Goal: Task Accomplishment & Management: Complete application form

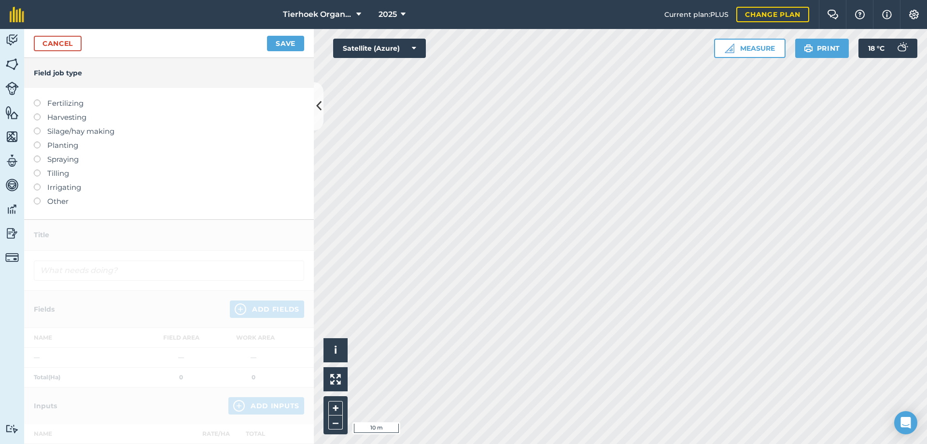
click at [37, 99] on label at bounding box center [41, 99] width 14 height 0
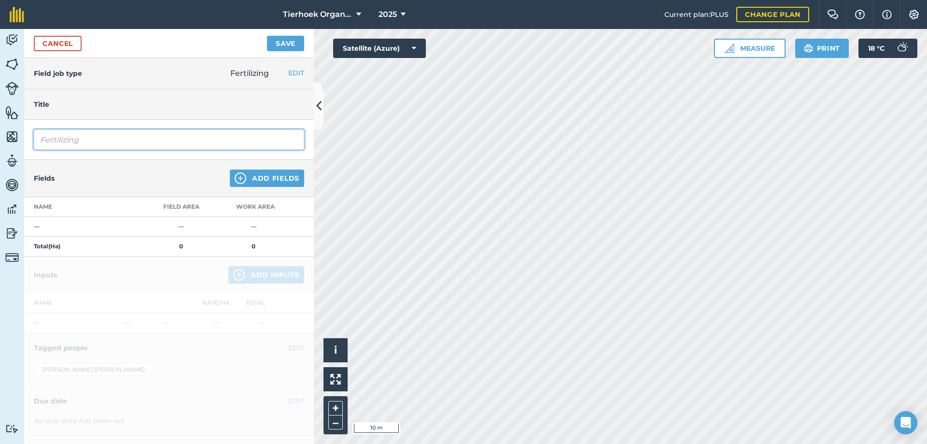
click at [96, 136] on input "Fertilizing" at bounding box center [169, 139] width 270 height 20
type input "Fertilizing"
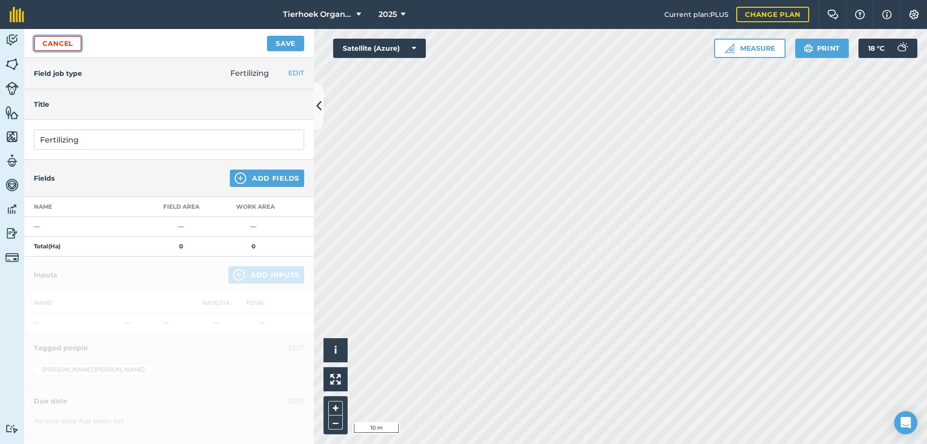
click at [57, 44] on link "Cancel" at bounding box center [58, 43] width 48 height 15
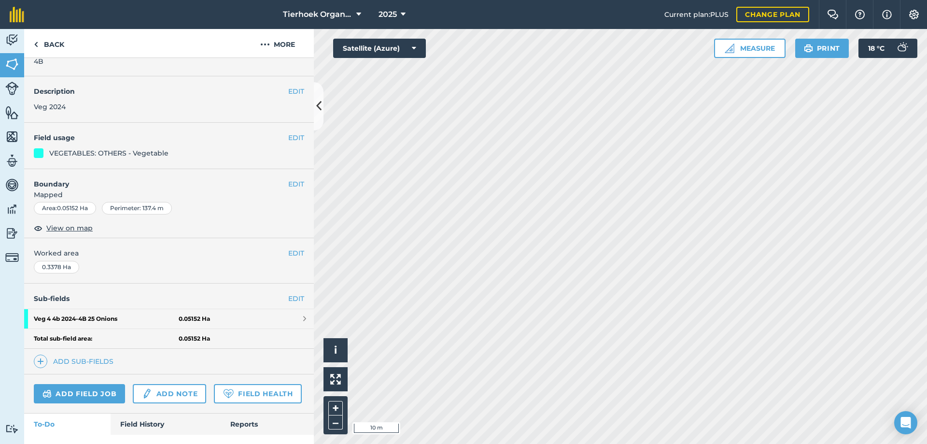
scroll to position [83, 0]
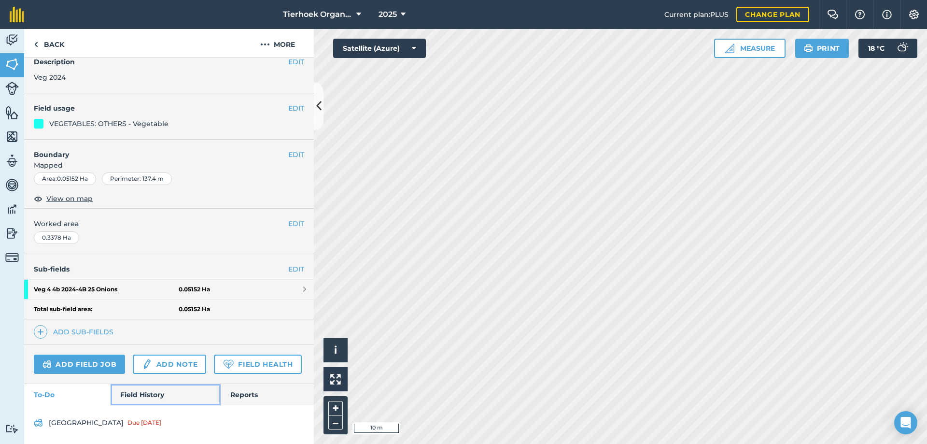
click at [138, 394] on link "Field History" at bounding box center [166, 394] width 110 height 21
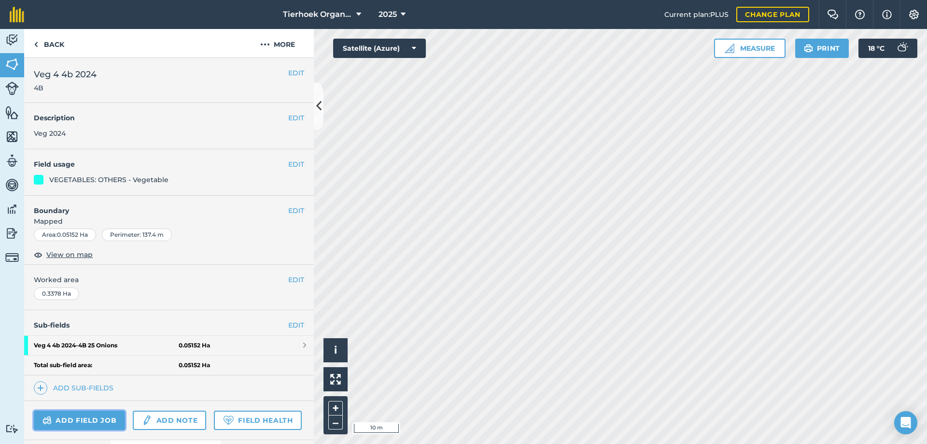
click at [70, 416] on link "Add field job" at bounding box center [79, 419] width 91 height 19
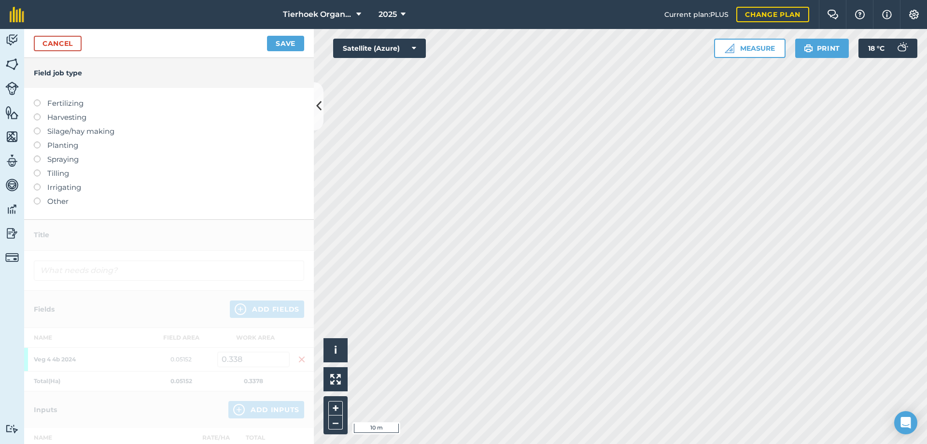
click at [38, 99] on label at bounding box center [41, 99] width 14 height 0
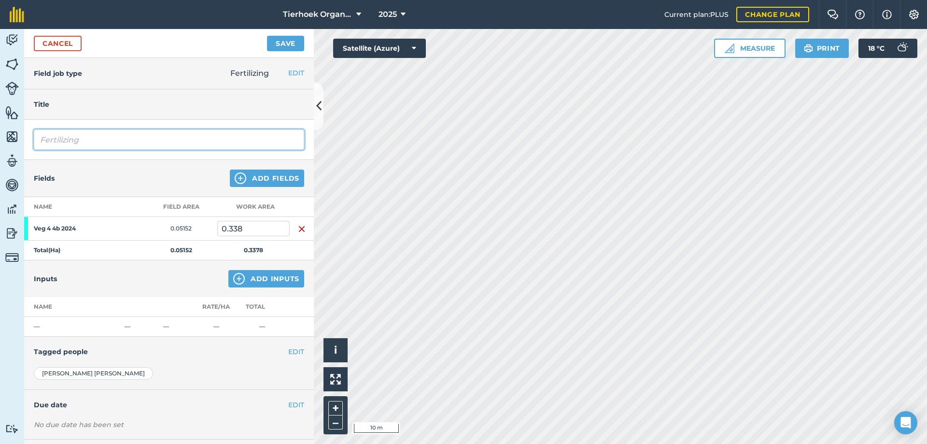
click at [99, 139] on input "Fertilizing" at bounding box center [169, 139] width 270 height 20
type input "Fertilizing Eco pellets 5grs per dripper"
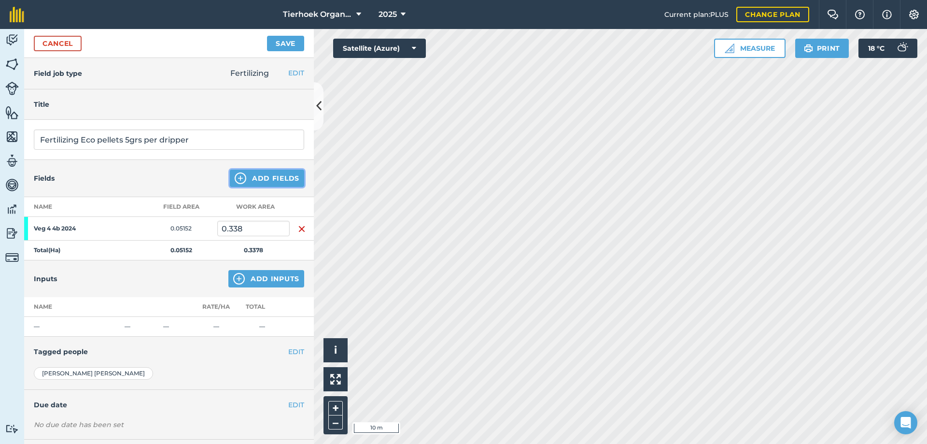
click at [248, 179] on button "Add Fields" at bounding box center [267, 177] width 74 height 17
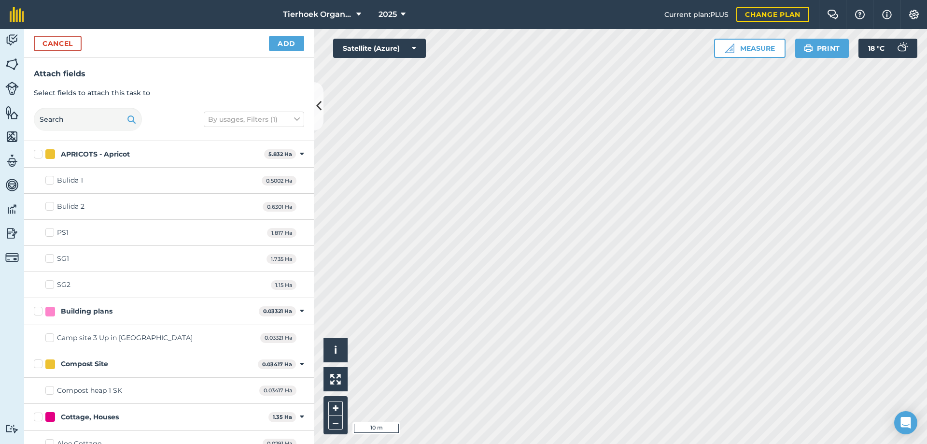
checkbox input "true"
click at [283, 45] on button "Add" at bounding box center [286, 43] width 35 height 15
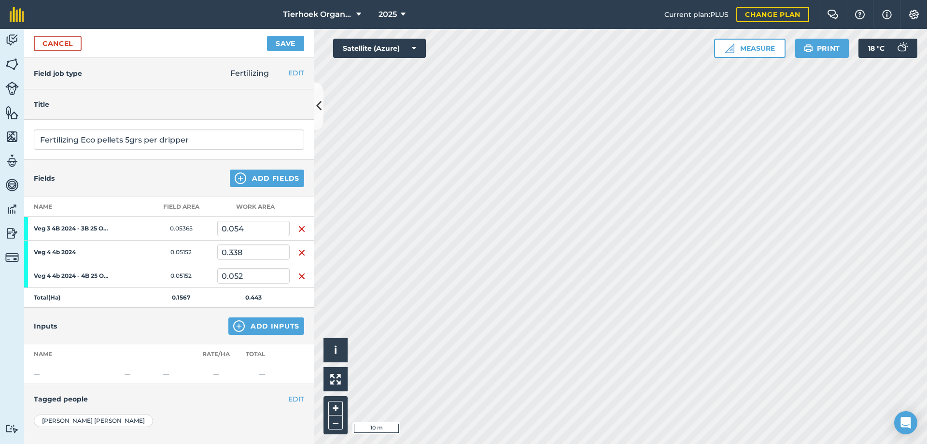
click at [298, 252] on img "button" at bounding box center [302, 253] width 8 height 12
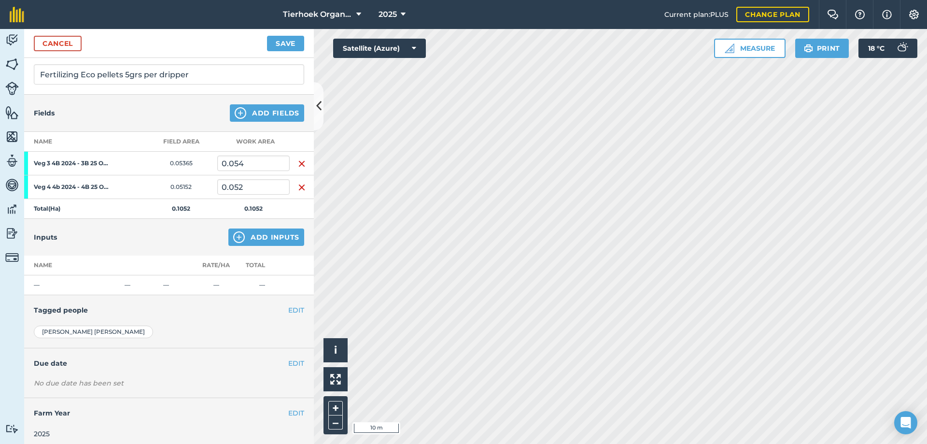
scroll to position [70, 0]
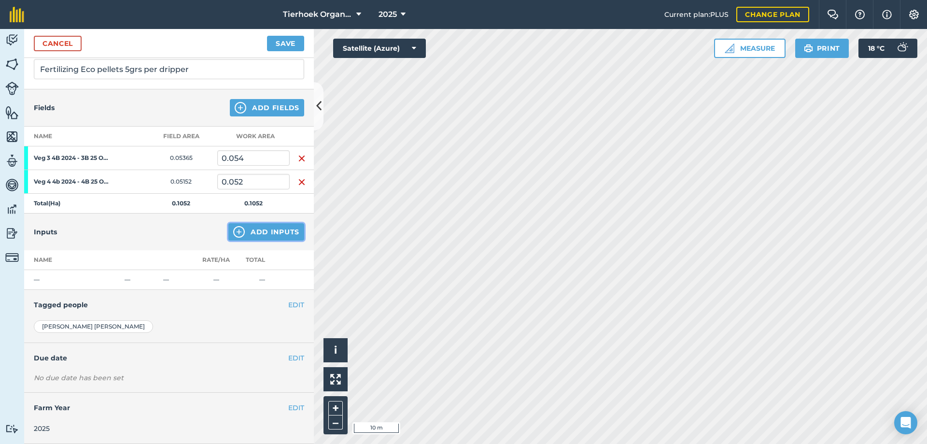
click at [255, 229] on button "Add Inputs" at bounding box center [266, 231] width 76 height 17
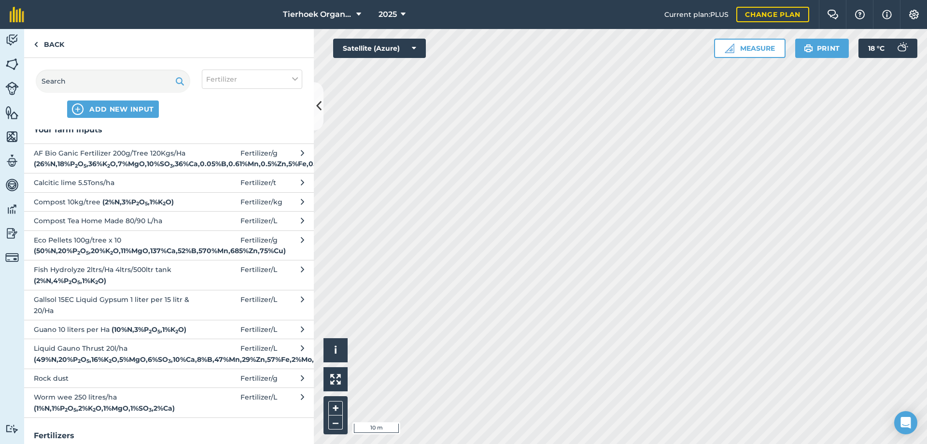
scroll to position [0, 0]
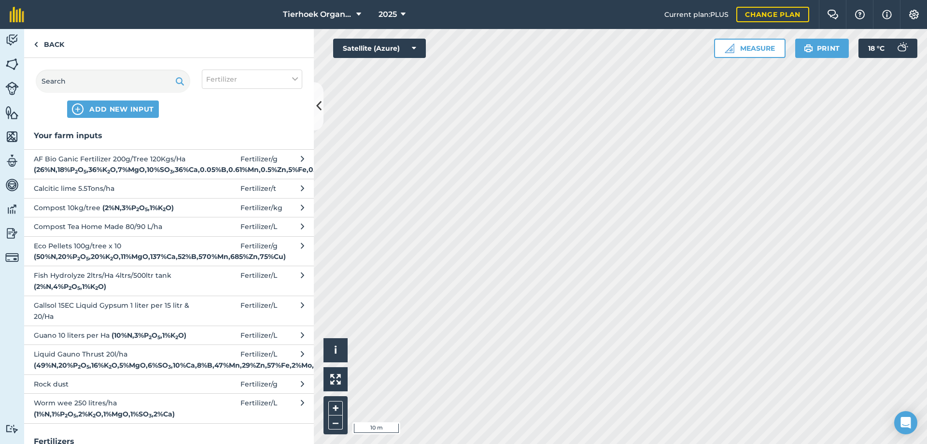
click at [78, 171] on sub "2" at bounding box center [76, 171] width 3 height 6
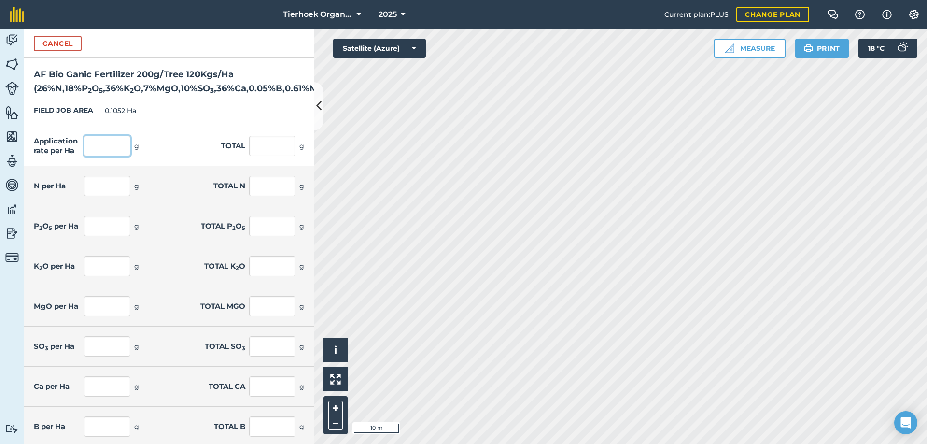
click at [111, 156] on input "text" at bounding box center [107, 146] width 46 height 20
type input "20"
click at [253, 156] on input "text" at bounding box center [272, 146] width 46 height 20
type input "2.104"
type input "5.2"
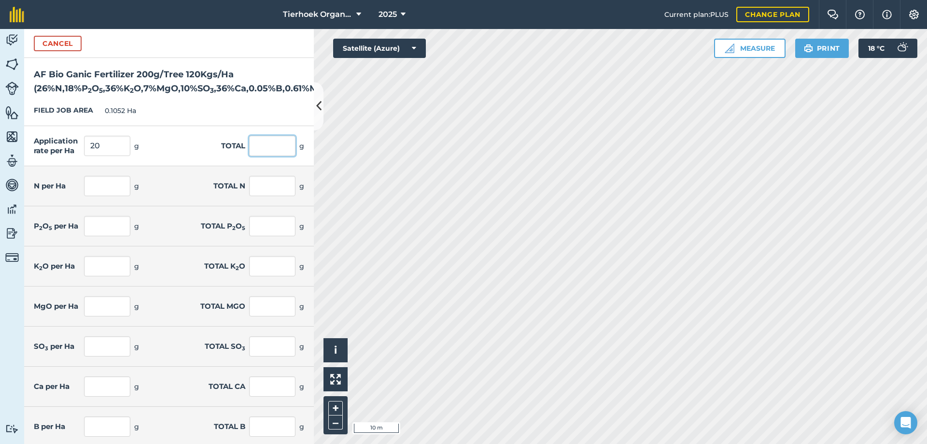
type input "0.547"
type input "3.6"
type input "0.379"
type input "7.2"
type input "0.757"
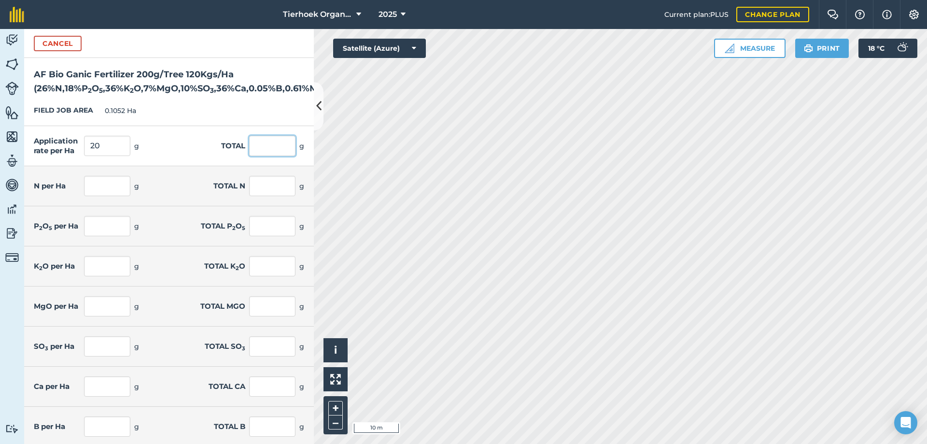
type input "1.4"
type input "0.147"
type input "2"
type input "0.21"
type input "7.2"
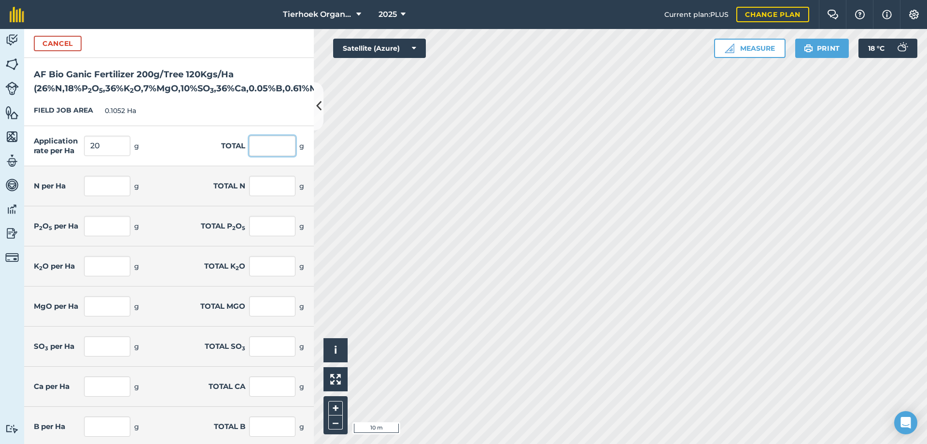
type input "0.757"
type input "0.01"
type input "0.001"
type input "0.122"
type input "0.013"
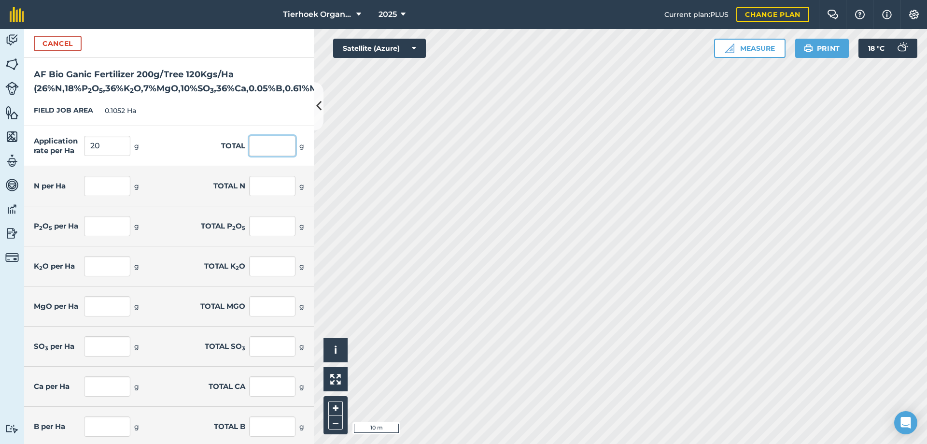
type input "0.1"
type input "0.011"
type input "1"
type input "0.105"
type input "0.012"
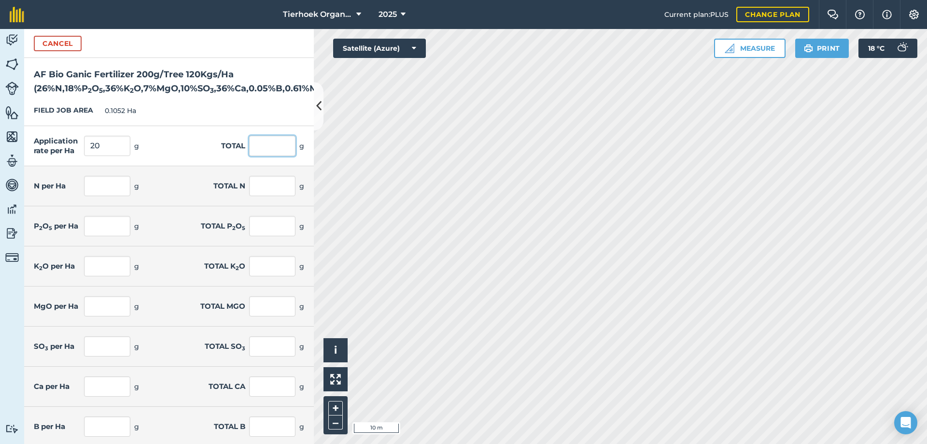
type input "0.001"
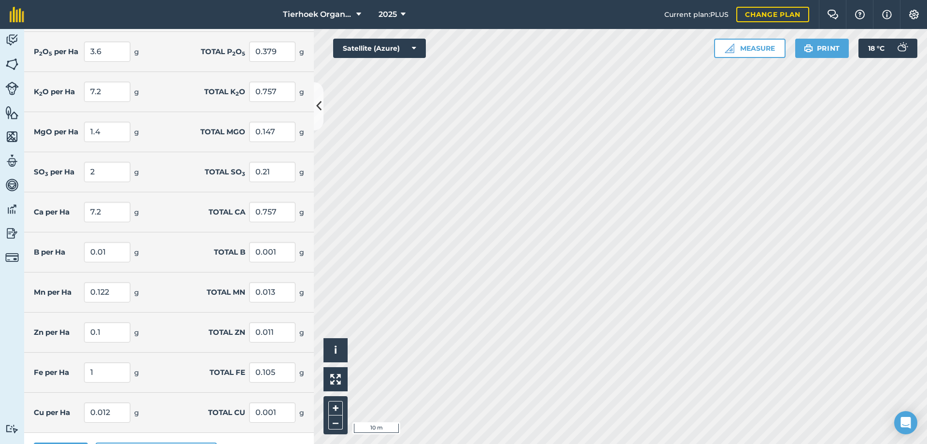
scroll to position [216, 0]
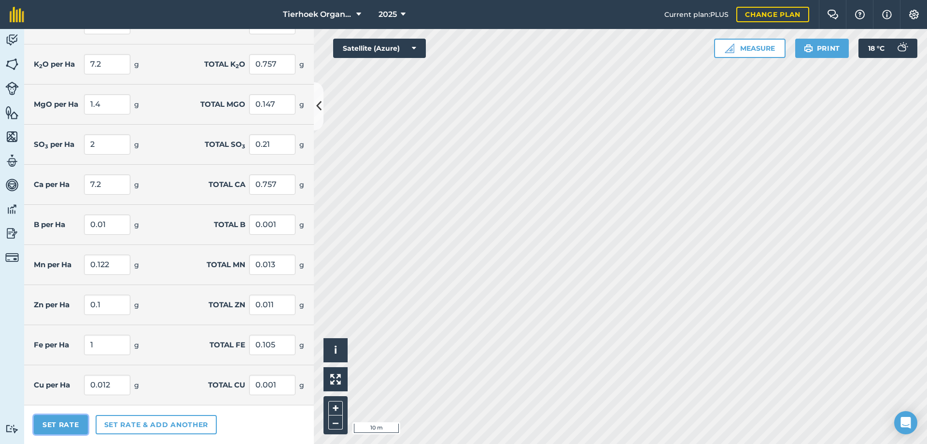
click at [67, 423] on button "Set Rate" at bounding box center [61, 424] width 54 height 19
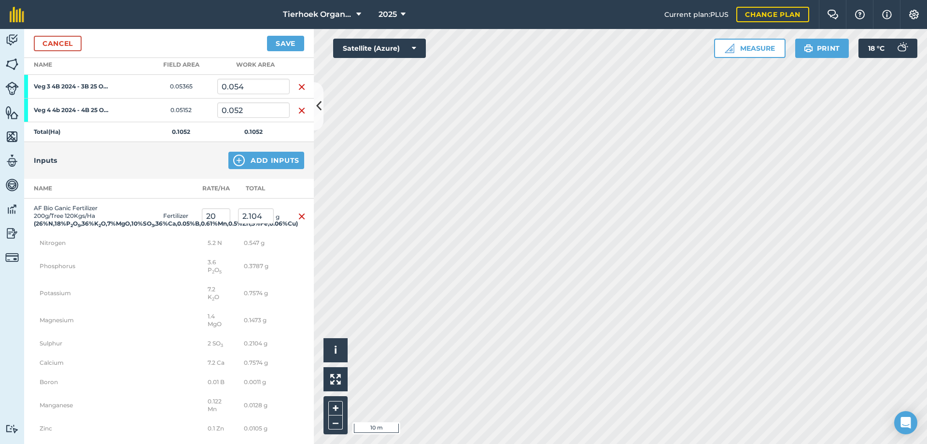
scroll to position [0, 0]
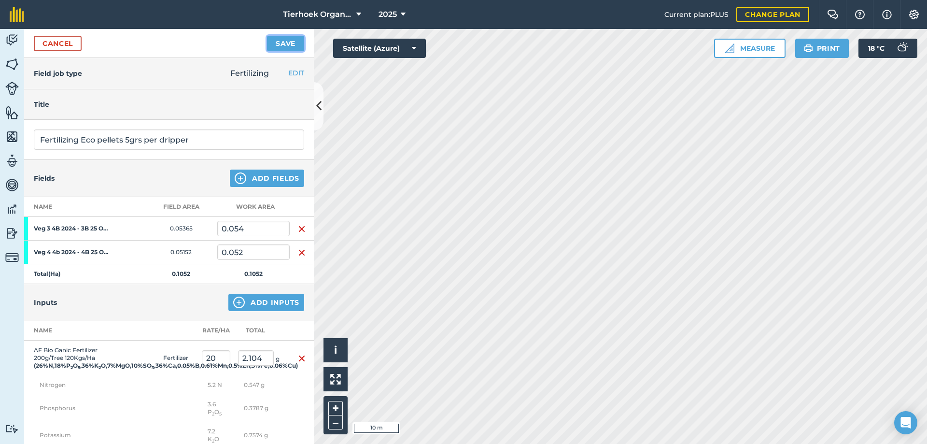
click at [286, 44] on button "Save" at bounding box center [285, 43] width 37 height 15
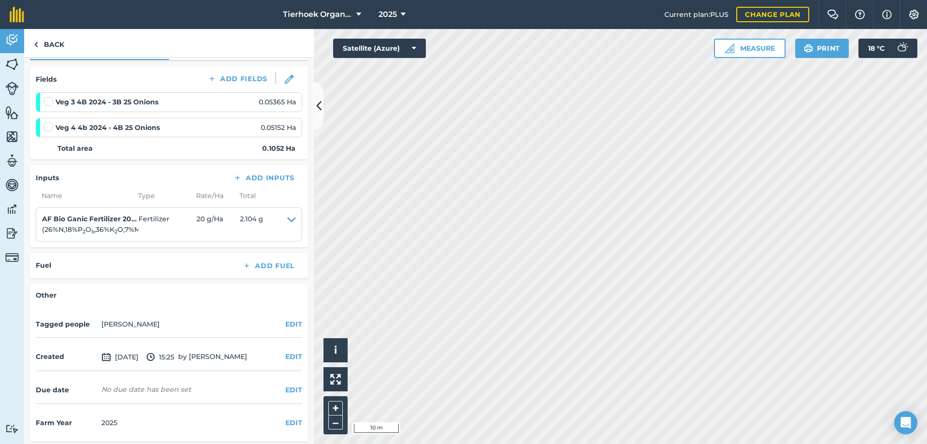
scroll to position [124, 0]
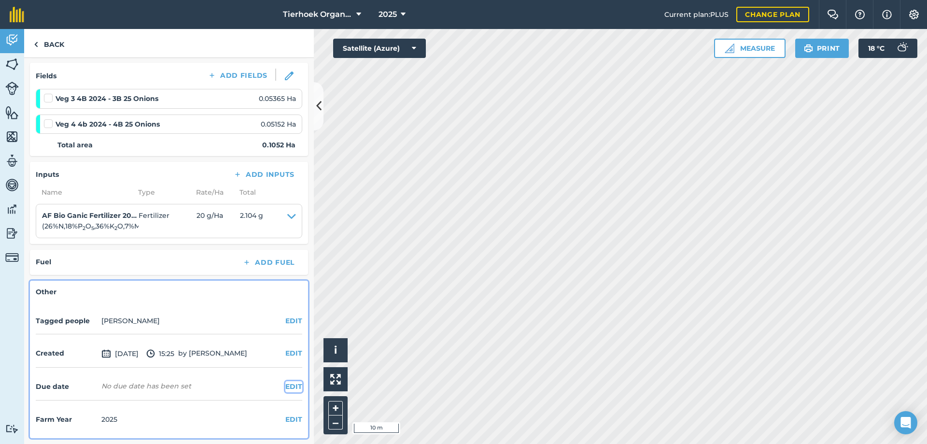
click at [285, 386] on button "EDIT" at bounding box center [293, 386] width 17 height 11
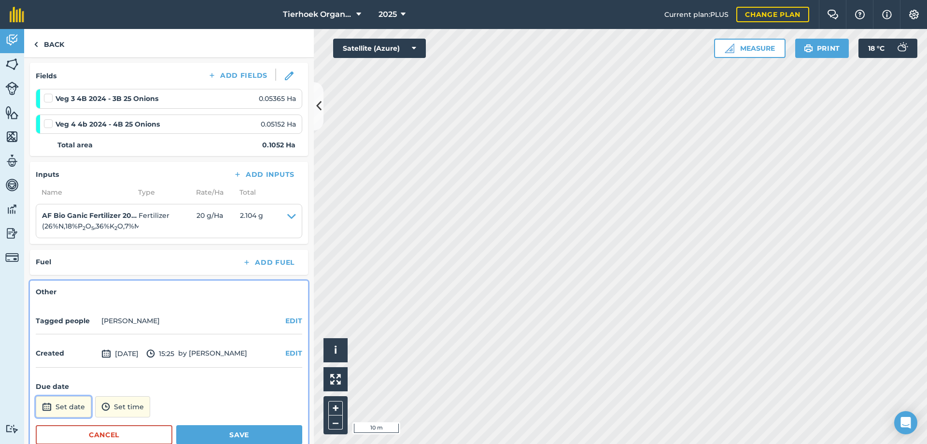
click at [72, 406] on button "Set date" at bounding box center [64, 406] width 56 height 21
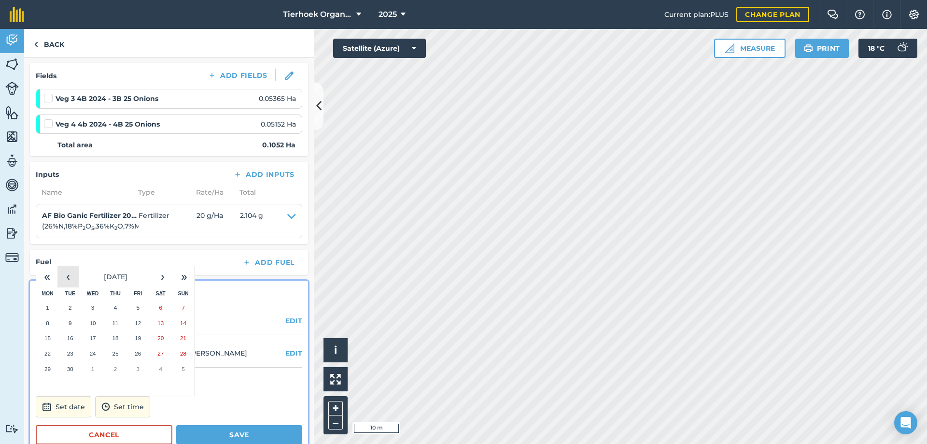
click at [62, 274] on button "‹" at bounding box center [67, 276] width 21 height 21
click at [135, 352] on abbr "22" at bounding box center [138, 353] width 6 height 6
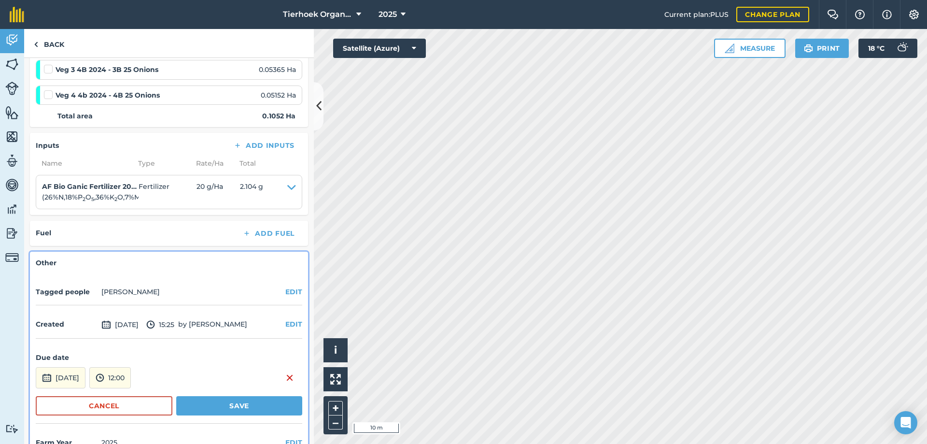
scroll to position [176, 0]
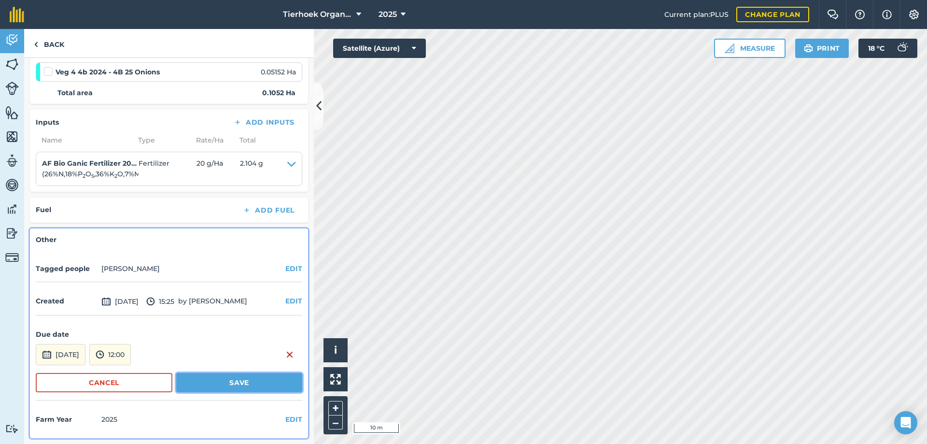
click at [213, 380] on button "Save" at bounding box center [239, 382] width 126 height 19
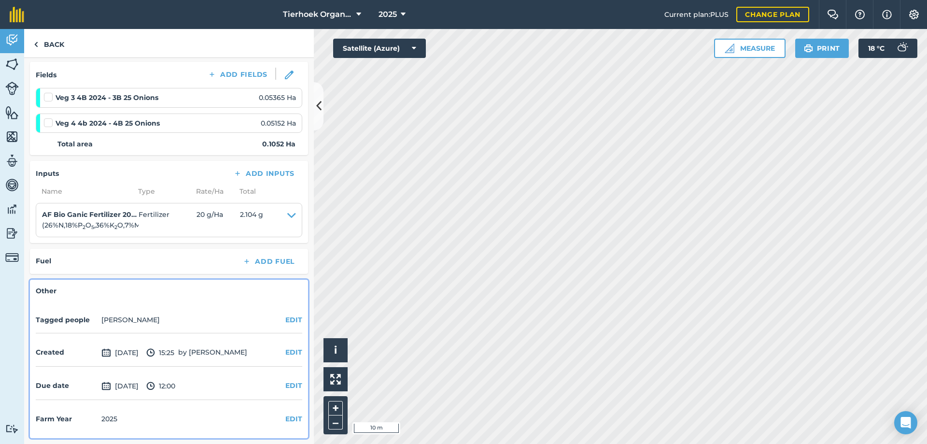
scroll to position [0, 0]
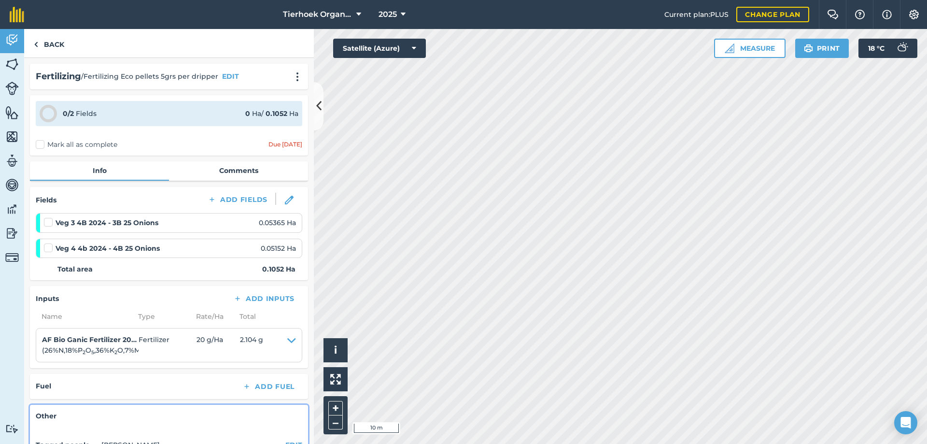
click at [39, 147] on label "Mark all as complete" at bounding box center [77, 145] width 82 height 10
click at [39, 146] on input "Mark all as complete" at bounding box center [39, 143] width 6 height 6
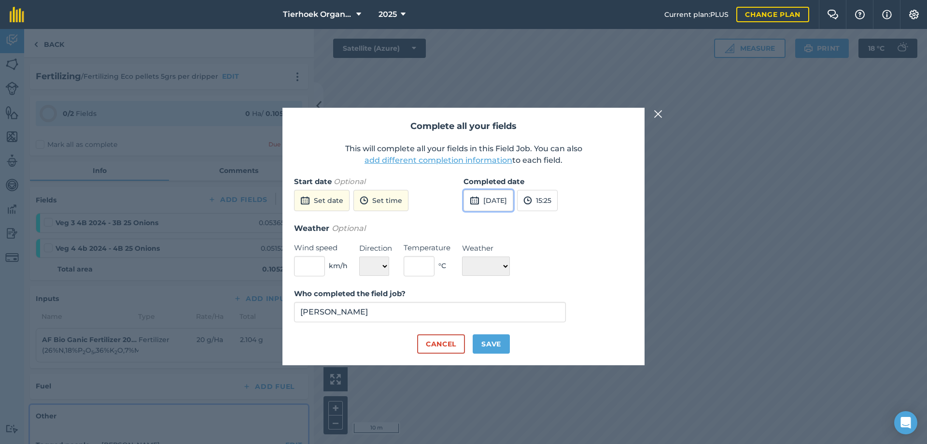
click at [512, 200] on button "[DATE]" at bounding box center [488, 200] width 50 height 21
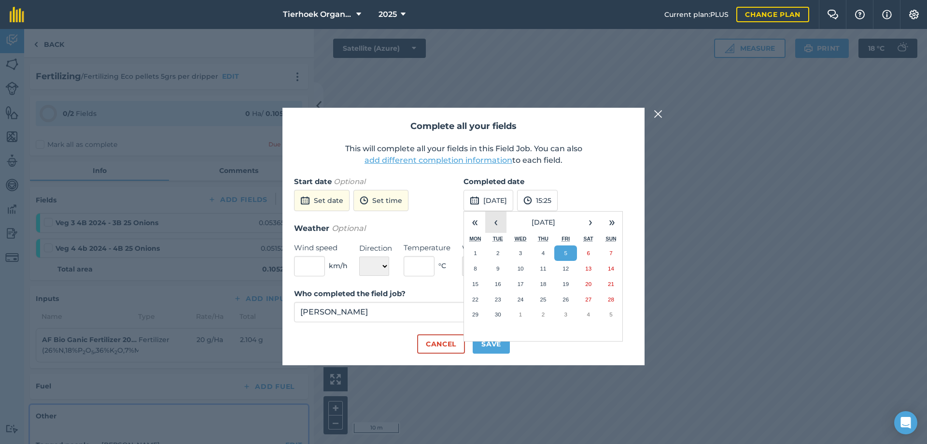
click at [495, 223] on button "‹" at bounding box center [495, 221] width 21 height 21
click at [568, 298] on abbr "22" at bounding box center [565, 299] width 6 height 6
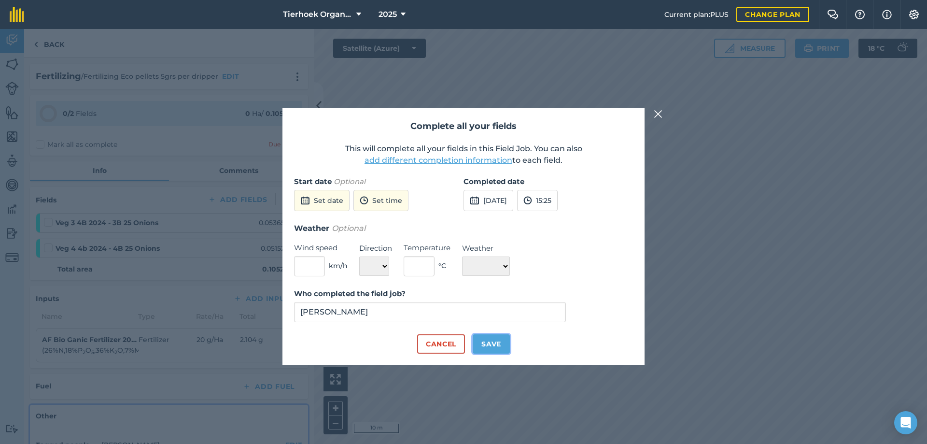
click at [497, 342] on button "Save" at bounding box center [491, 343] width 37 height 19
checkbox input "true"
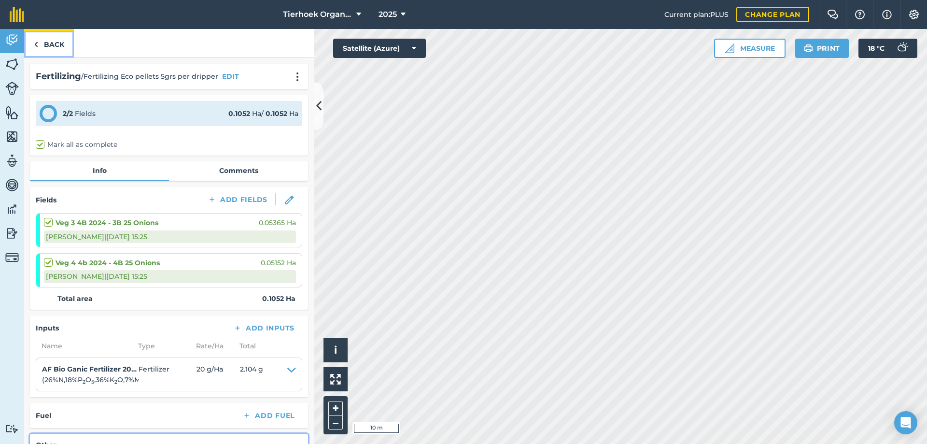
click at [57, 42] on link "Back" at bounding box center [49, 43] width 50 height 28
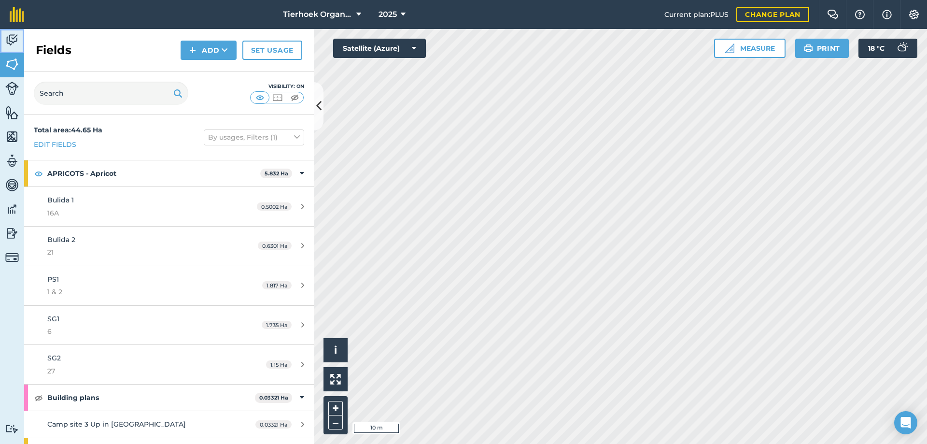
click at [11, 39] on img at bounding box center [12, 40] width 14 height 14
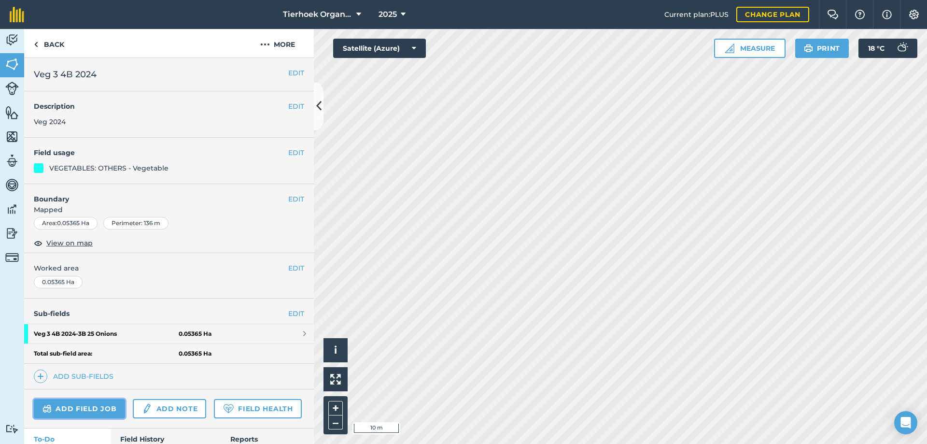
click at [88, 403] on link "Add field job" at bounding box center [79, 408] width 91 height 19
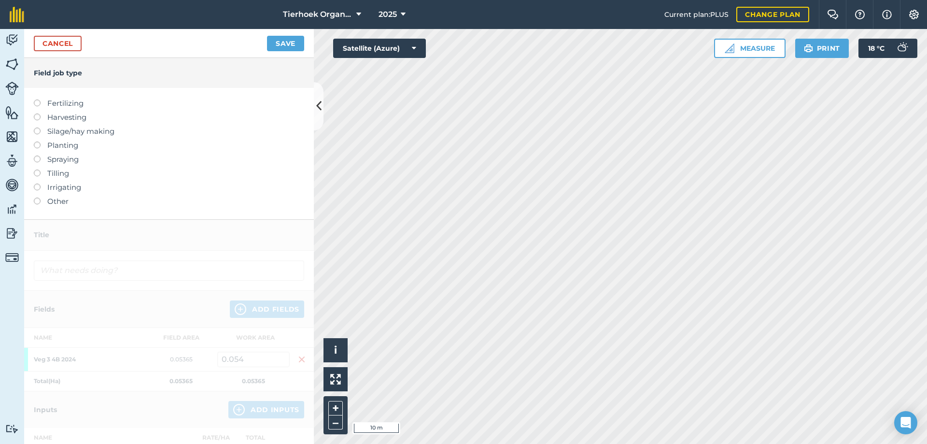
click at [39, 106] on label "Fertilizing" at bounding box center [169, 104] width 270 height 12
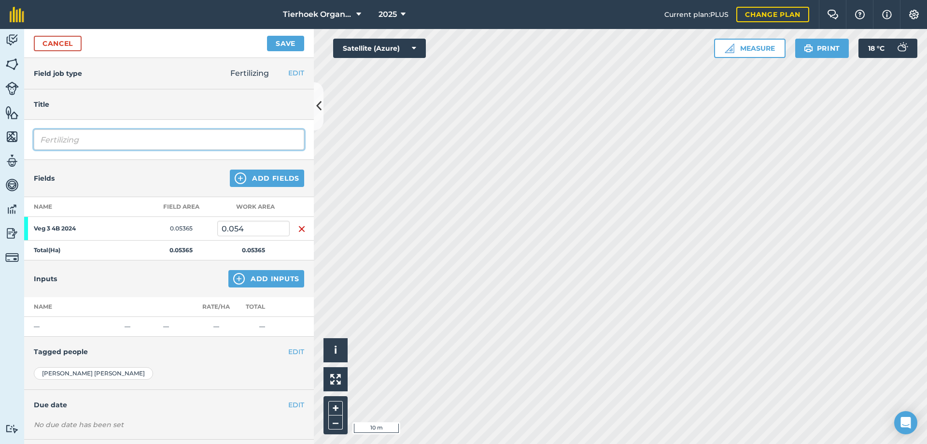
click at [99, 143] on input "Fertilizing" at bounding box center [169, 139] width 270 height 20
type input "Fertilizing eco pellets"
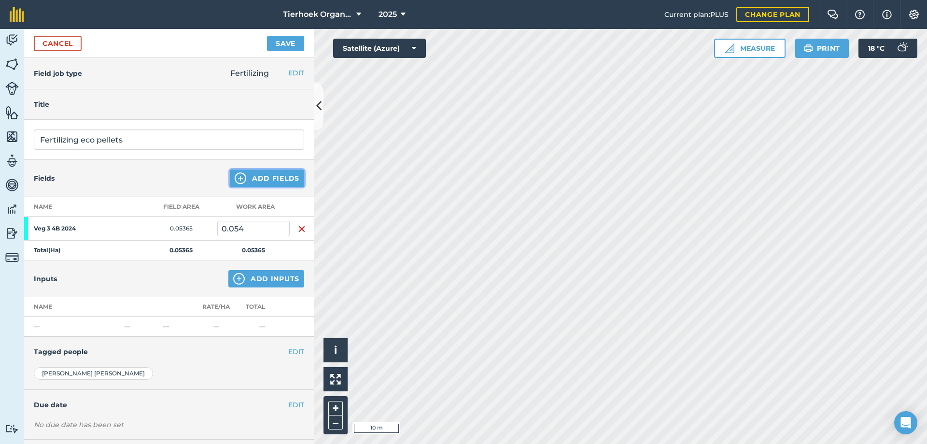
click at [271, 175] on button "Add Fields" at bounding box center [267, 177] width 74 height 17
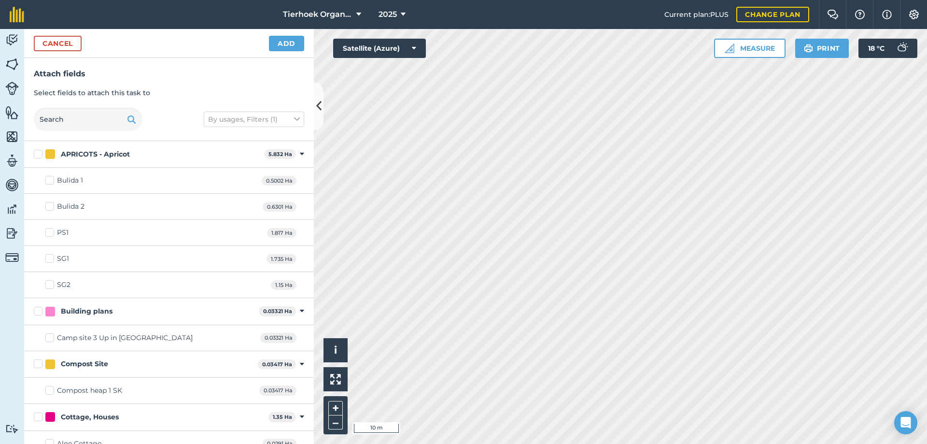
checkbox input "true"
click at [282, 43] on button "Add" at bounding box center [286, 43] width 35 height 15
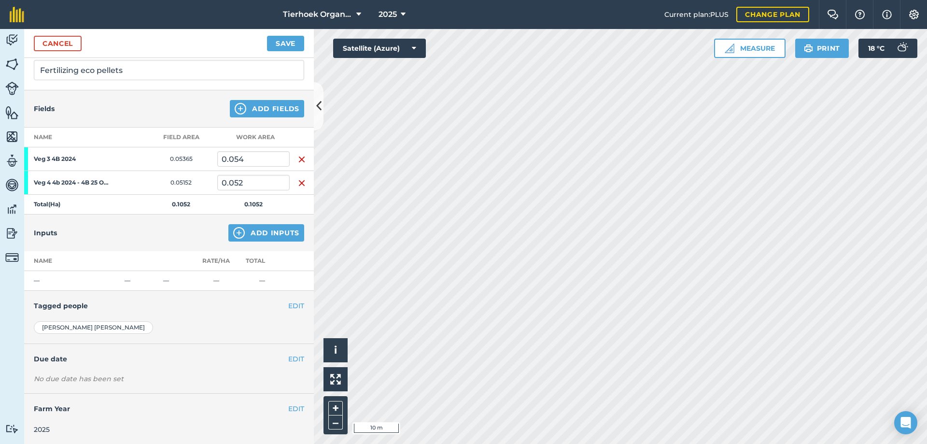
scroll to position [70, 0]
click at [278, 229] on button "Add Inputs" at bounding box center [266, 231] width 76 height 17
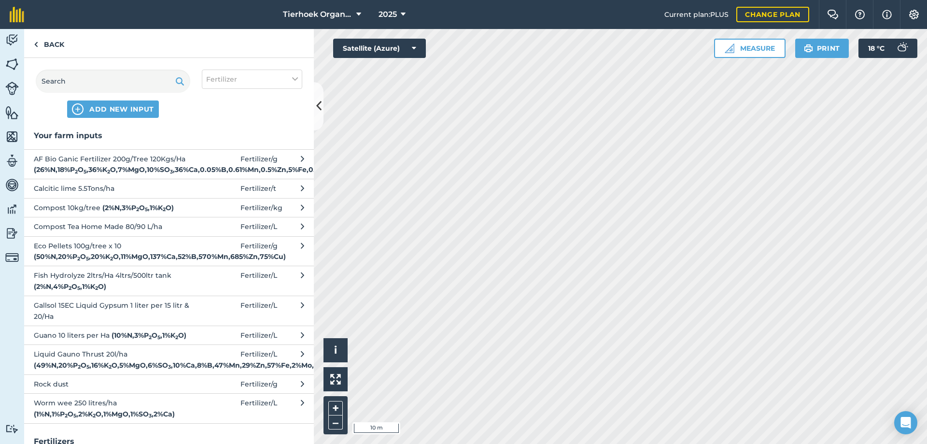
click at [85, 163] on span "AF Bio Ganic Fertilizer 200g/Tree 120Kgs/Ha ( 26 % N , 18 % P 2 O 5 , 36 % K 2 …" at bounding box center [113, 165] width 158 height 22
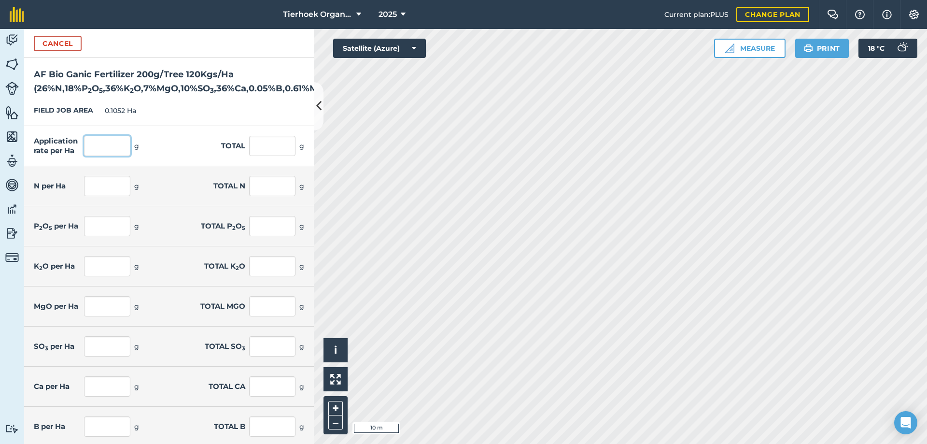
click at [116, 156] on input "text" at bounding box center [107, 146] width 46 height 20
type input "20"
click at [257, 156] on input "text" at bounding box center [272, 146] width 46 height 20
type input "2.104"
type input "5.2"
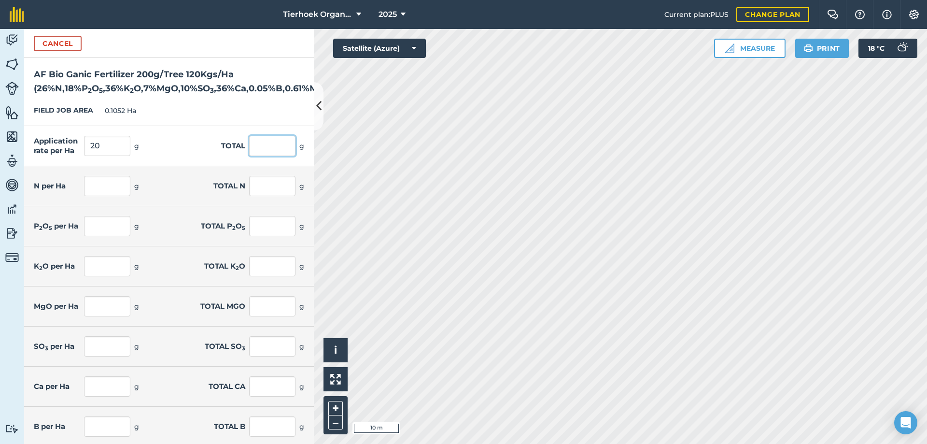
type input "0.547"
type input "3.6"
type input "0.379"
type input "7.2"
type input "0.757"
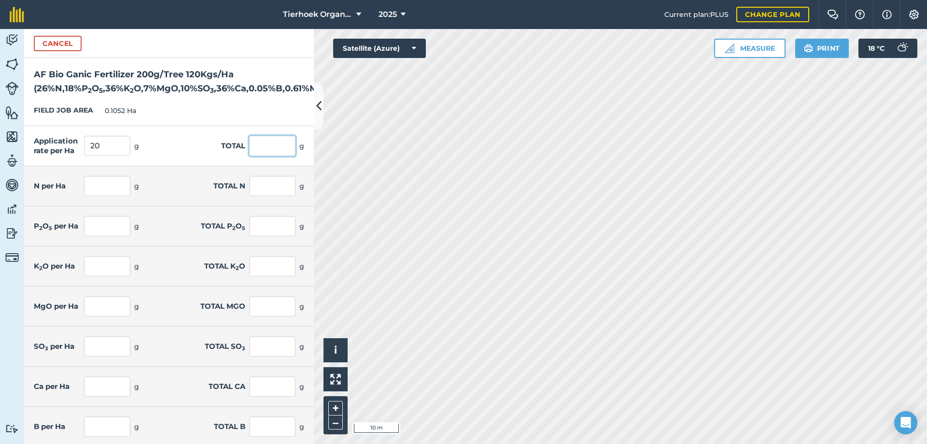
type input "1.4"
type input "0.147"
type input "2"
type input "0.21"
type input "7.2"
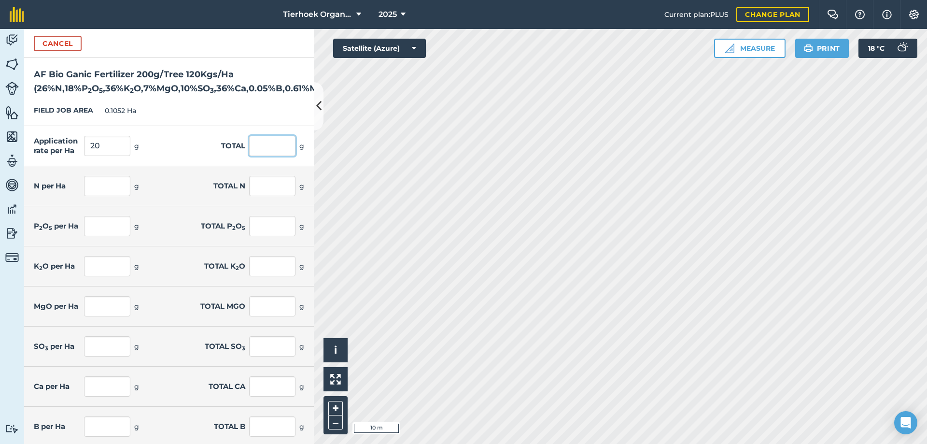
type input "0.757"
type input "0.01"
type input "0.001"
type input "0.122"
type input "0.013"
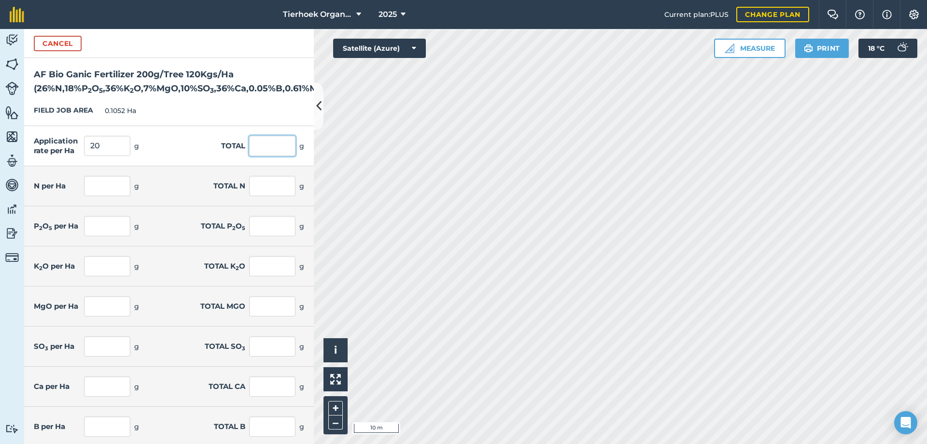
type input "0.1"
type input "0.011"
type input "1"
type input "0.105"
type input "0.012"
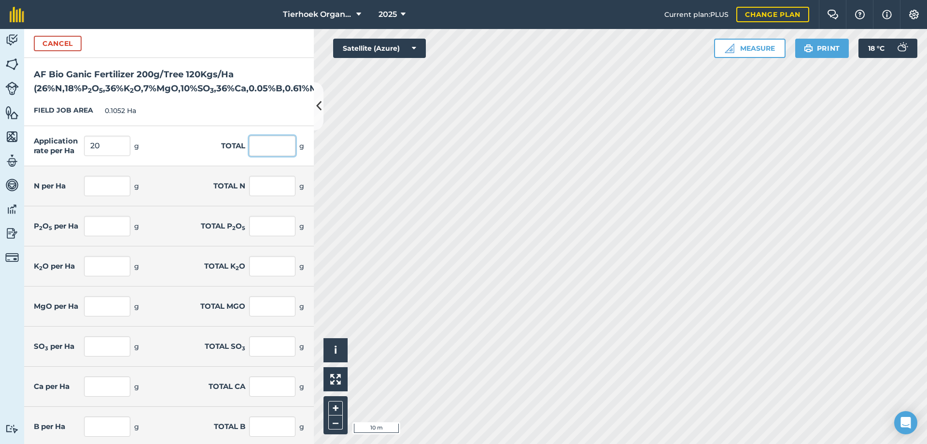
type input "0.001"
drag, startPoint x: 90, startPoint y: 158, endPoint x: 103, endPoint y: 160, distance: 13.3
click at [103, 156] on input "20" at bounding box center [107, 146] width 46 height 20
type input "10"
click at [273, 156] on input "2.104" at bounding box center [272, 146] width 46 height 20
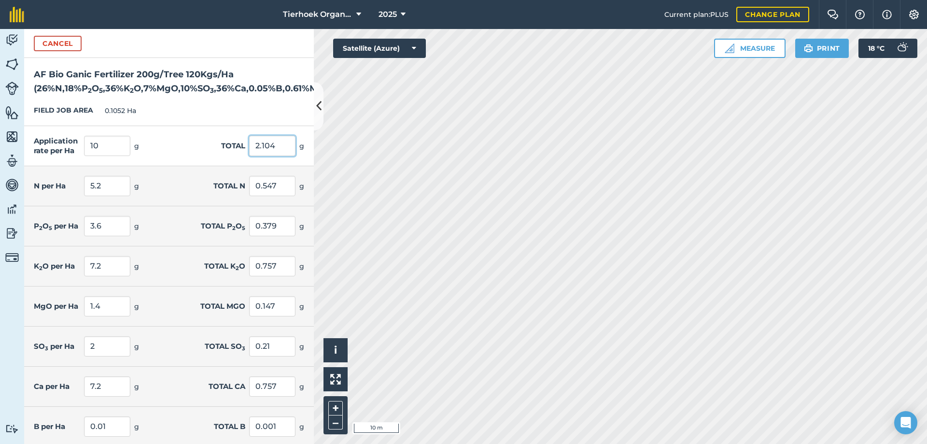
type input "1.052"
type input "2.6"
type input "0.274"
type input "1.8"
type input "0.189"
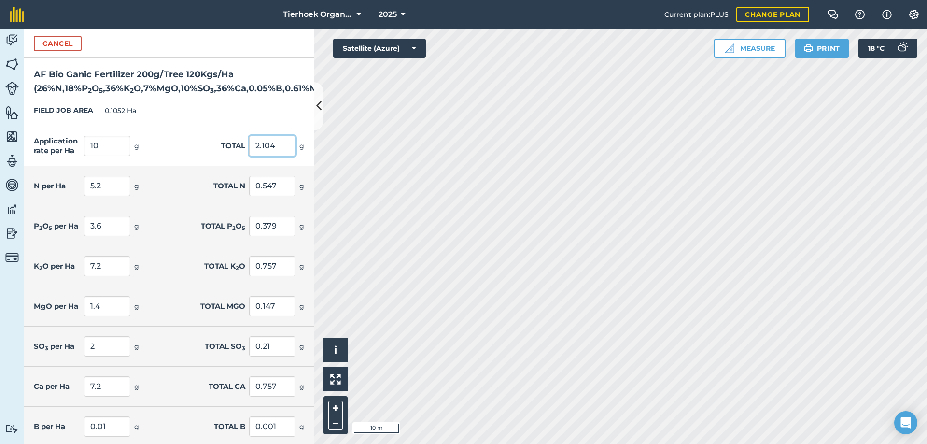
type input "3.6"
type input "0.379"
type input "0.7"
type input "0.074"
type input "1"
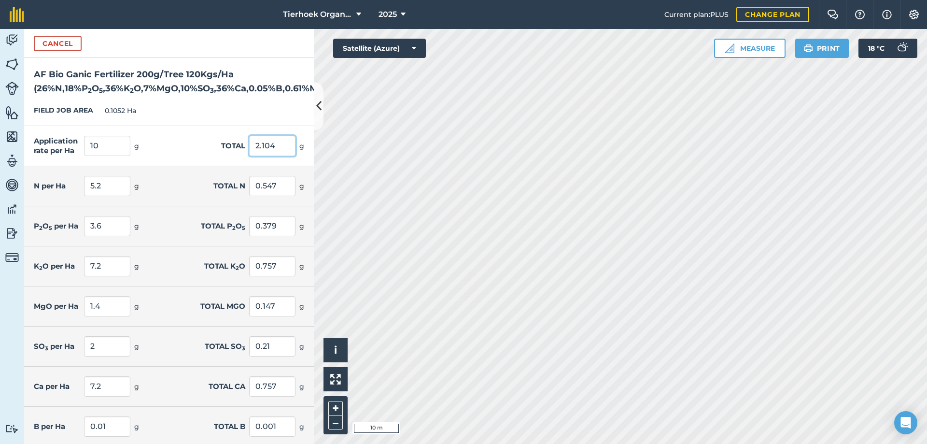
type input "0.105"
type input "3.6"
type input "0.379"
type input "0.005"
type input "0.061"
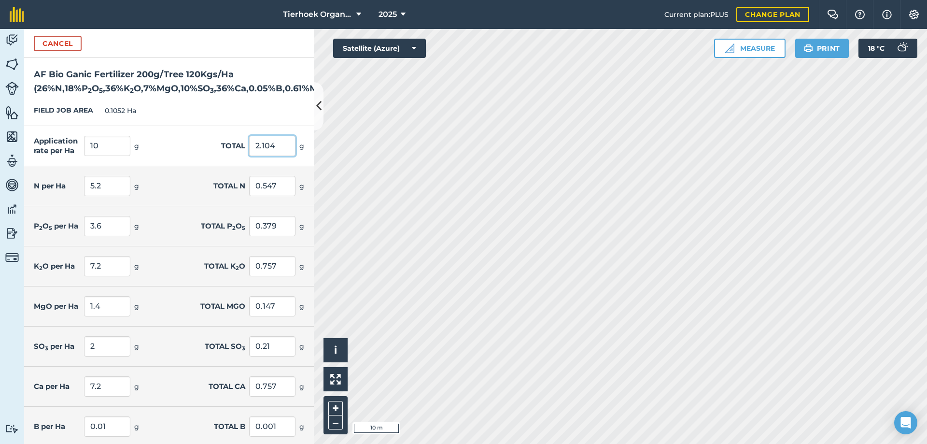
type input "0.006"
type input "0.05"
type input "0.005"
type input "0.5"
type input "0.053"
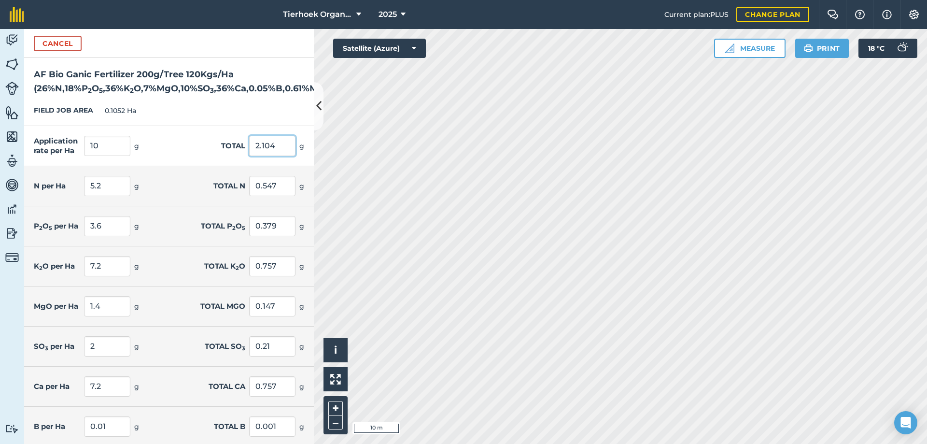
type input "0.006"
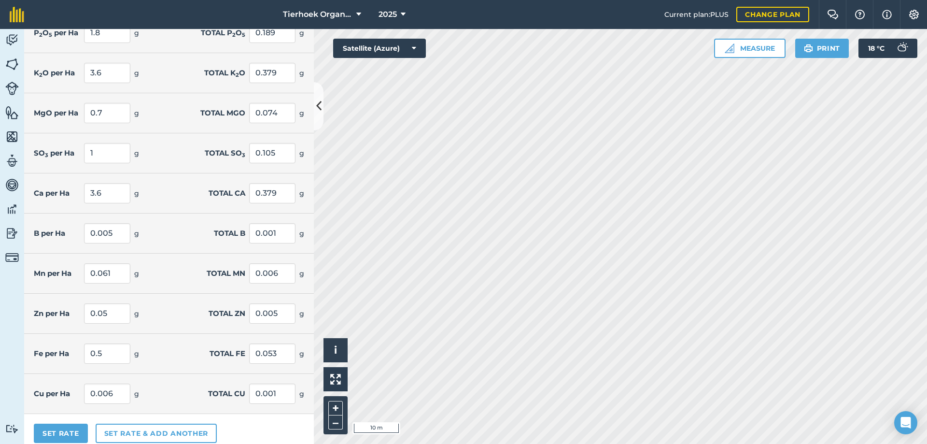
scroll to position [216, 0]
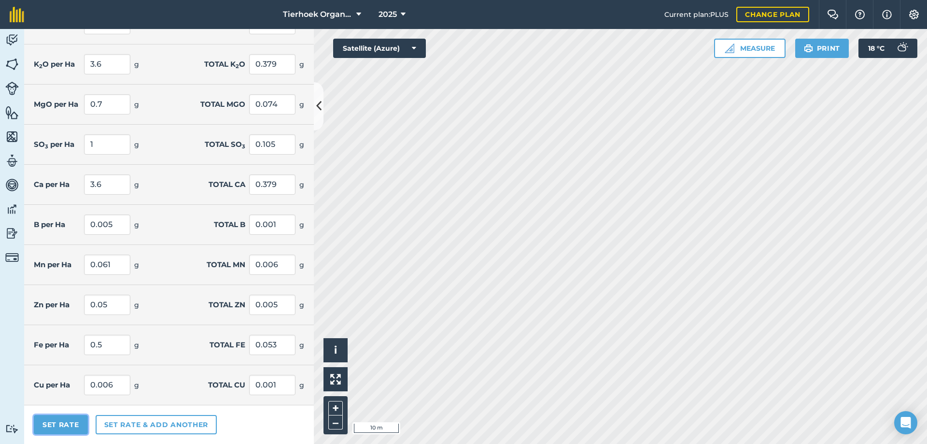
click at [59, 421] on button "Set Rate" at bounding box center [61, 424] width 54 height 19
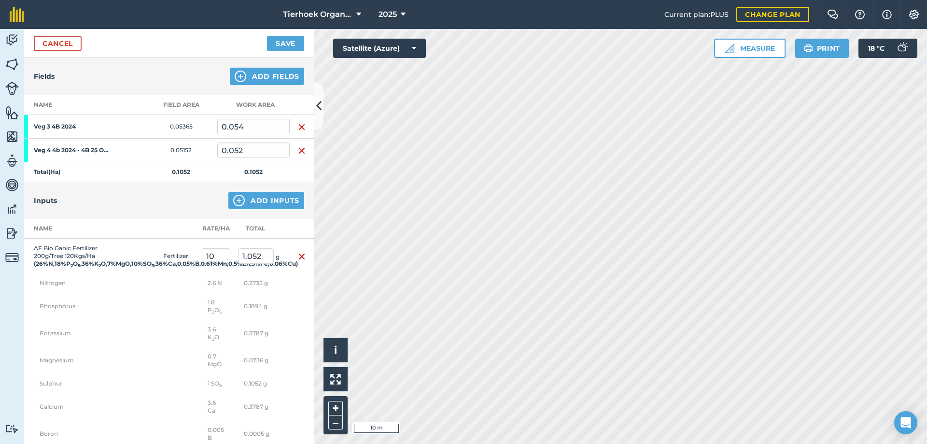
scroll to position [119, 0]
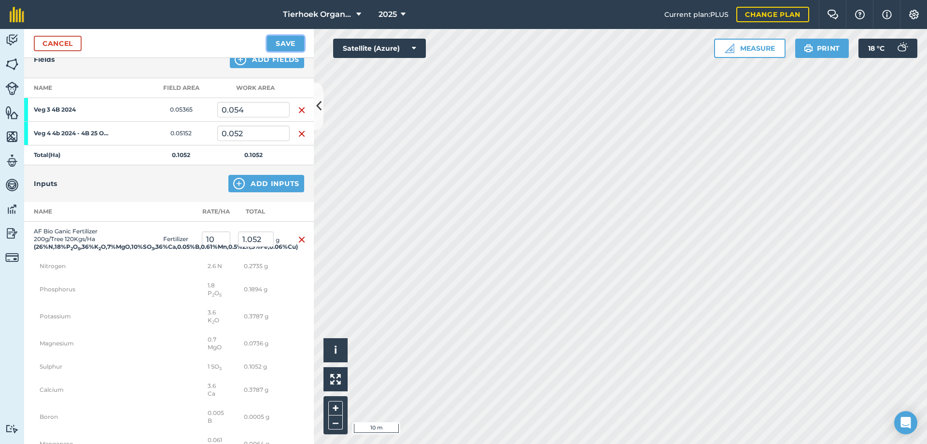
click at [277, 44] on button "Save" at bounding box center [285, 43] width 37 height 15
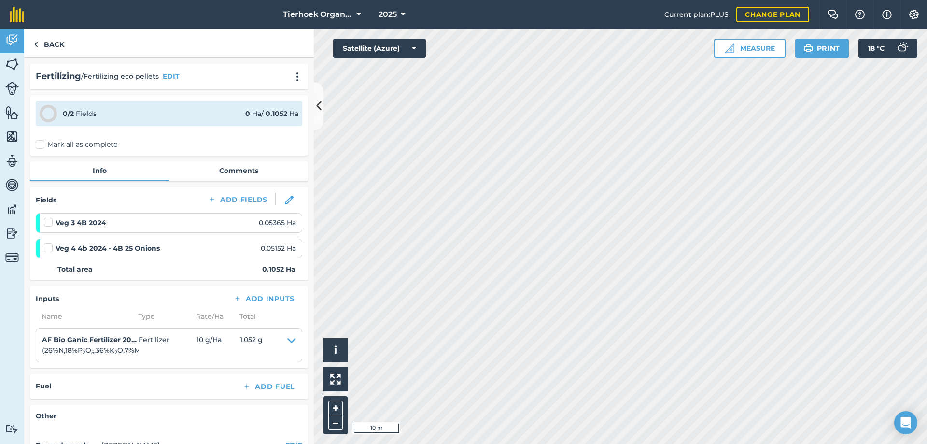
click at [41, 143] on label "Mark all as complete" at bounding box center [77, 145] width 82 height 10
click at [41, 143] on input "Mark all as complete" at bounding box center [39, 143] width 6 height 6
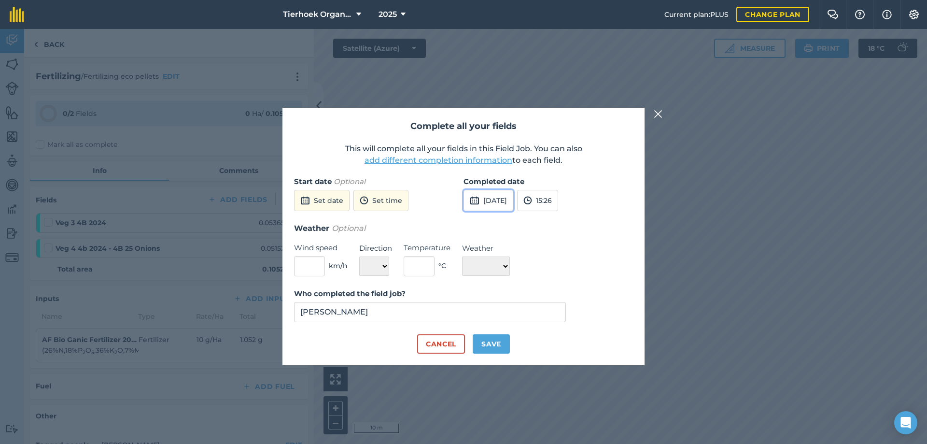
click at [497, 199] on button "[DATE]" at bounding box center [488, 200] width 50 height 21
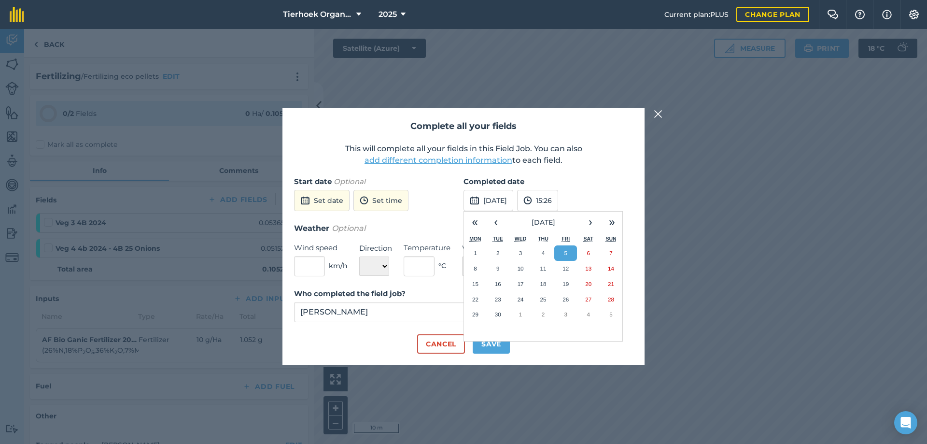
click at [569, 251] on button "5" at bounding box center [565, 252] width 23 height 15
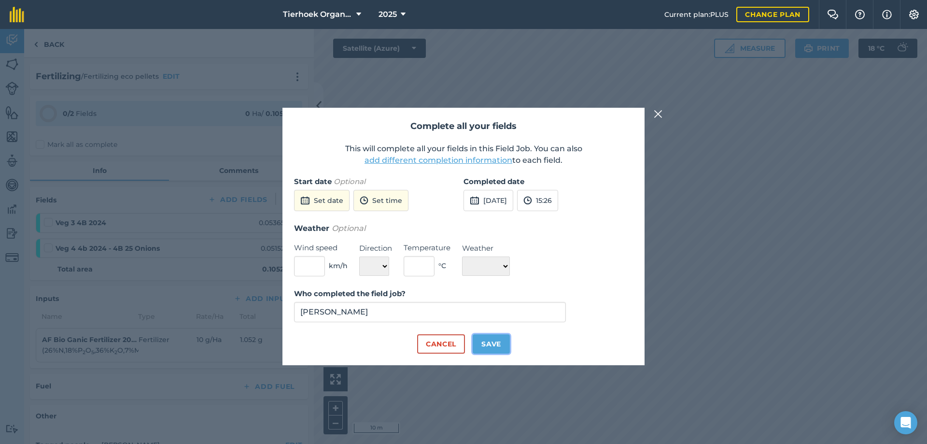
click at [490, 345] on button "Save" at bounding box center [491, 343] width 37 height 19
checkbox input "true"
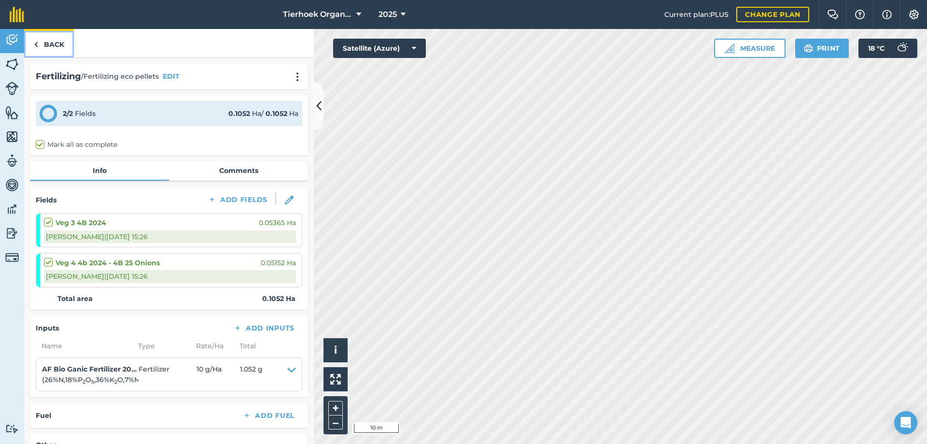
click at [55, 43] on link "Back" at bounding box center [49, 43] width 50 height 28
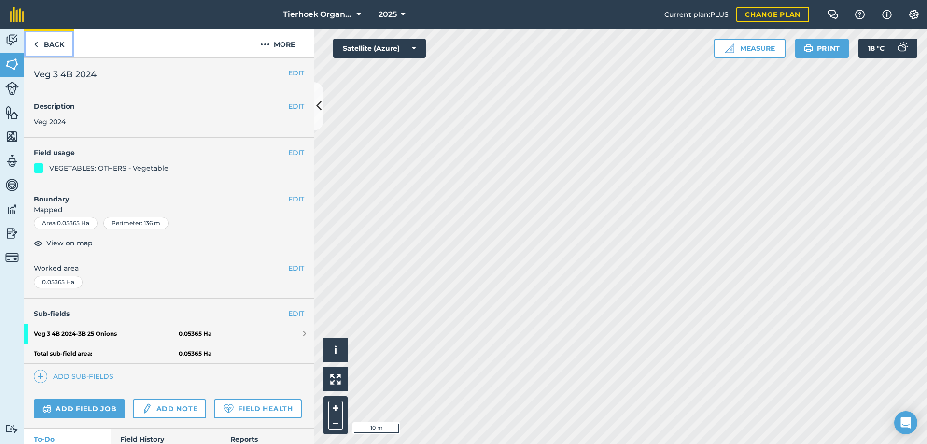
click at [55, 43] on link "Back" at bounding box center [49, 43] width 50 height 28
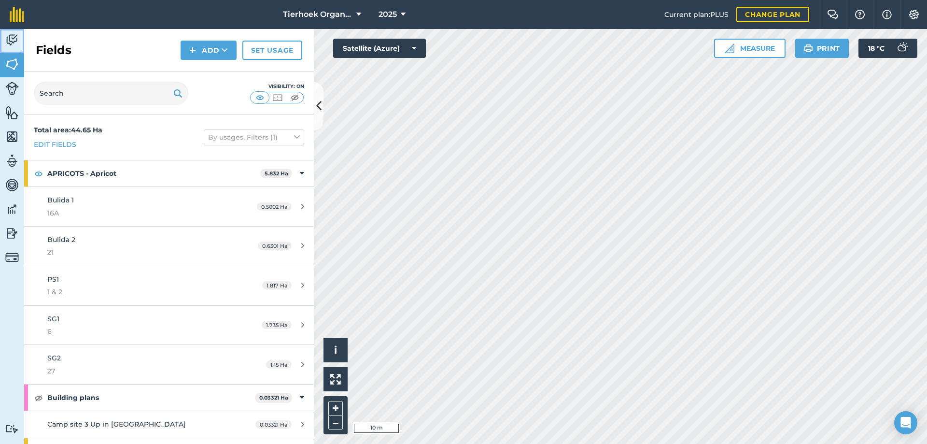
click at [13, 41] on img at bounding box center [12, 40] width 14 height 14
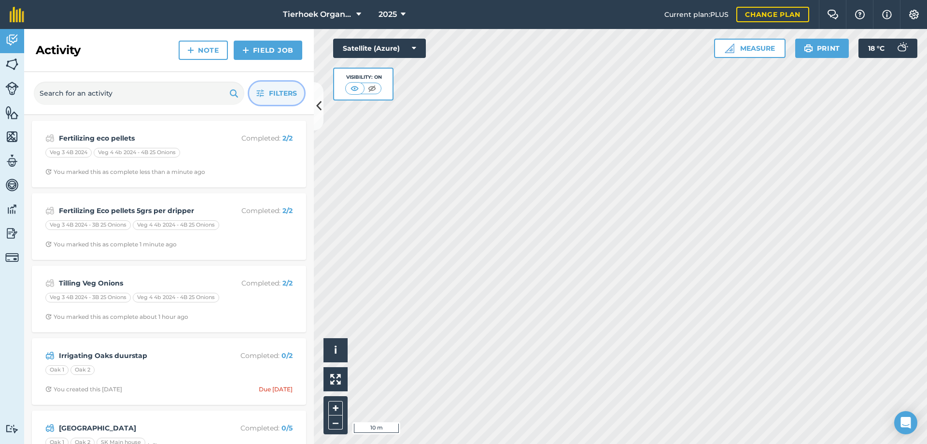
click at [279, 93] on span "Filters" at bounding box center [283, 93] width 28 height 11
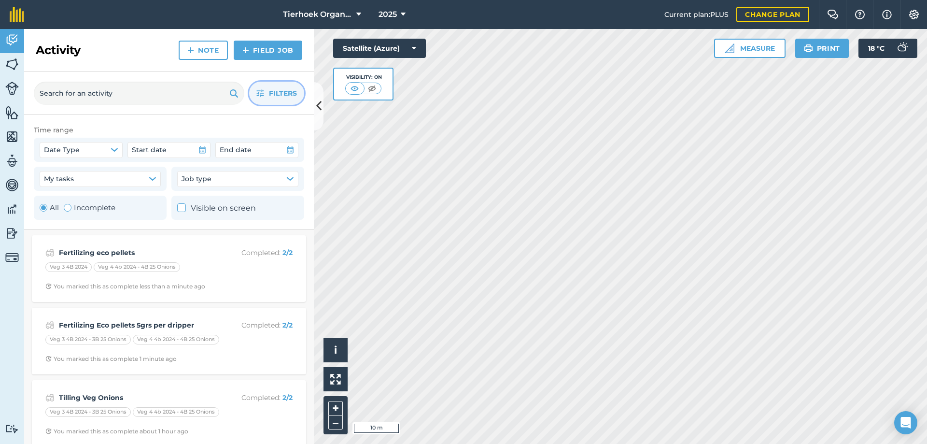
click at [67, 207] on div "Toggle Activity" at bounding box center [68, 208] width 8 height 8
radio input "false"
radio input "true"
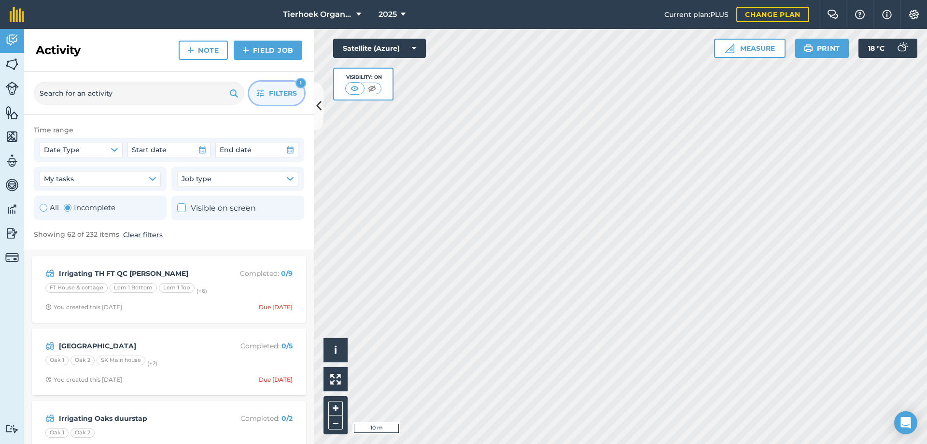
click at [272, 88] on span "Filters" at bounding box center [283, 93] width 28 height 11
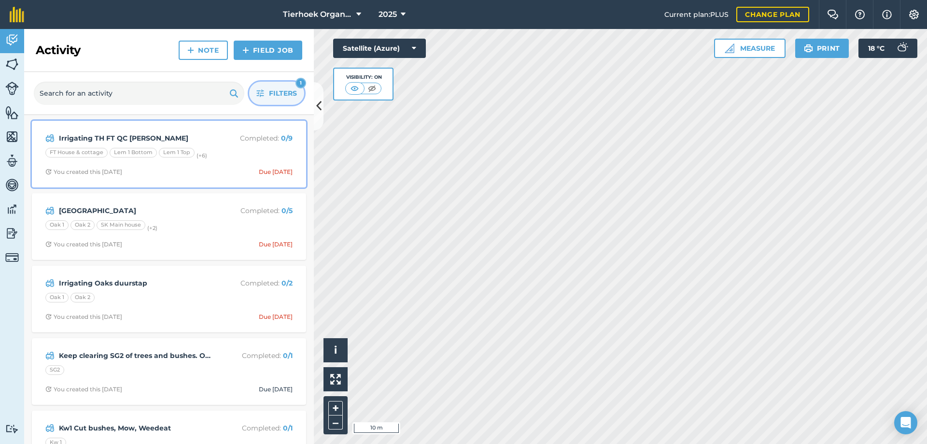
click at [189, 133] on strong "Irrigating TH FT QC [PERSON_NAME]" at bounding box center [135, 138] width 153 height 11
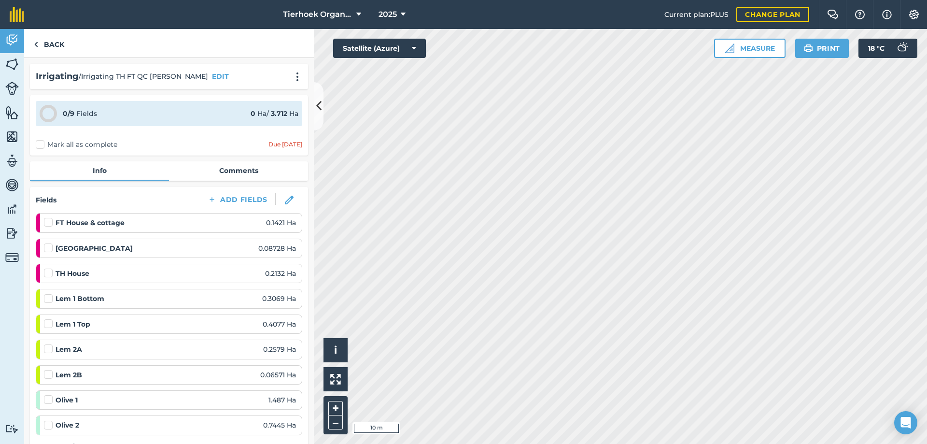
click at [41, 145] on label "Mark all as complete" at bounding box center [77, 145] width 82 height 10
click at [41, 145] on input "Mark all as complete" at bounding box center [39, 143] width 6 height 6
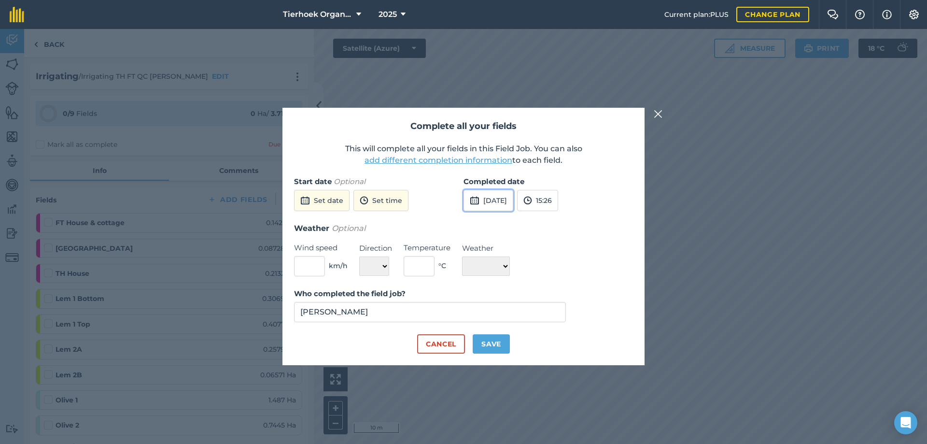
click at [489, 193] on button "[DATE]" at bounding box center [488, 200] width 50 height 21
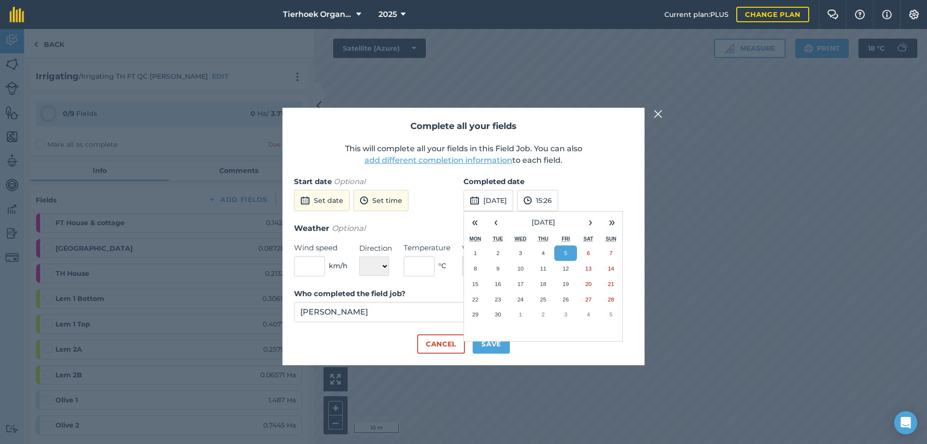
click at [565, 247] on button "5" at bounding box center [565, 252] width 23 height 15
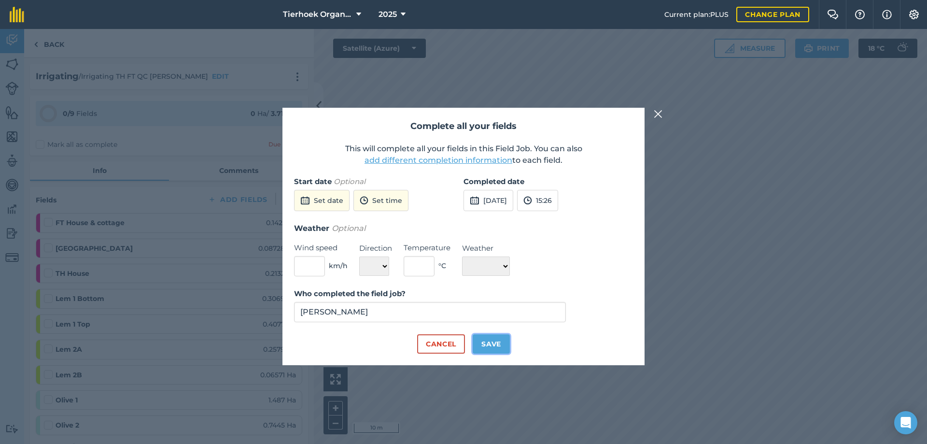
click at [488, 346] on button "Save" at bounding box center [491, 343] width 37 height 19
checkbox input "true"
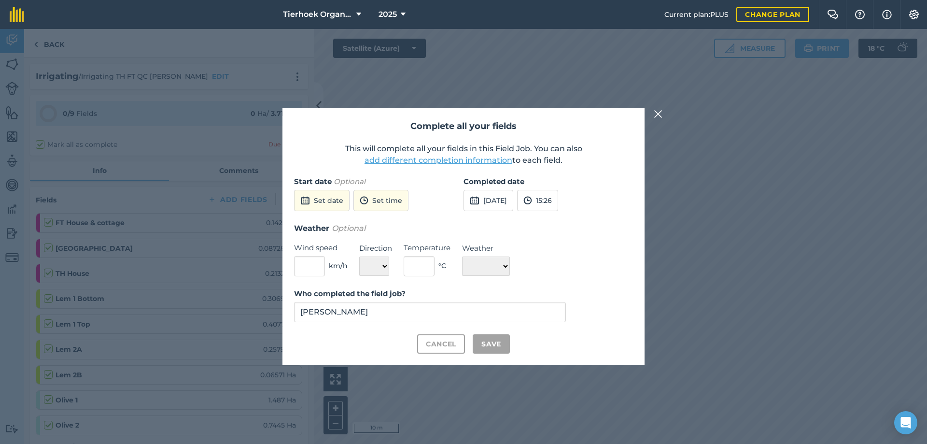
checkbox input "true"
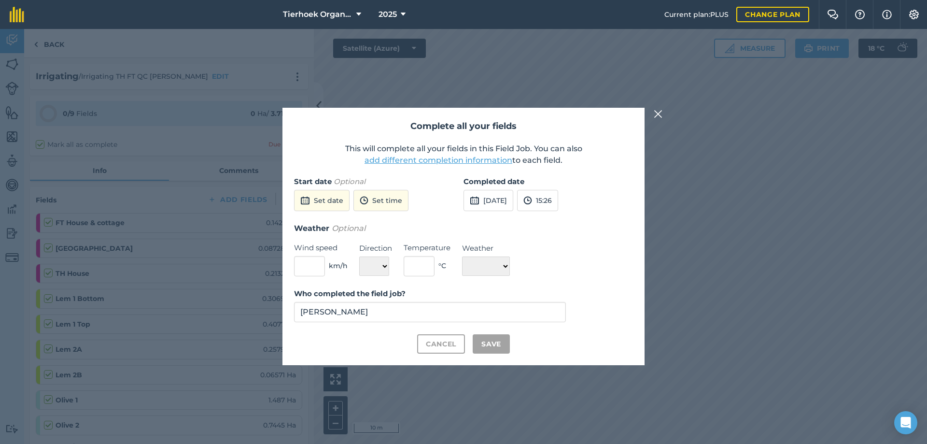
checkbox input "true"
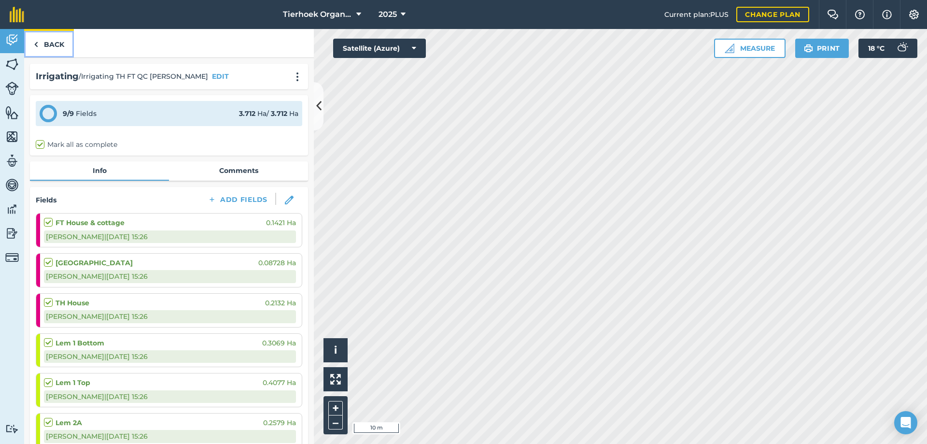
click at [55, 42] on link "Back" at bounding box center [49, 43] width 50 height 28
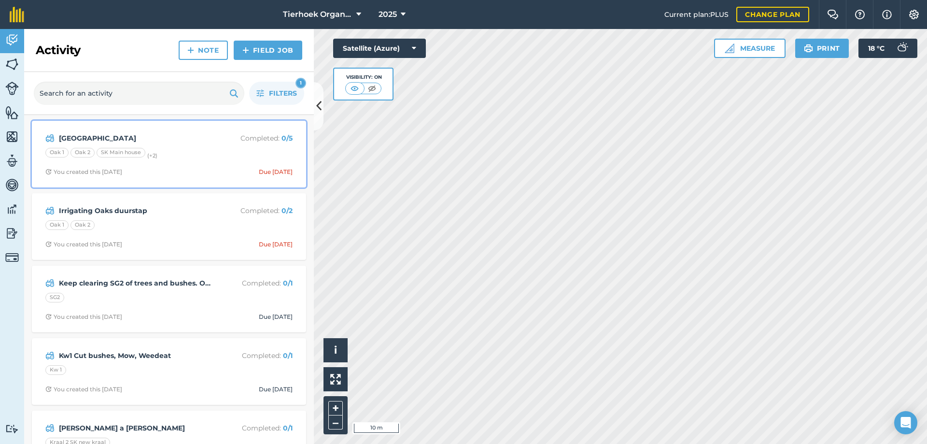
click at [200, 154] on div "Oak 1 Oak 2 SK Main house (+ 2 )" at bounding box center [168, 154] width 247 height 13
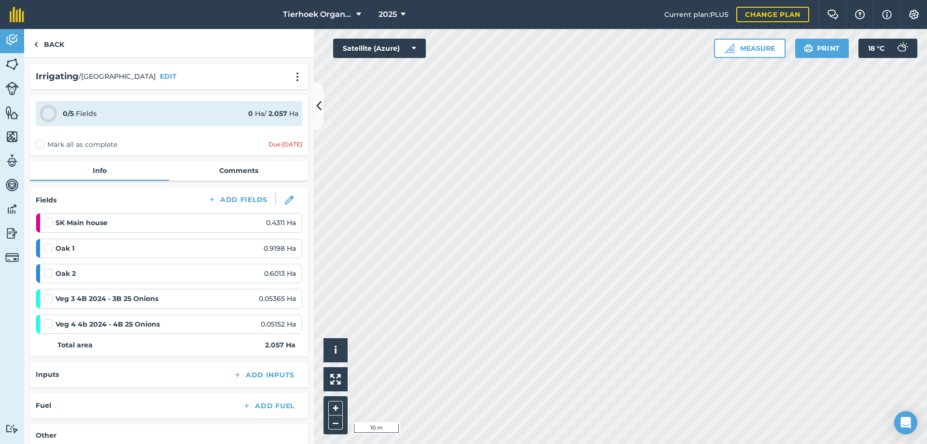
click at [38, 146] on label "Mark all as complete" at bounding box center [77, 145] width 82 height 10
click at [38, 146] on input "Mark all as complete" at bounding box center [39, 143] width 6 height 6
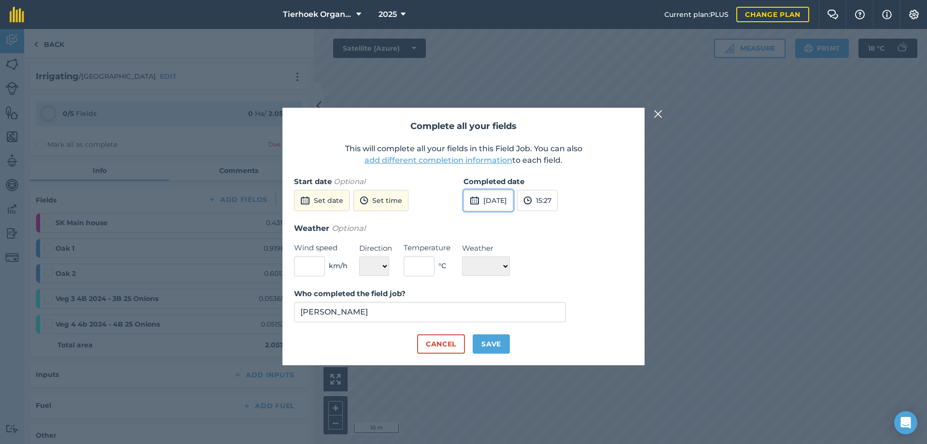
click at [513, 201] on button "[DATE]" at bounding box center [488, 200] width 50 height 21
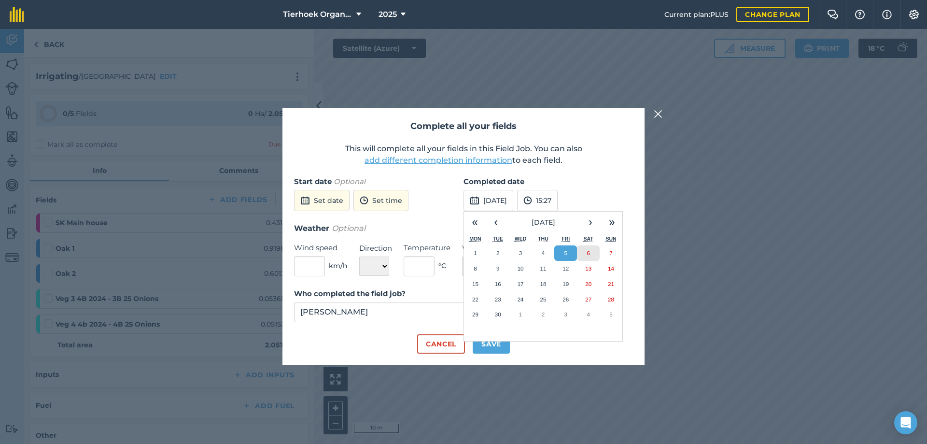
click at [581, 257] on button "6" at bounding box center [588, 252] width 23 height 15
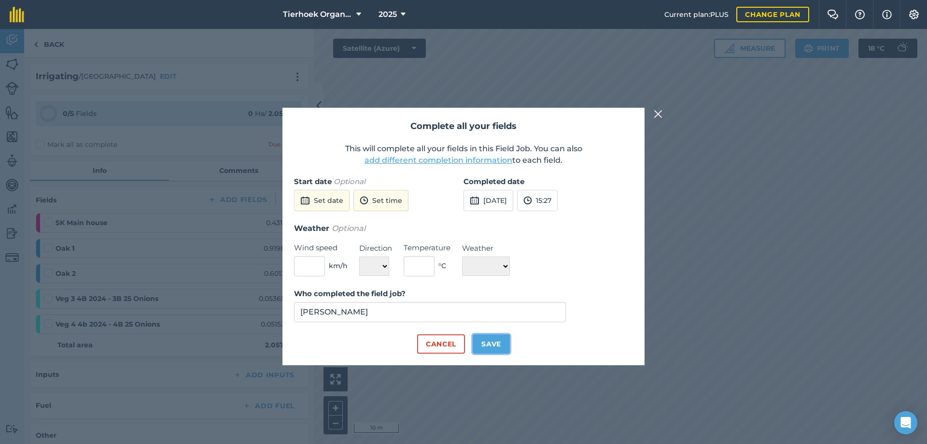
click at [488, 342] on button "Save" at bounding box center [491, 343] width 37 height 19
checkbox input "true"
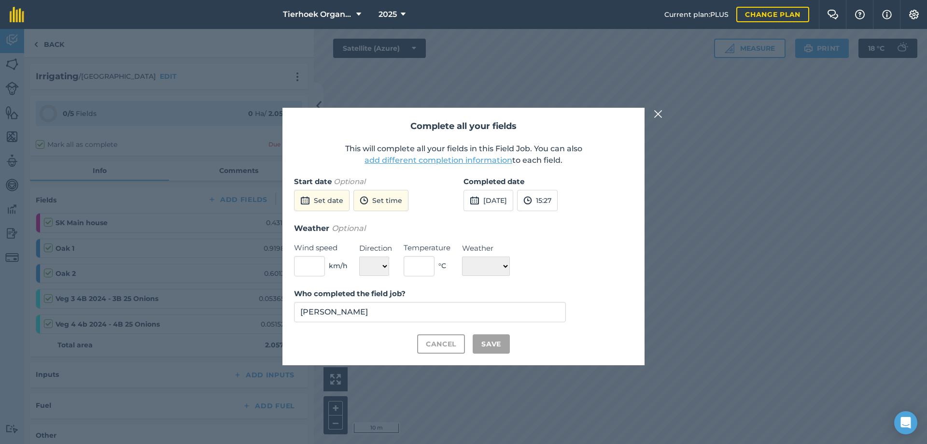
checkbox input "true"
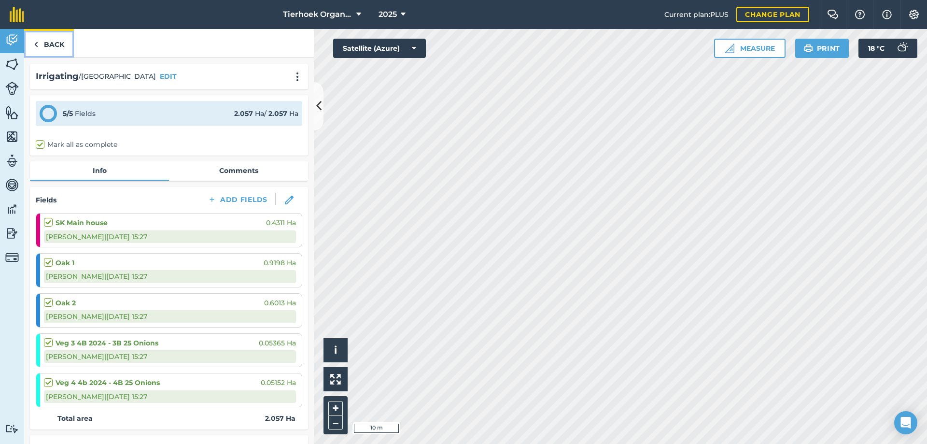
click at [58, 41] on link "Back" at bounding box center [49, 43] width 50 height 28
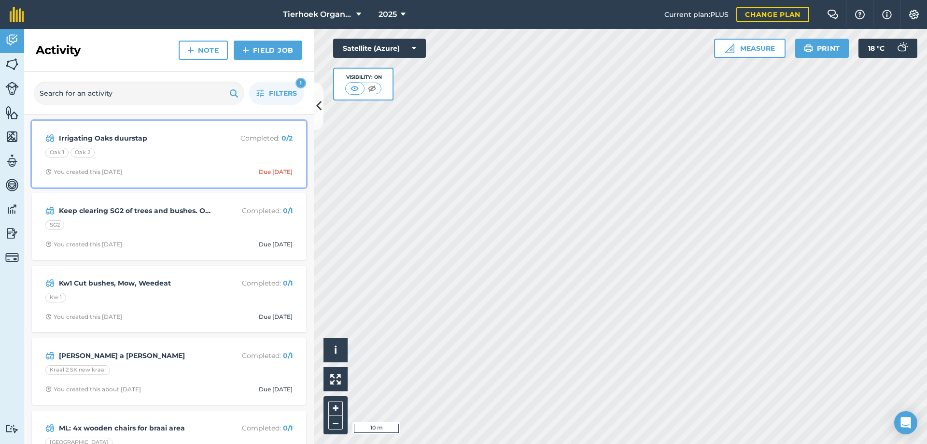
click at [171, 162] on div "Irrigating Oaks duurstap Completed : 0 / 2 Oak 1 Oak 2 You created this [DATE] …" at bounding box center [169, 153] width 263 height 55
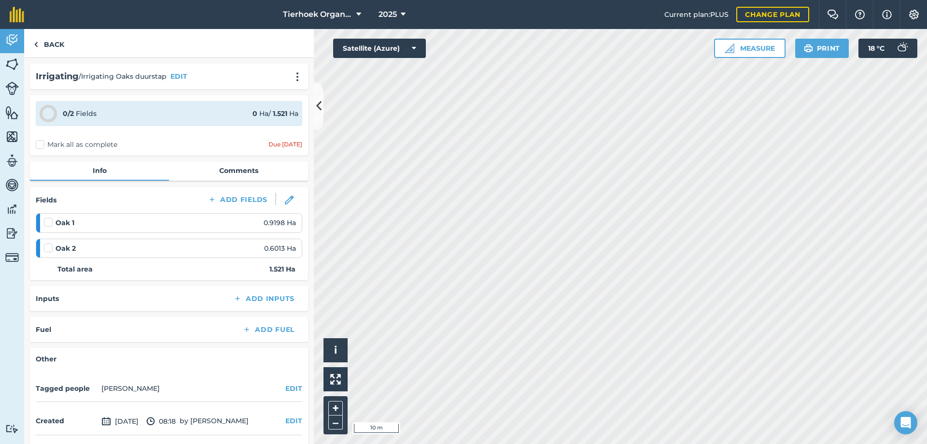
click at [41, 144] on label "Mark all as complete" at bounding box center [77, 145] width 82 height 10
click at [41, 144] on input "Mark all as complete" at bounding box center [39, 143] width 6 height 6
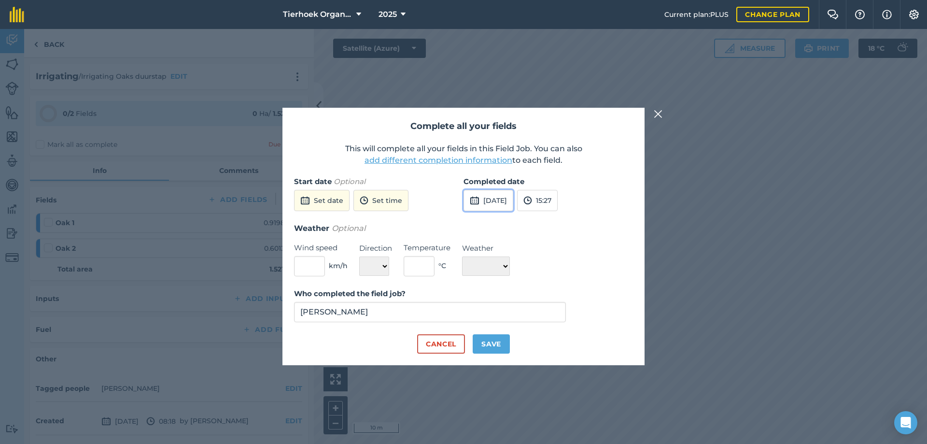
click at [504, 204] on button "[DATE]" at bounding box center [488, 200] width 50 height 21
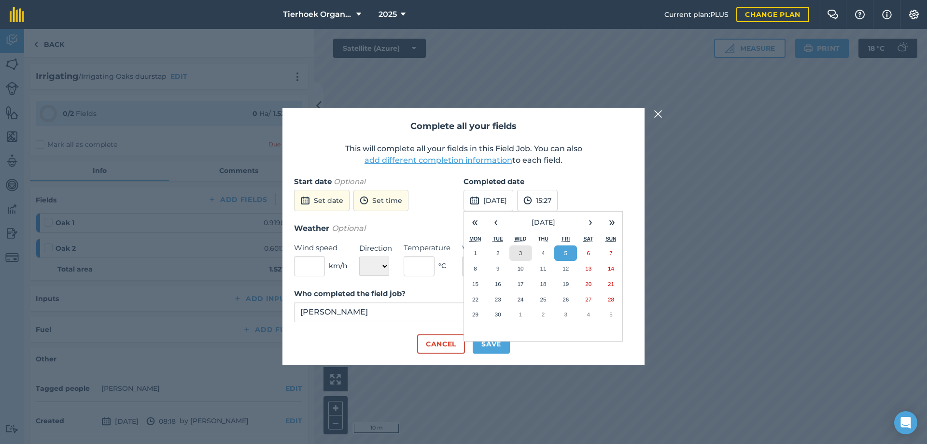
click at [522, 252] on button "3" at bounding box center [520, 252] width 23 height 15
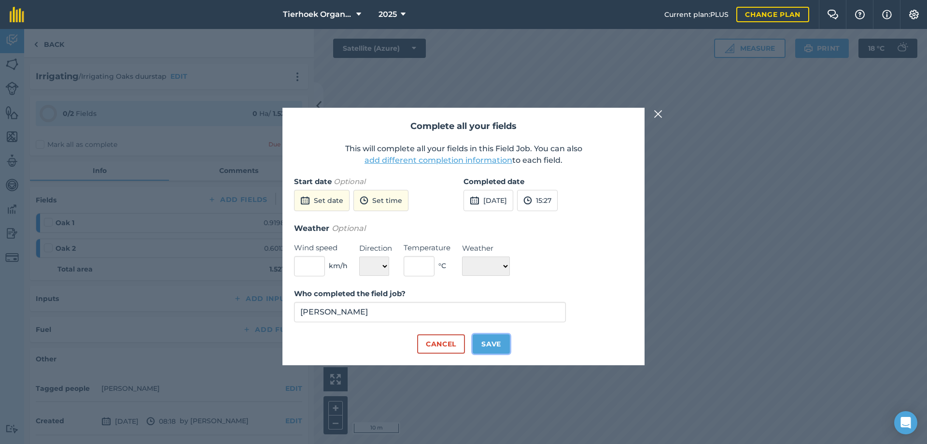
click at [494, 341] on button "Save" at bounding box center [491, 343] width 37 height 19
checkbox input "true"
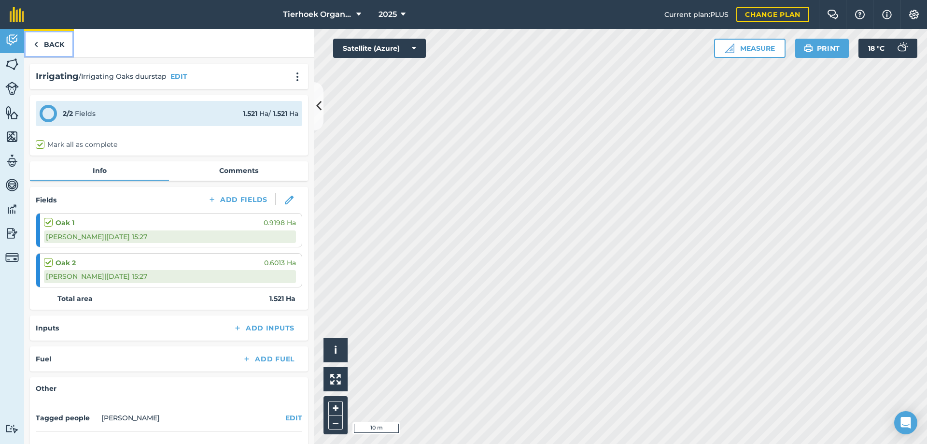
click at [56, 42] on link "Back" at bounding box center [49, 43] width 50 height 28
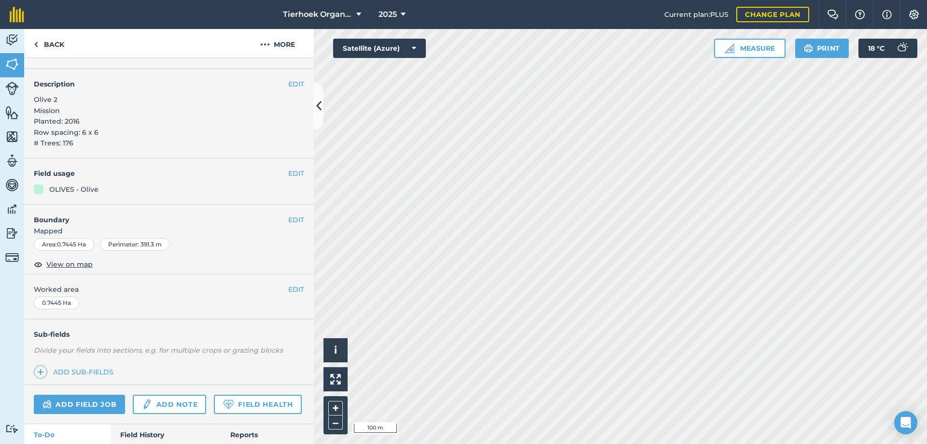
scroll to position [169, 0]
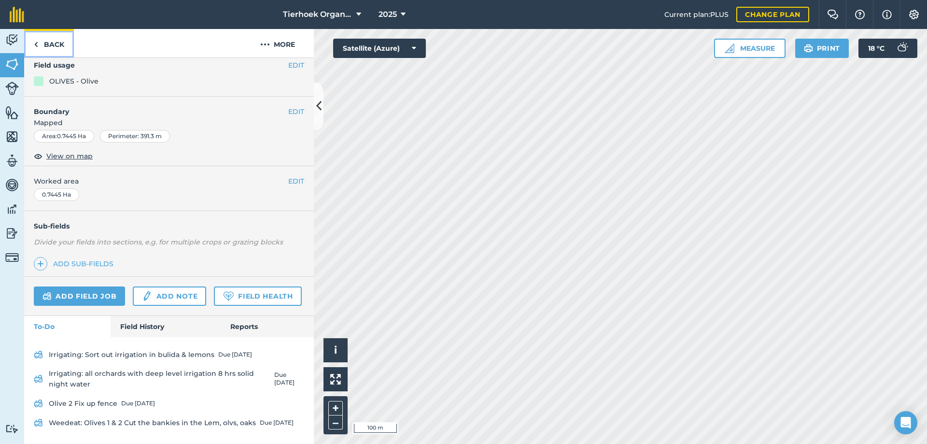
click at [56, 44] on link "Back" at bounding box center [49, 43] width 50 height 28
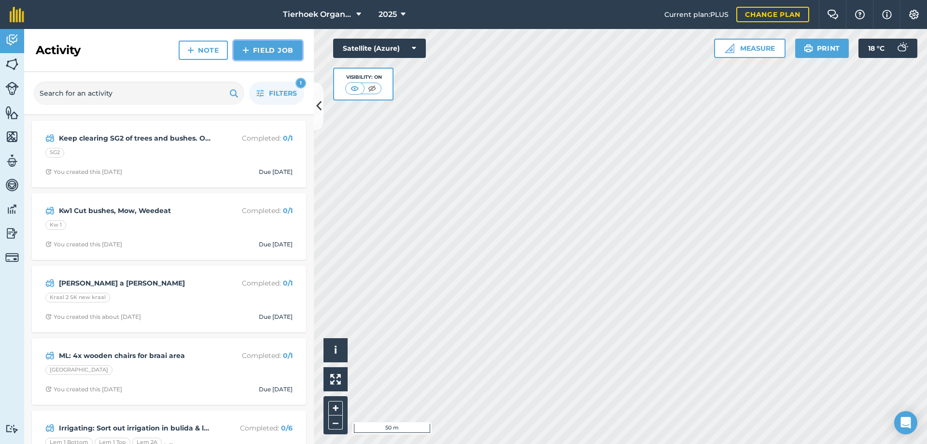
click at [261, 48] on link "Field Job" at bounding box center [268, 50] width 69 height 19
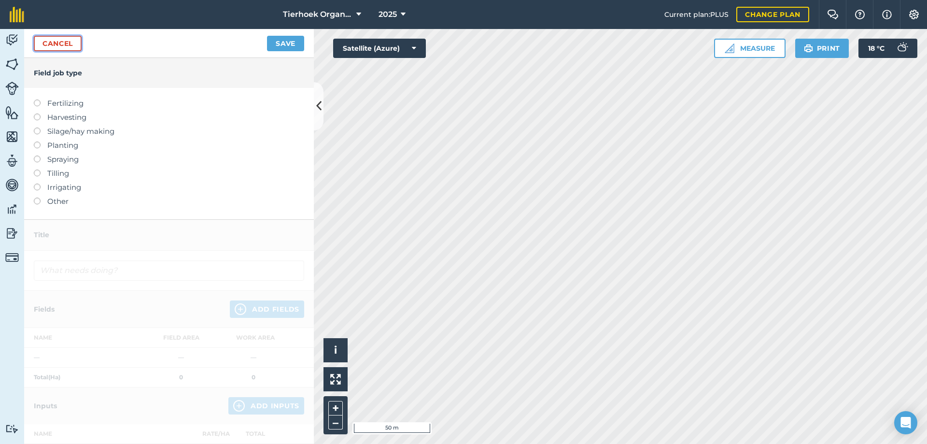
click at [75, 45] on link "Cancel" at bounding box center [58, 43] width 48 height 15
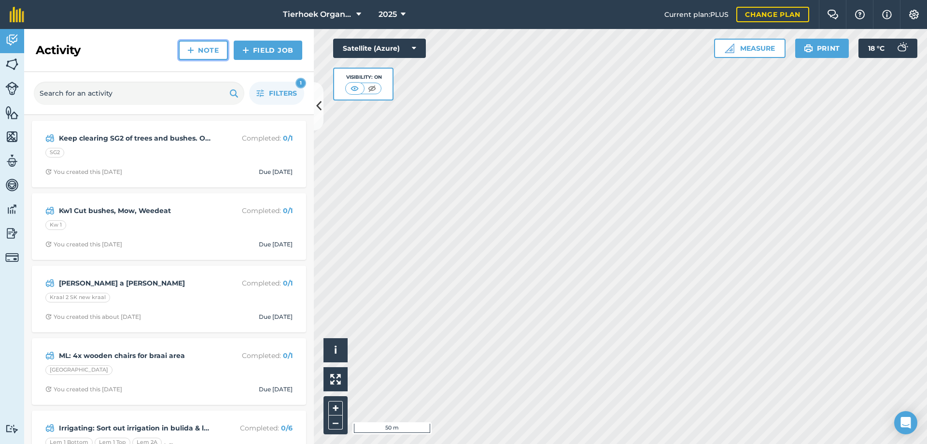
click at [193, 48] on img at bounding box center [190, 50] width 7 height 12
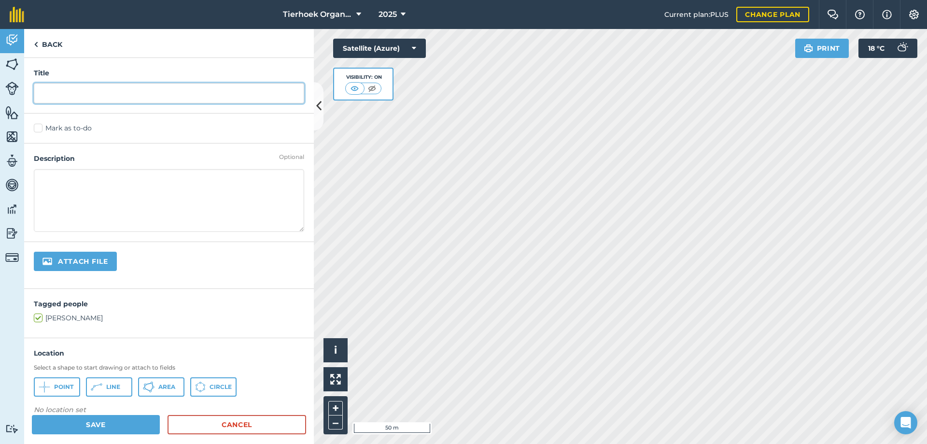
click at [69, 85] on input "text" at bounding box center [169, 93] width 270 height 20
type input "Road way weedeat"
click at [37, 130] on label "Mark as to-do" at bounding box center [169, 128] width 270 height 10
click at [37, 129] on input "Mark as to-do" at bounding box center [37, 126] width 6 height 6
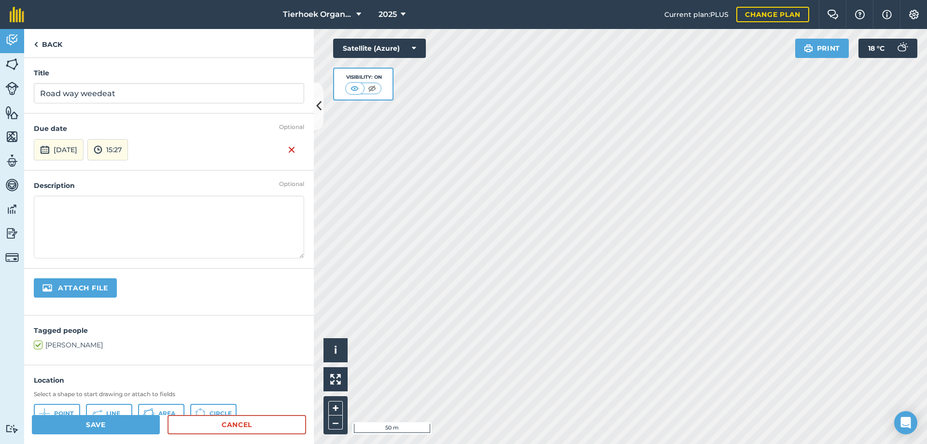
click at [58, 202] on textarea at bounding box center [169, 226] width 270 height 63
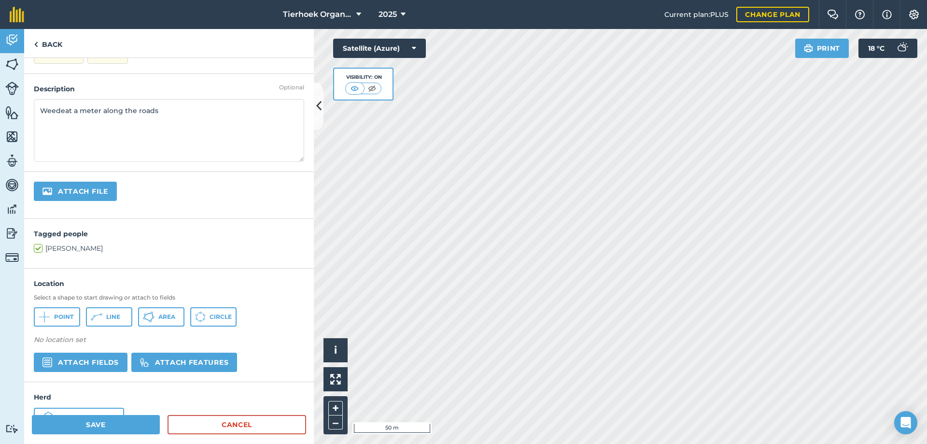
type textarea "Weedeat a meter along the roads"
click at [98, 319] on icon at bounding box center [97, 317] width 12 height 12
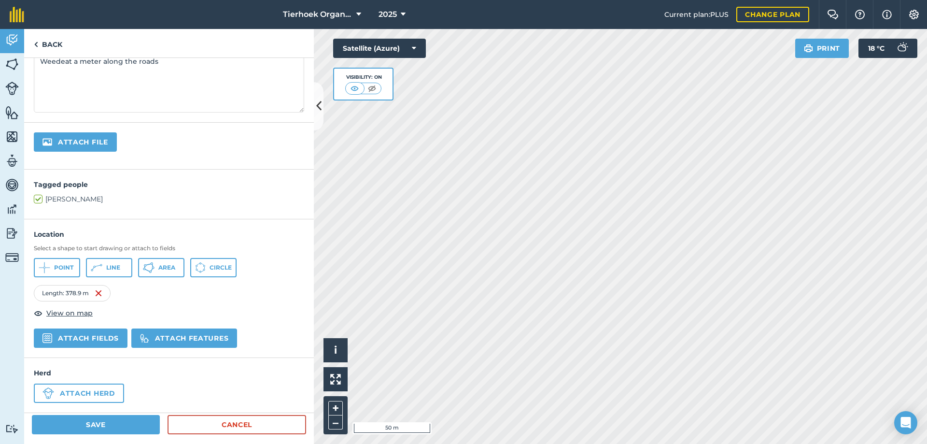
scroll to position [154, 0]
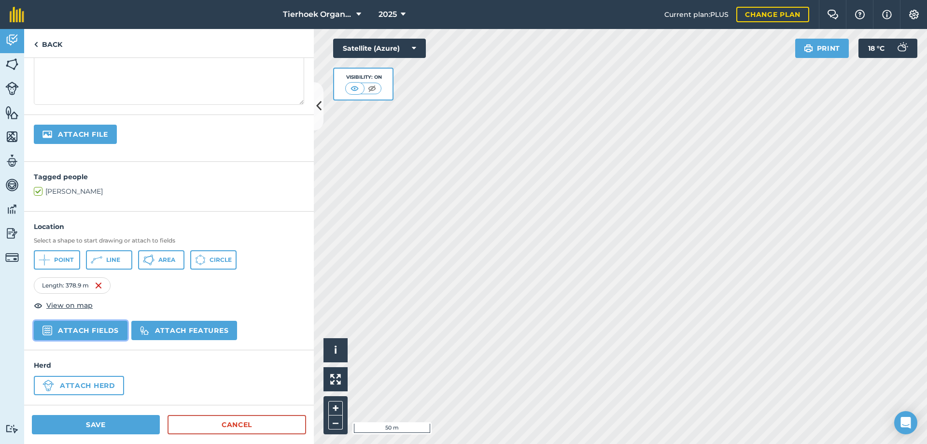
click at [89, 330] on button "Attach fields" at bounding box center [81, 330] width 94 height 19
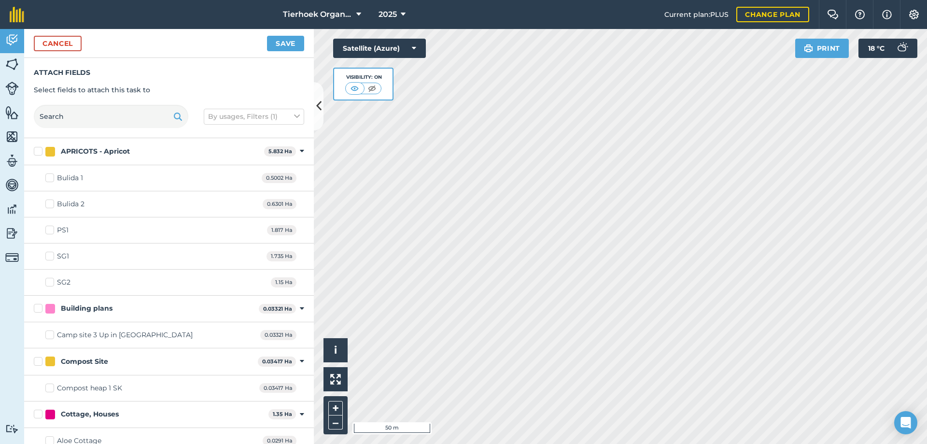
checkbox input "true"
click at [287, 43] on button "Save" at bounding box center [285, 43] width 37 height 15
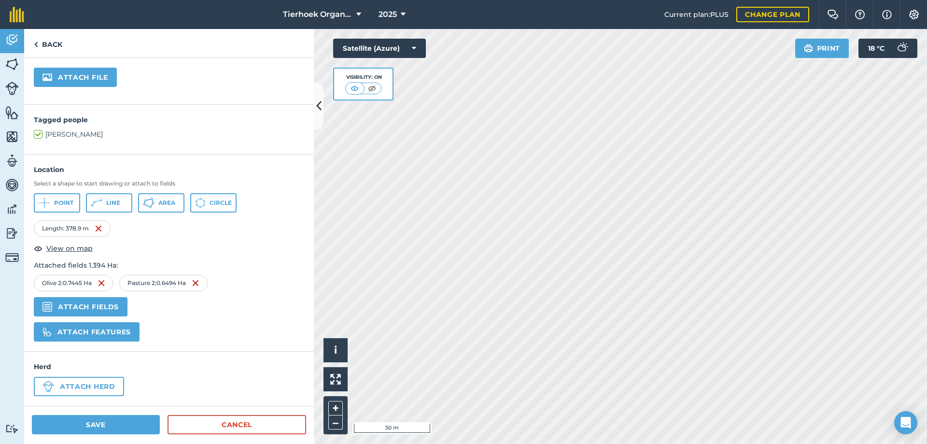
scroll to position [211, 0]
click at [104, 425] on button "Save" at bounding box center [96, 424] width 128 height 19
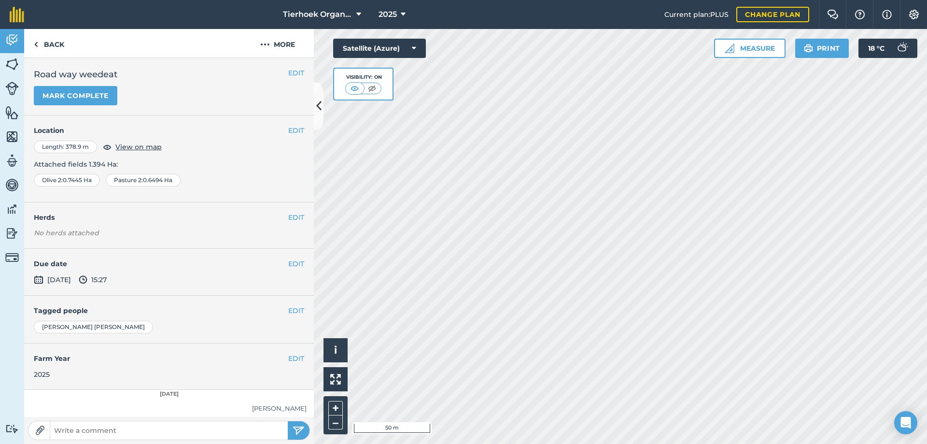
scroll to position [32, 0]
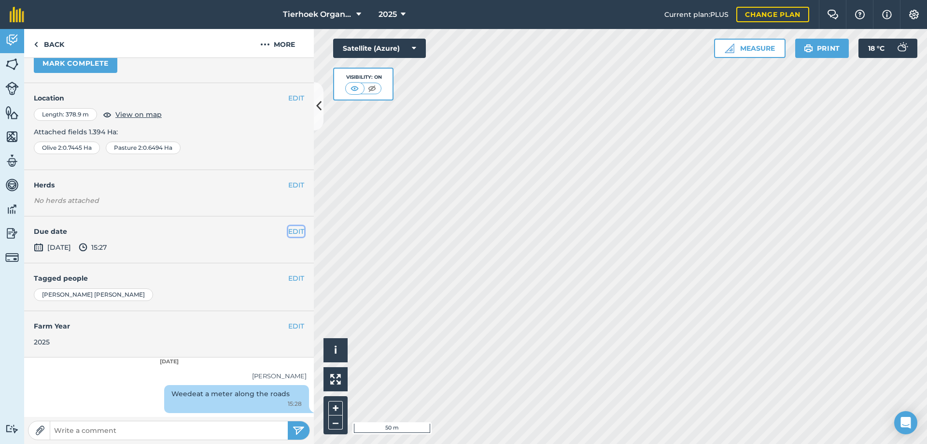
click at [288, 232] on button "EDIT" at bounding box center [296, 231] width 16 height 11
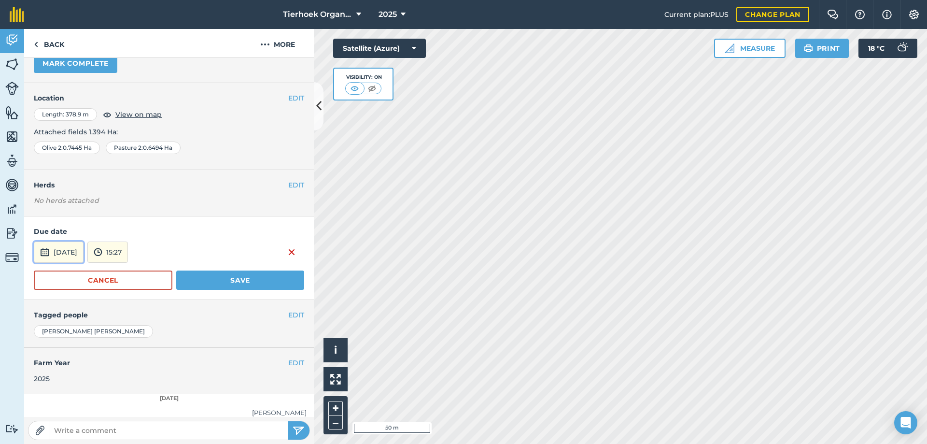
click at [77, 250] on button "[DATE]" at bounding box center [59, 251] width 50 height 21
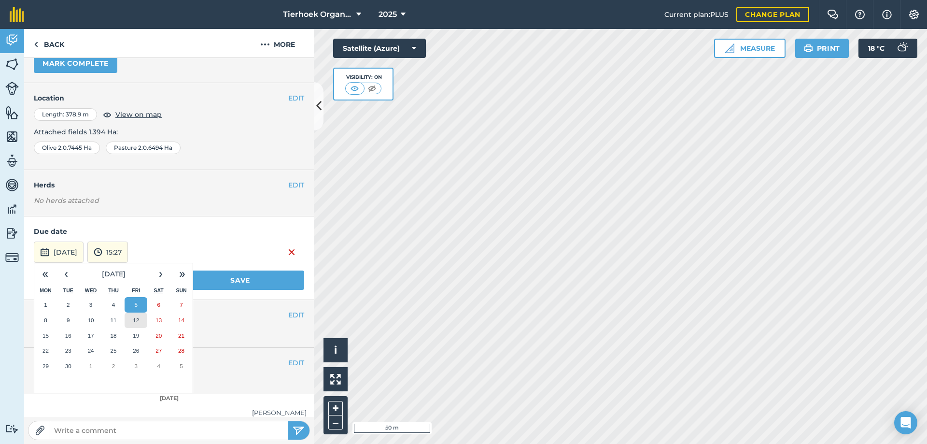
click at [134, 317] on abbr "12" at bounding box center [136, 320] width 6 height 6
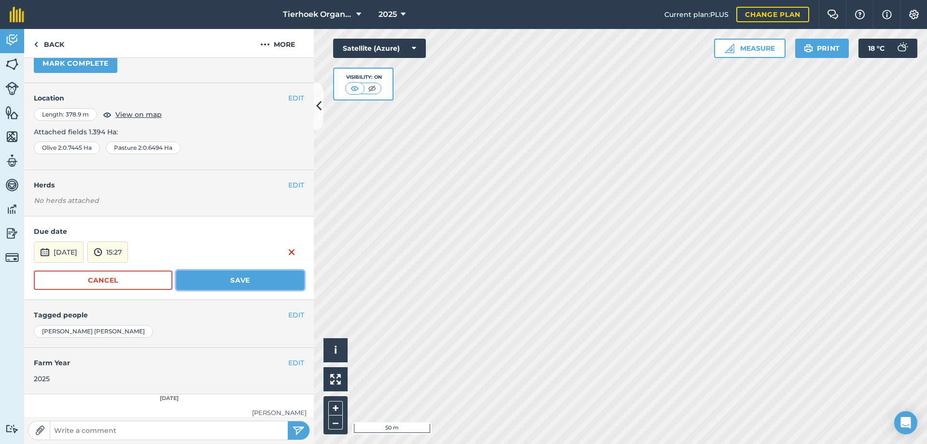
click at [204, 276] on button "Save" at bounding box center [240, 279] width 128 height 19
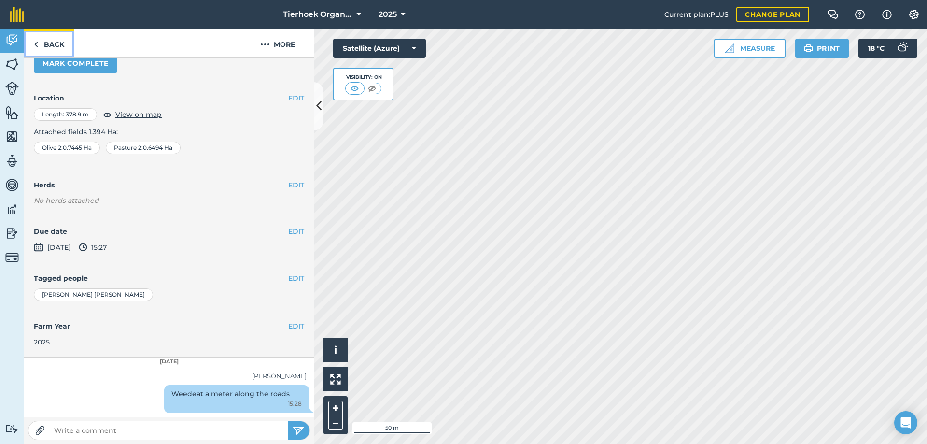
click at [48, 45] on link "Back" at bounding box center [49, 43] width 50 height 28
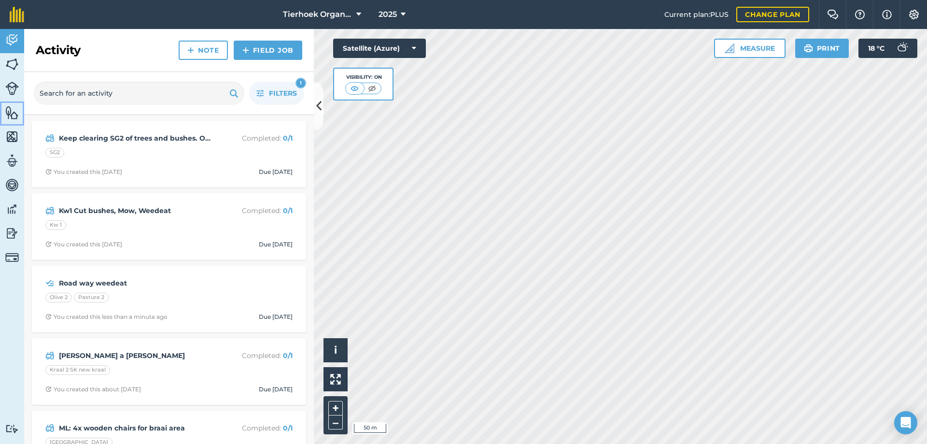
click at [6, 107] on img at bounding box center [12, 112] width 14 height 14
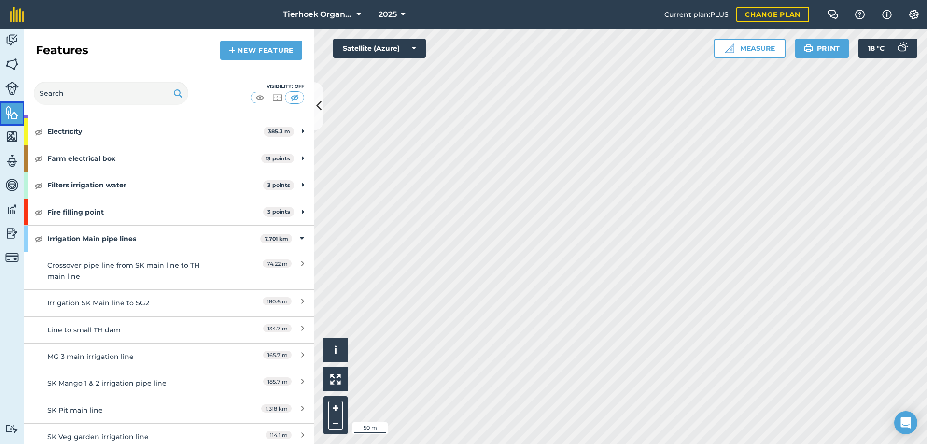
scroll to position [1429, 0]
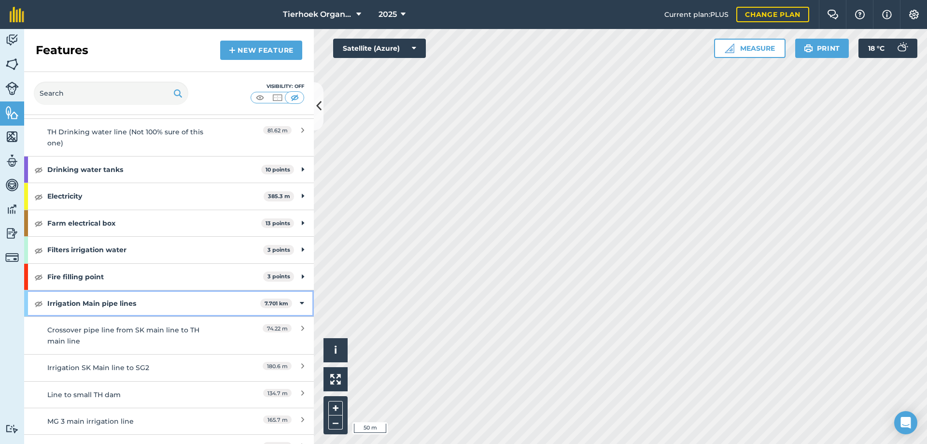
click at [300, 304] on icon at bounding box center [302, 303] width 4 height 11
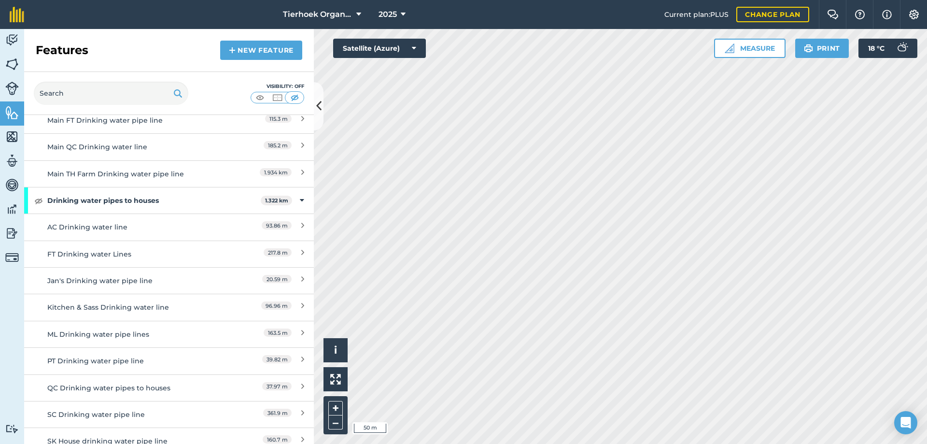
scroll to position [1043, 0]
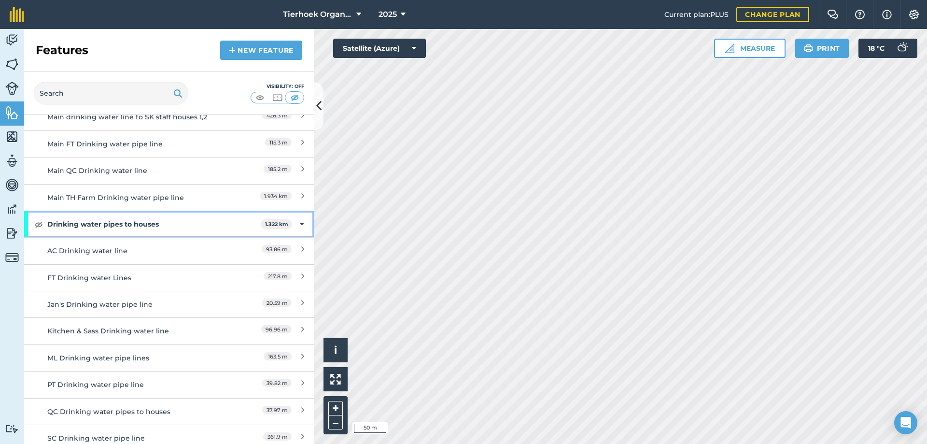
click at [297, 223] on div "Drinking water pipes to houses 1.322 km" at bounding box center [169, 224] width 290 height 26
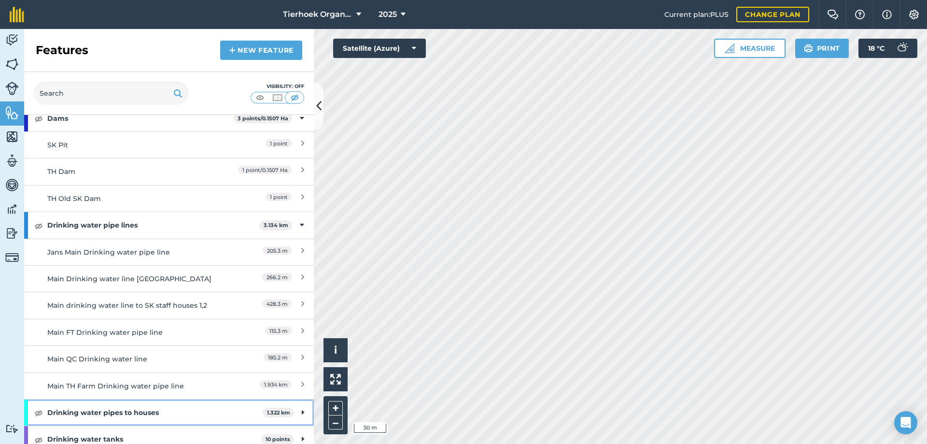
scroll to position [850, 0]
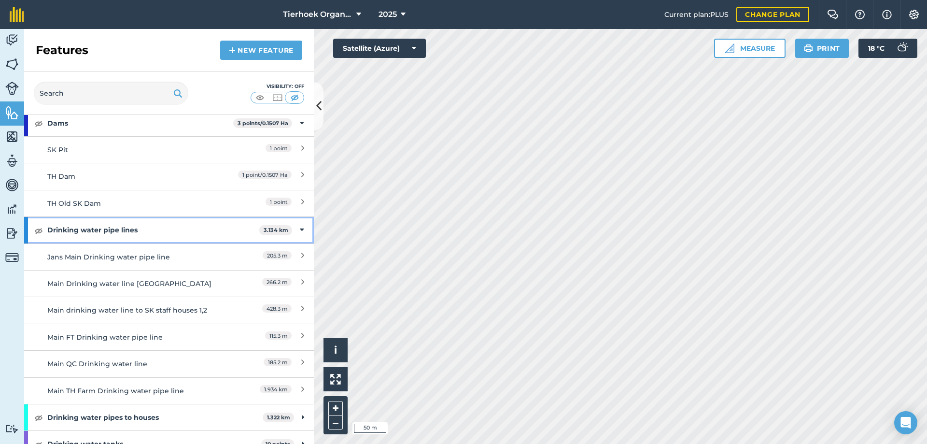
click at [300, 228] on icon at bounding box center [302, 229] width 4 height 11
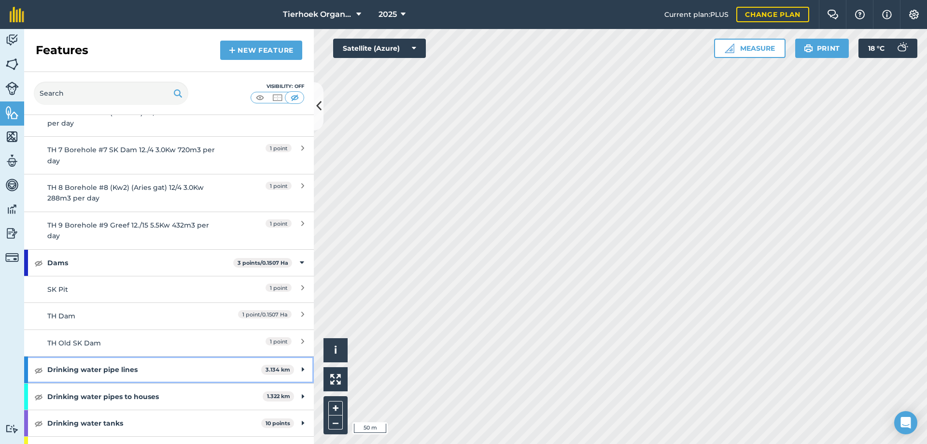
scroll to position [705, 0]
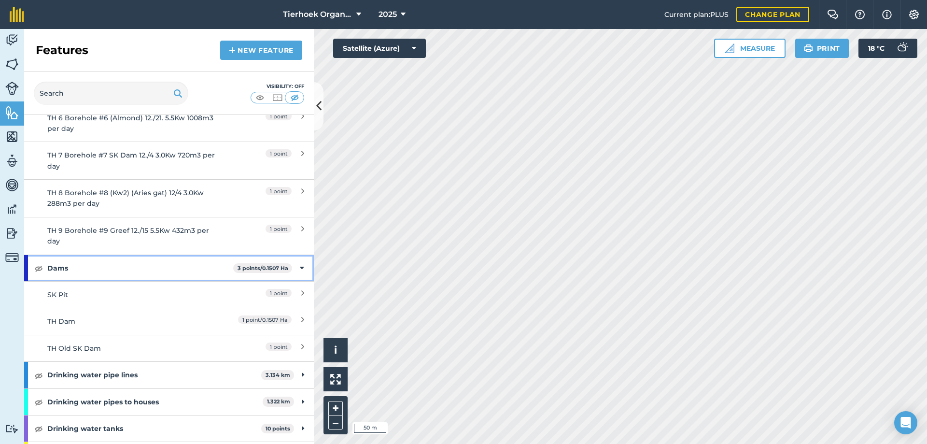
click at [300, 266] on icon at bounding box center [302, 268] width 4 height 11
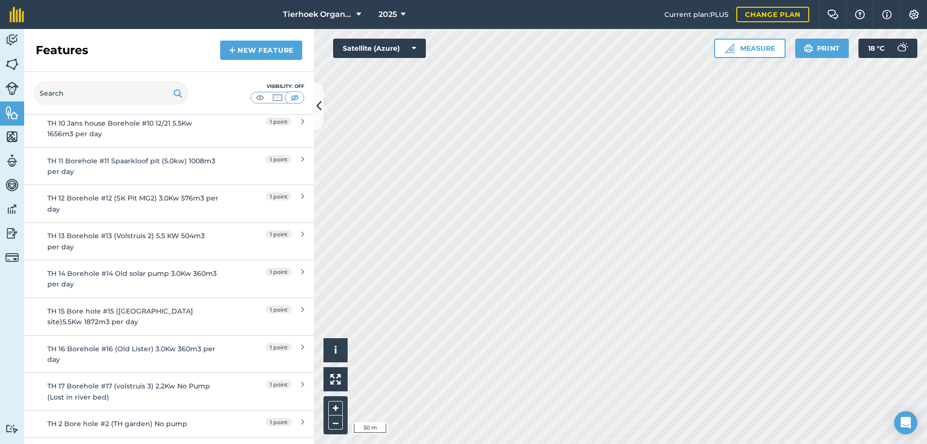
scroll to position [0, 0]
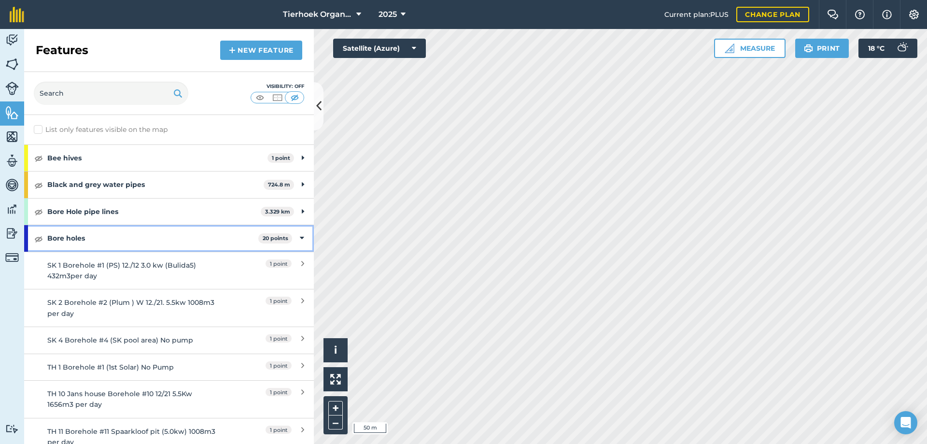
click at [292, 240] on div "Bore holes 20 points" at bounding box center [169, 238] width 290 height 26
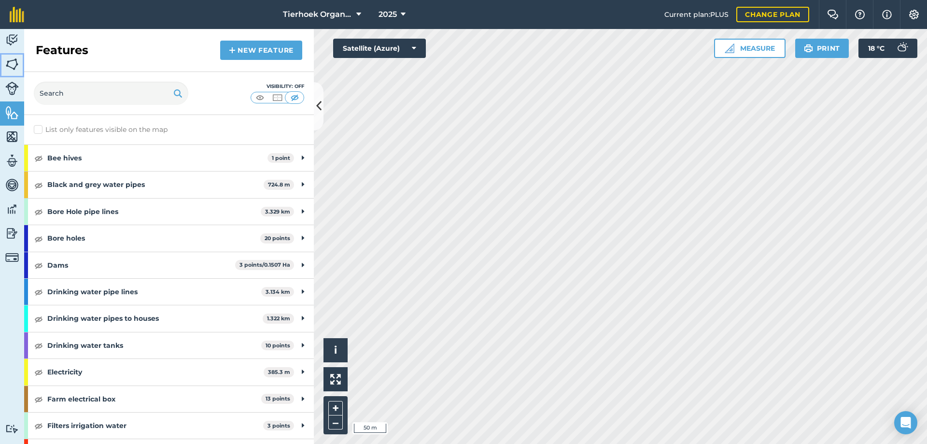
click at [11, 63] on img at bounding box center [12, 64] width 14 height 14
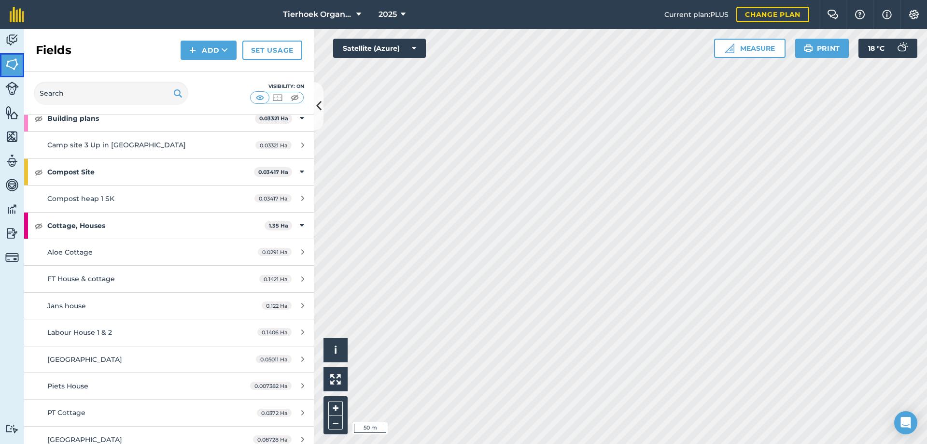
scroll to position [338, 0]
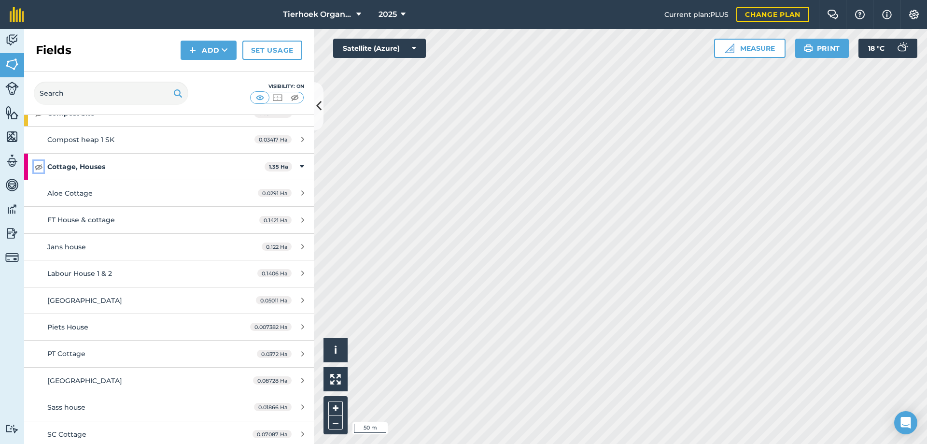
click at [39, 167] on img at bounding box center [38, 167] width 9 height 12
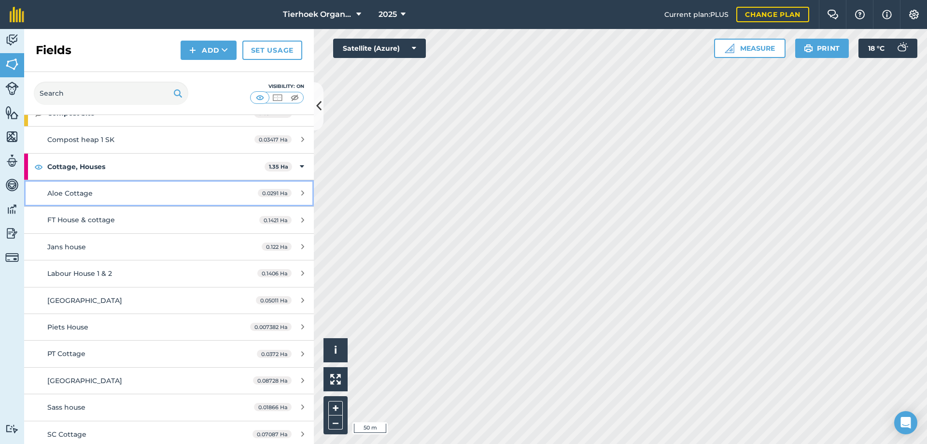
click at [301, 192] on icon at bounding box center [302, 192] width 3 height 7
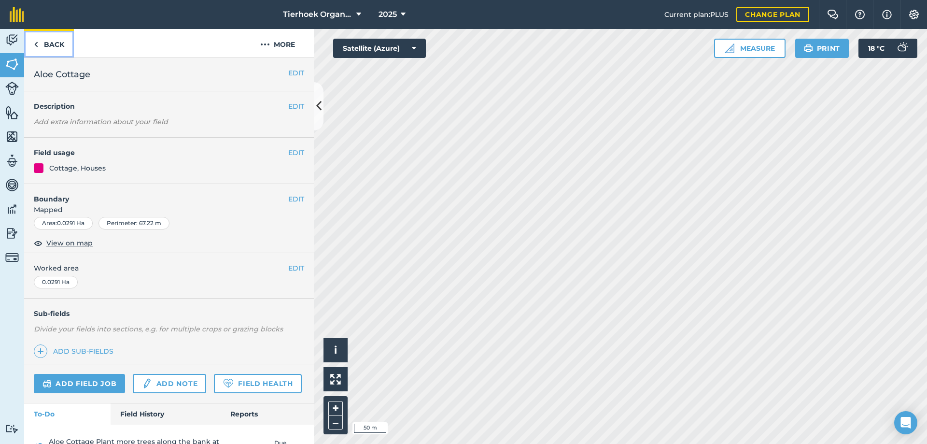
click at [44, 44] on link "Back" at bounding box center [49, 43] width 50 height 28
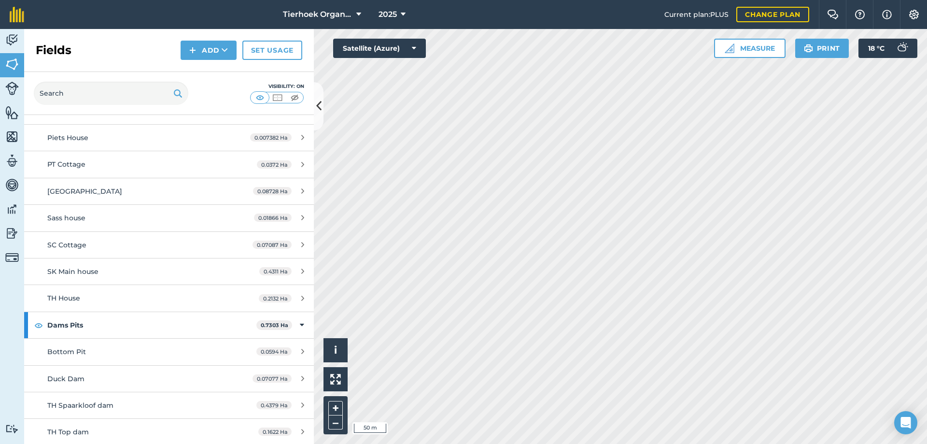
scroll to position [531, 0]
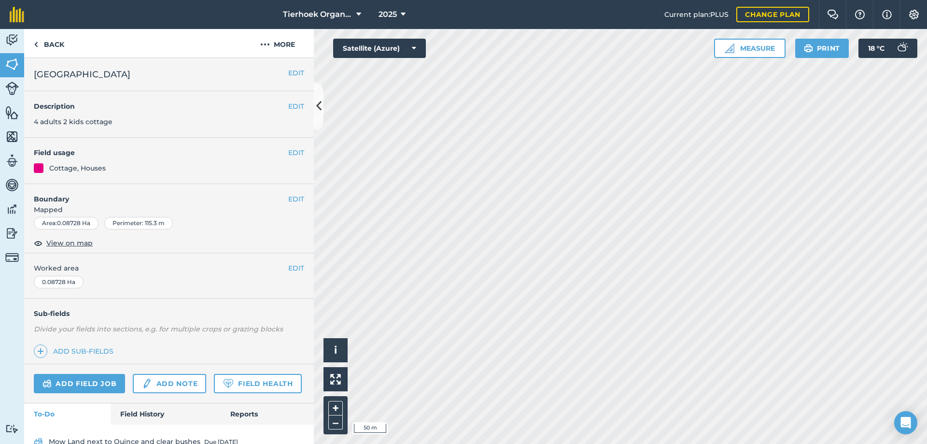
scroll to position [75, 0]
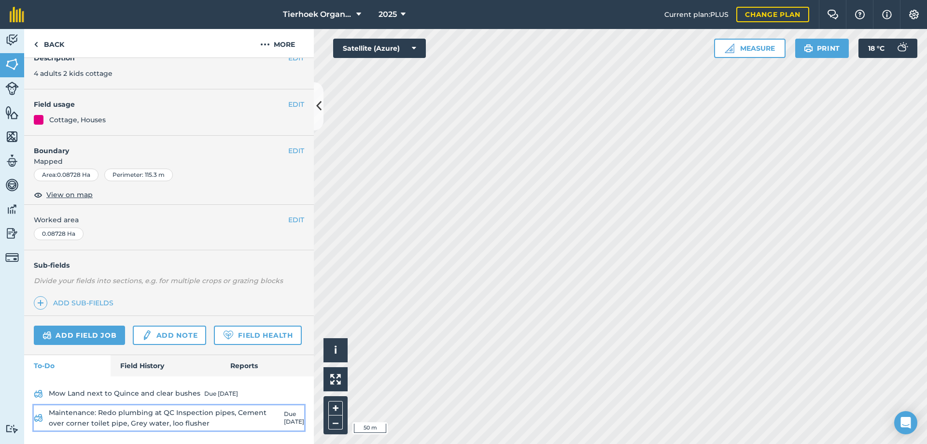
click at [154, 418] on link "Maintenance: Redo plumbing at QC Inspection pipes, Cement over corner toilet pi…" at bounding box center [169, 418] width 270 height 26
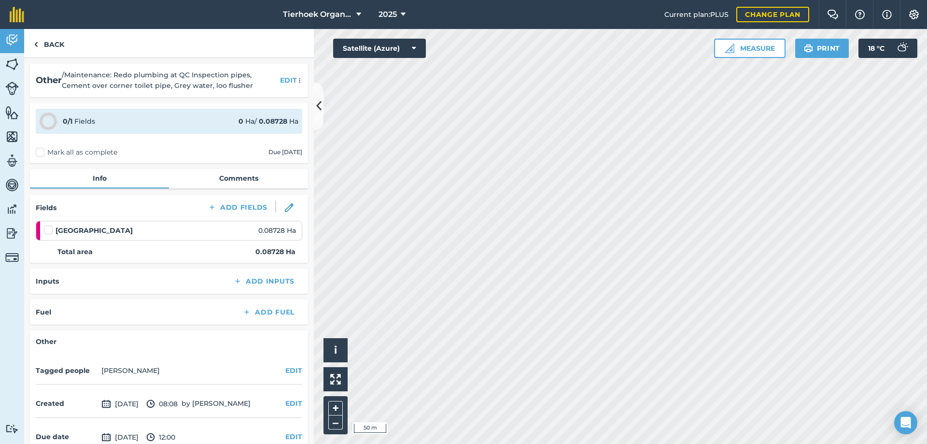
click at [42, 151] on label "Mark all as complete" at bounding box center [77, 152] width 82 height 10
click at [42, 151] on input "Mark all as complete" at bounding box center [39, 150] width 6 height 6
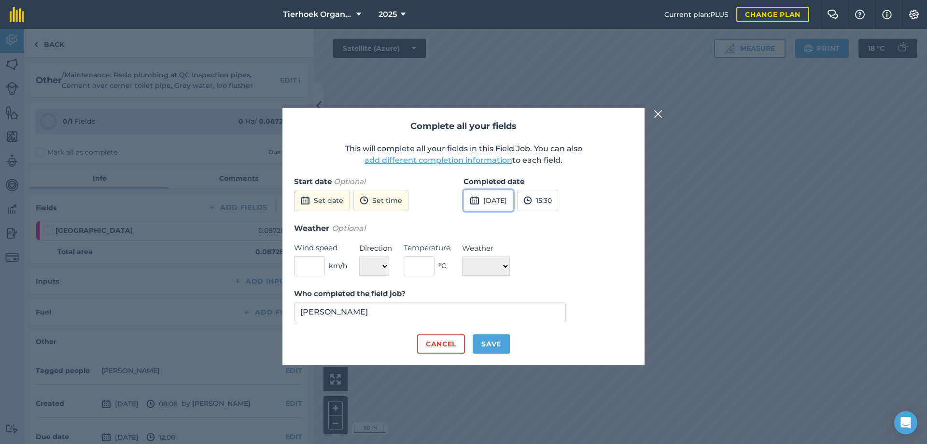
click at [497, 204] on button "[DATE]" at bounding box center [488, 200] width 50 height 21
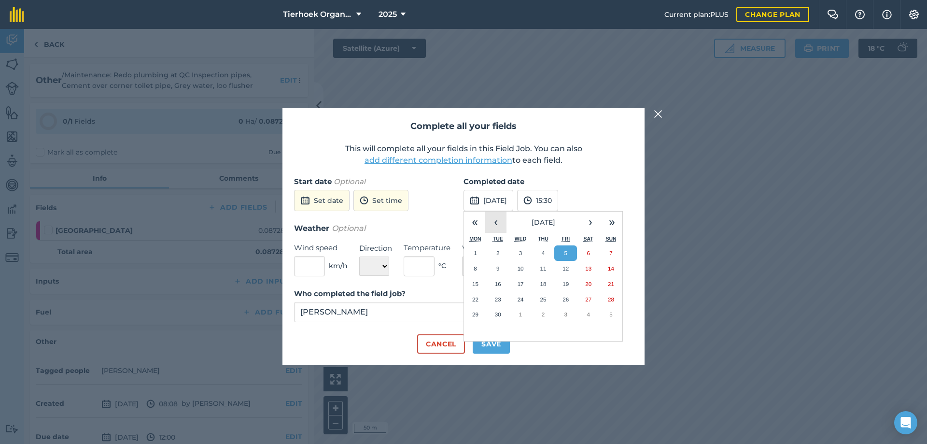
click at [496, 221] on button "‹" at bounding box center [495, 221] width 21 height 21
click at [562, 249] on button "1" at bounding box center [565, 252] width 23 height 15
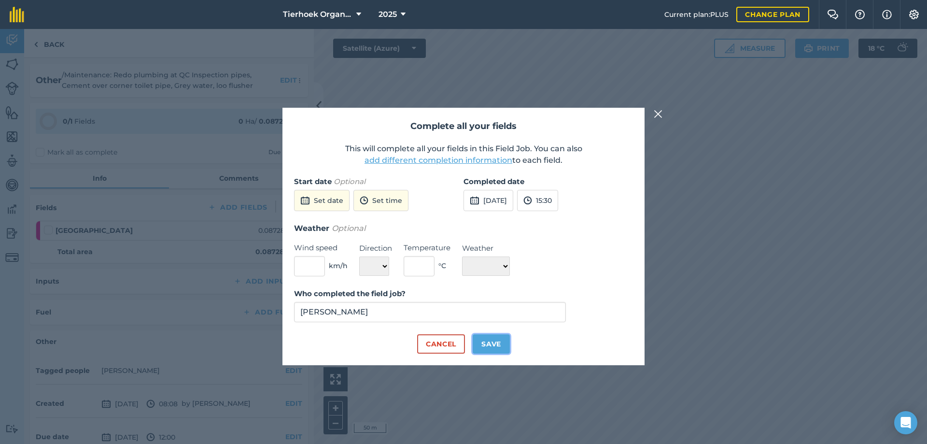
click at [494, 338] on button "Save" at bounding box center [491, 343] width 37 height 19
checkbox input "true"
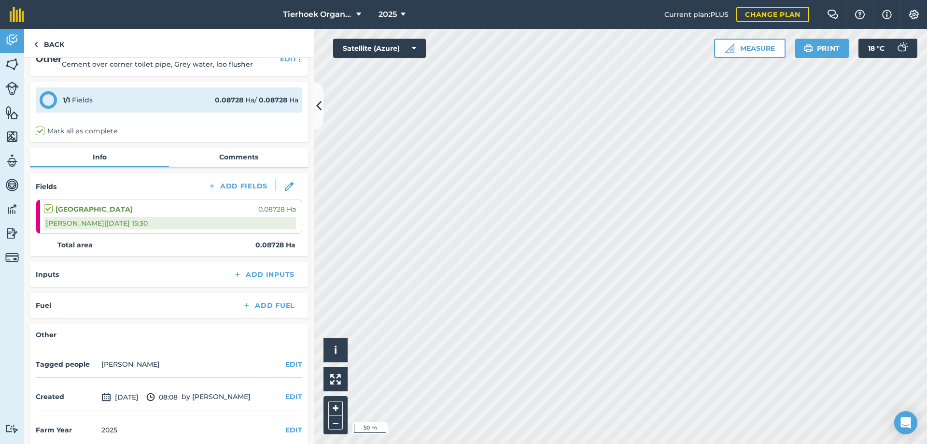
scroll to position [32, 0]
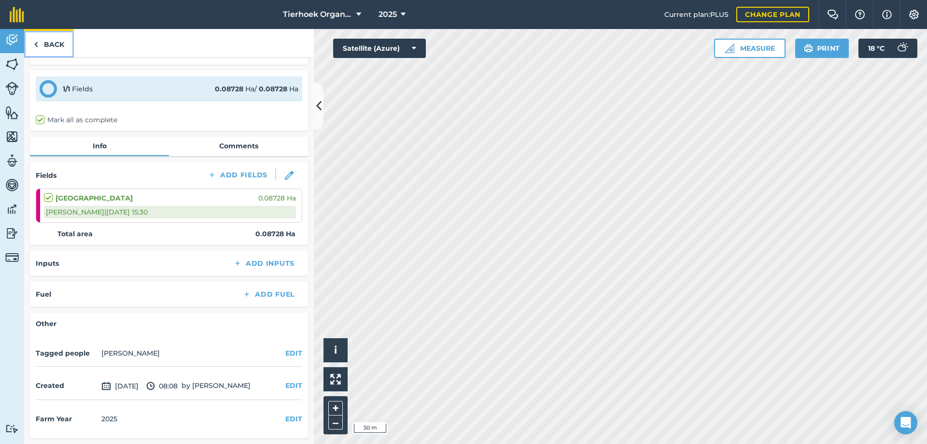
click at [56, 45] on link "Back" at bounding box center [49, 43] width 50 height 28
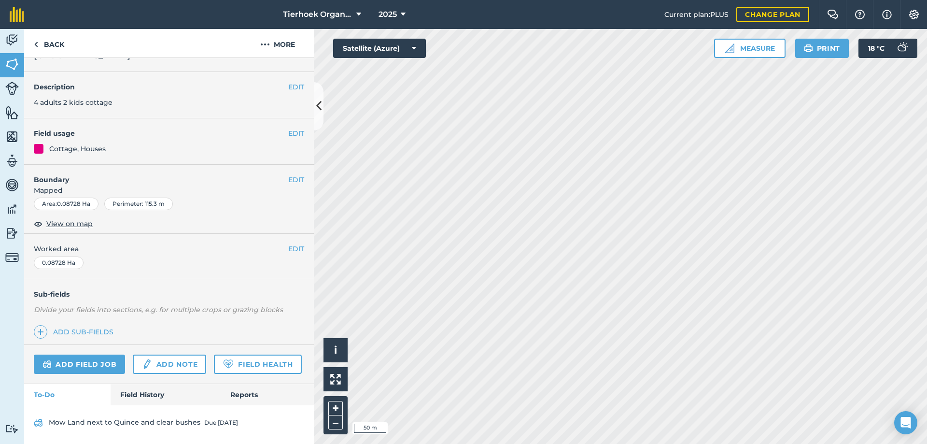
scroll to position [46, 0]
click at [128, 393] on link "Field History" at bounding box center [166, 394] width 110 height 21
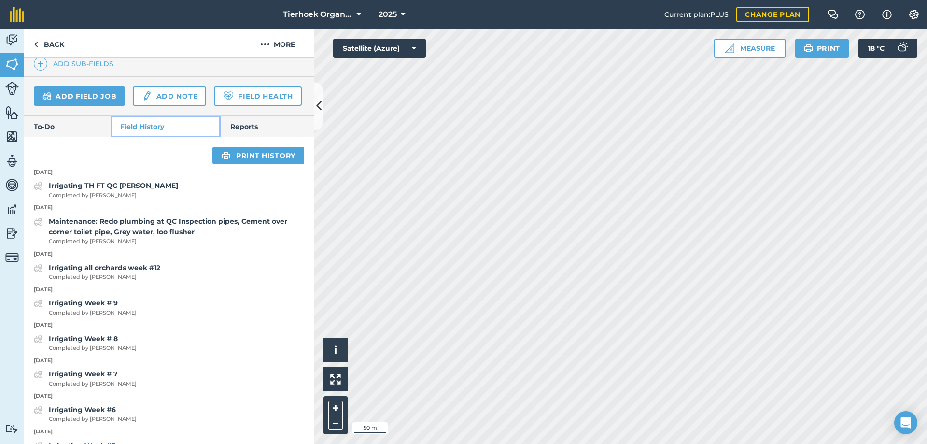
scroll to position [288, 0]
click at [106, 189] on strong "Irrigating TH FT QC [PERSON_NAME]" at bounding box center [113, 185] width 129 height 9
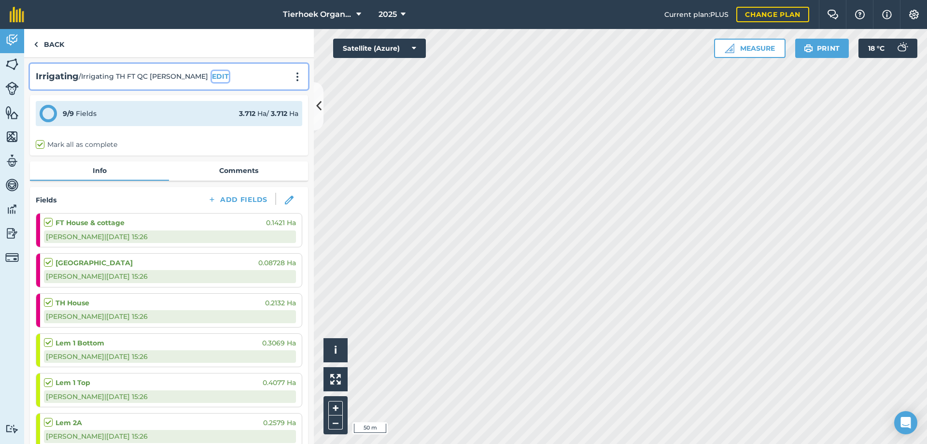
click at [212, 76] on button "EDIT" at bounding box center [220, 76] width 17 height 11
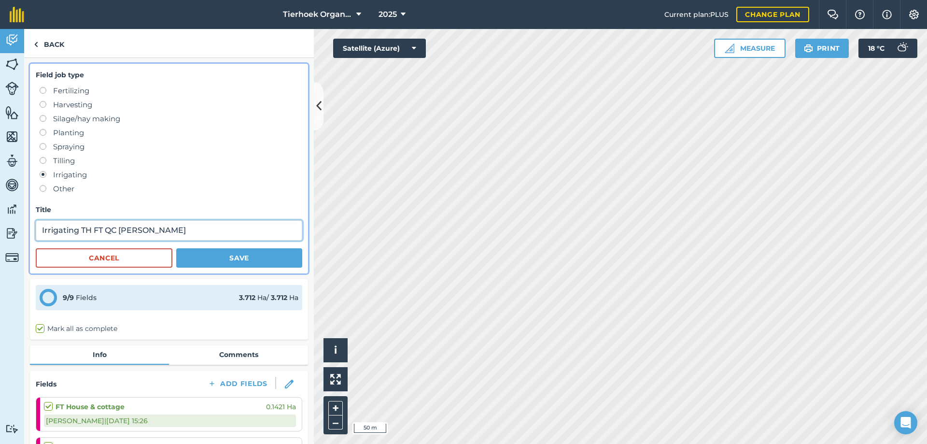
click at [42, 227] on input "Irrigating TH FT QC [PERSON_NAME]" at bounding box center [169, 230] width 266 height 20
type input "Week #36 Irrigating TH FT QC [PERSON_NAME]"
click at [226, 257] on button "Save" at bounding box center [239, 257] width 126 height 19
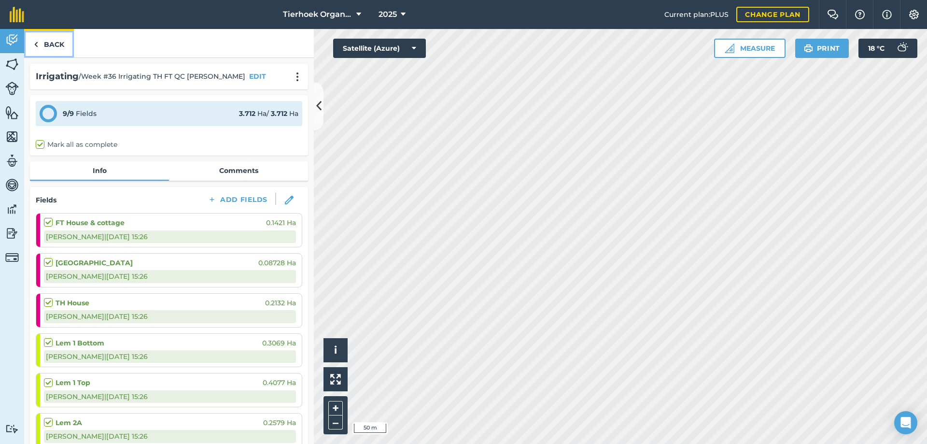
click at [54, 46] on link "Back" at bounding box center [49, 43] width 50 height 28
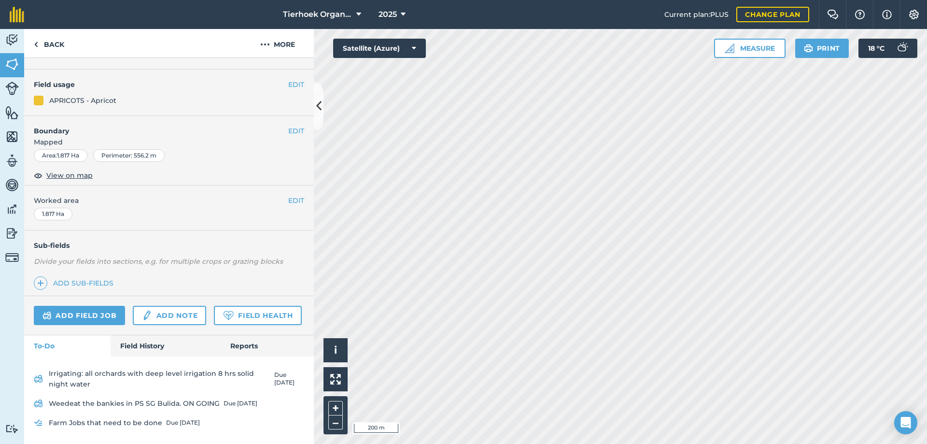
scroll to position [150, 0]
click at [166, 306] on link "Add note" at bounding box center [169, 315] width 73 height 19
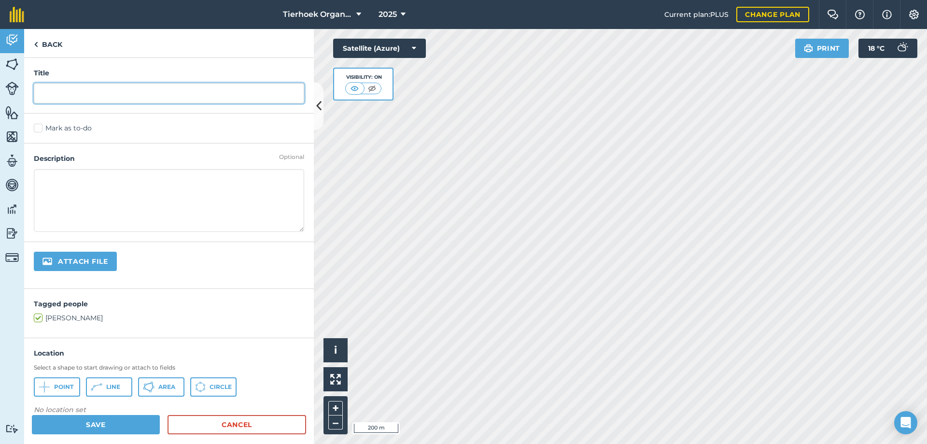
click at [53, 91] on input "text" at bounding box center [169, 93] width 270 height 20
type input "Full [PERSON_NAME]"
click at [41, 130] on label "Mark as to-do" at bounding box center [169, 128] width 270 height 10
click at [40, 129] on input "Mark as to-do" at bounding box center [37, 126] width 6 height 6
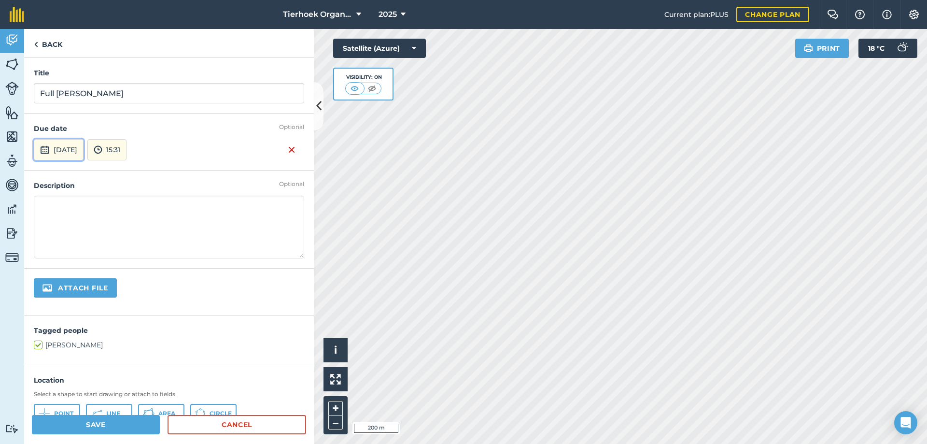
click at [84, 148] on button "[DATE]" at bounding box center [59, 149] width 50 height 21
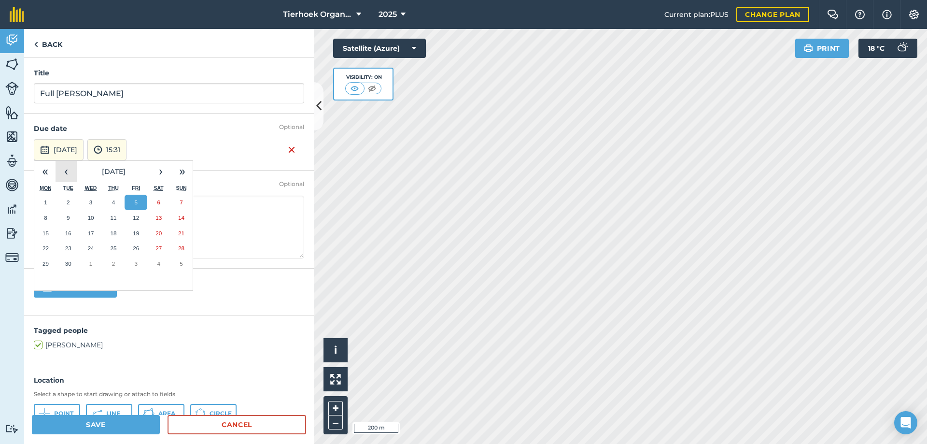
click at [63, 172] on button "‹" at bounding box center [66, 171] width 21 height 21
click at [181, 260] on button "31" at bounding box center [181, 263] width 23 height 15
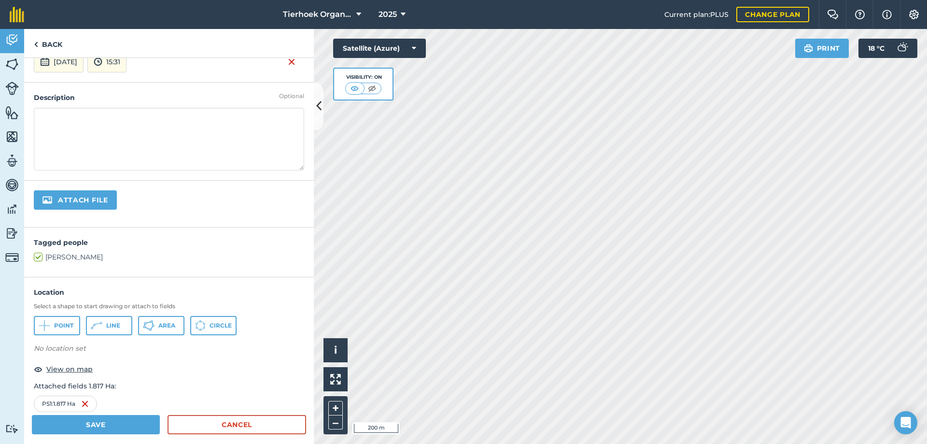
scroll to position [97, 0]
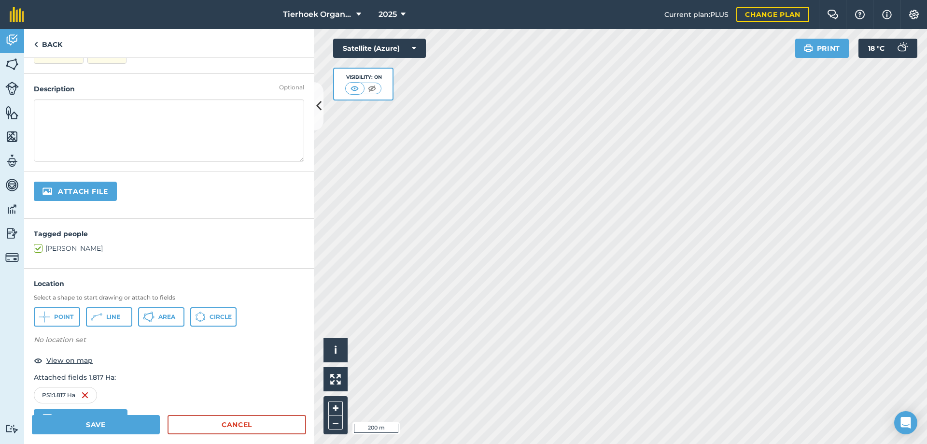
click at [45, 106] on textarea at bounding box center [169, 130] width 270 height 63
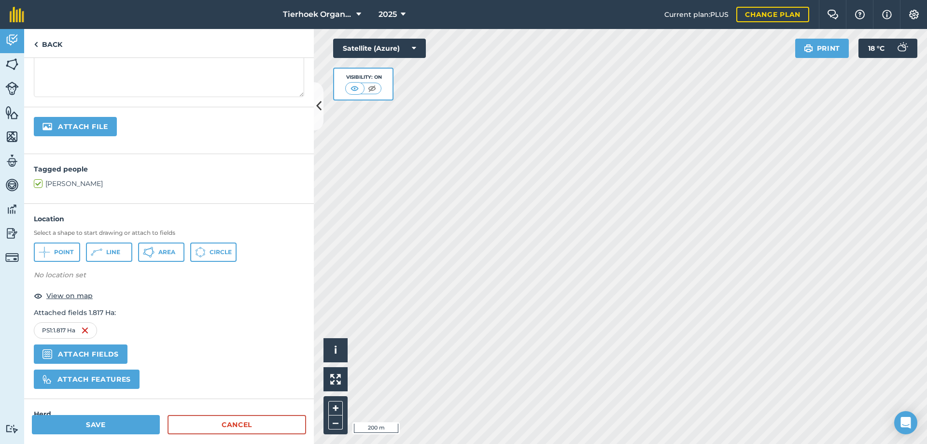
scroll to position [209, 0]
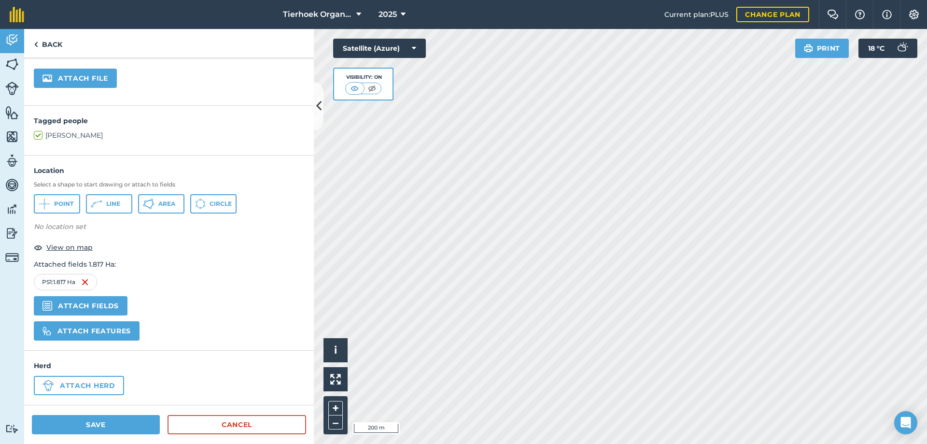
type textarea "Full bloom [DATE]"
click at [103, 423] on button "Save" at bounding box center [96, 424] width 128 height 19
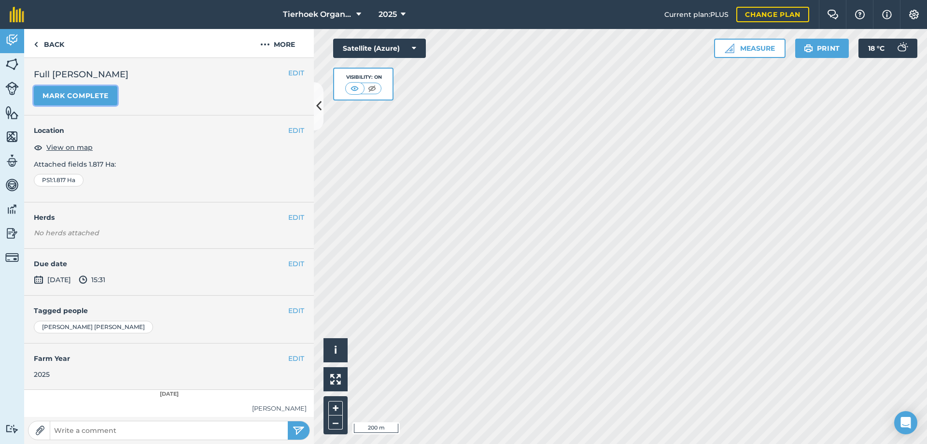
click at [83, 92] on button "Mark complete" at bounding box center [76, 95] width 84 height 19
click at [288, 265] on button "EDIT" at bounding box center [296, 263] width 16 height 11
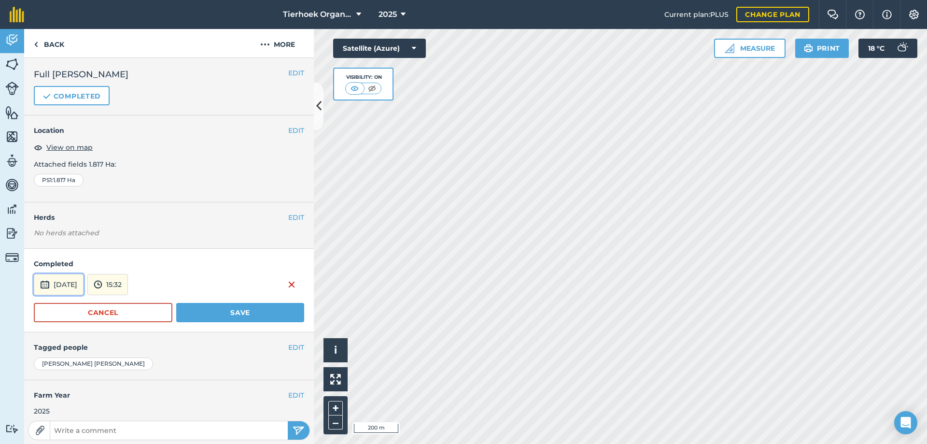
click at [60, 280] on button "[DATE]" at bounding box center [59, 284] width 50 height 21
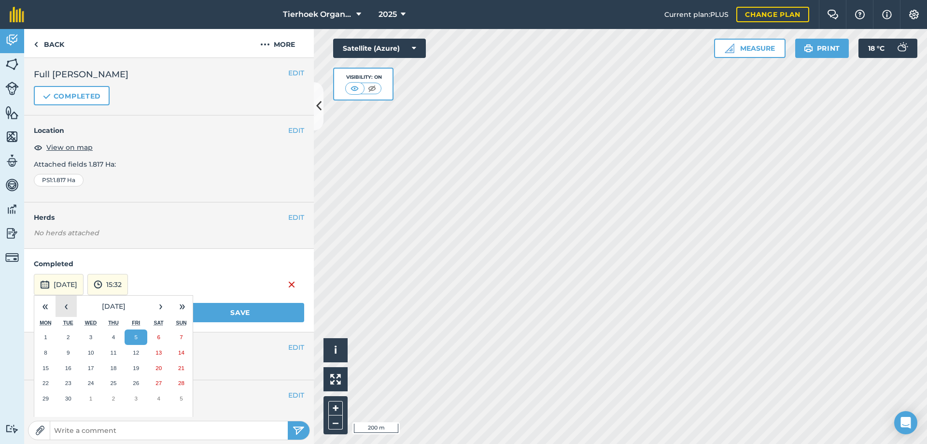
click at [68, 307] on button "‹" at bounding box center [66, 305] width 21 height 21
click at [180, 396] on abbr "31" at bounding box center [181, 398] width 6 height 6
click at [180, 396] on h4 "Farm Year" at bounding box center [169, 395] width 270 height 11
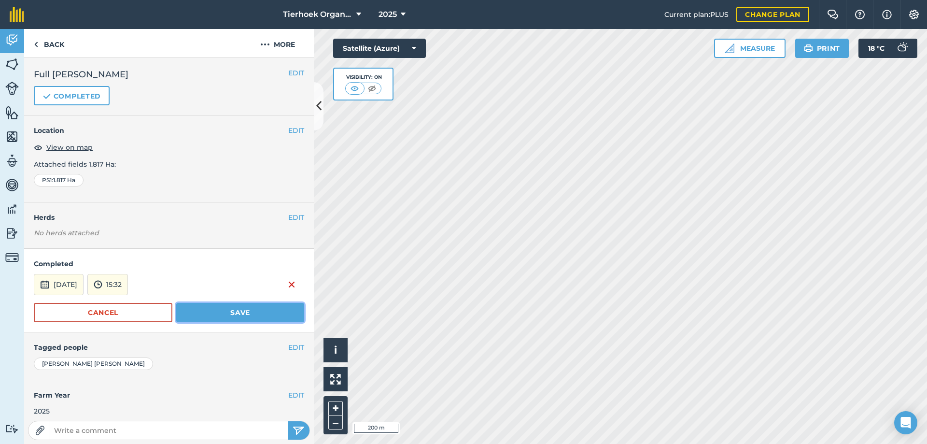
click at [213, 321] on button "Save" at bounding box center [240, 312] width 128 height 19
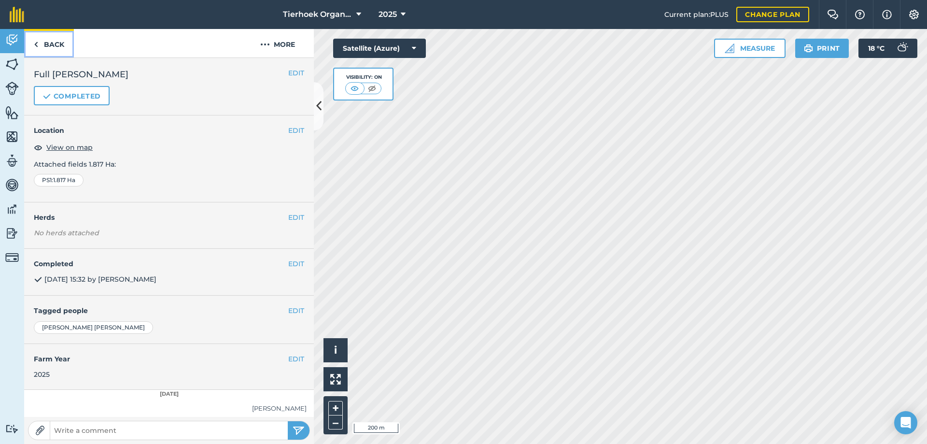
click at [50, 43] on link "Back" at bounding box center [49, 43] width 50 height 28
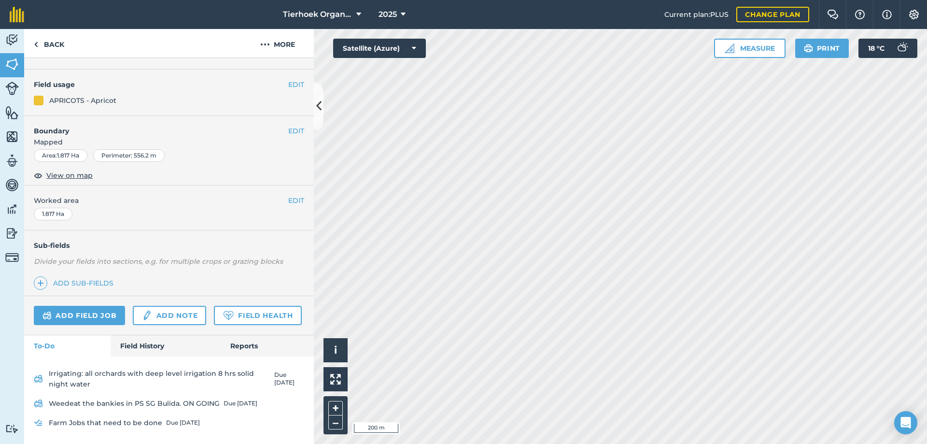
scroll to position [145, 0]
click at [142, 348] on link "Field History" at bounding box center [166, 345] width 110 height 21
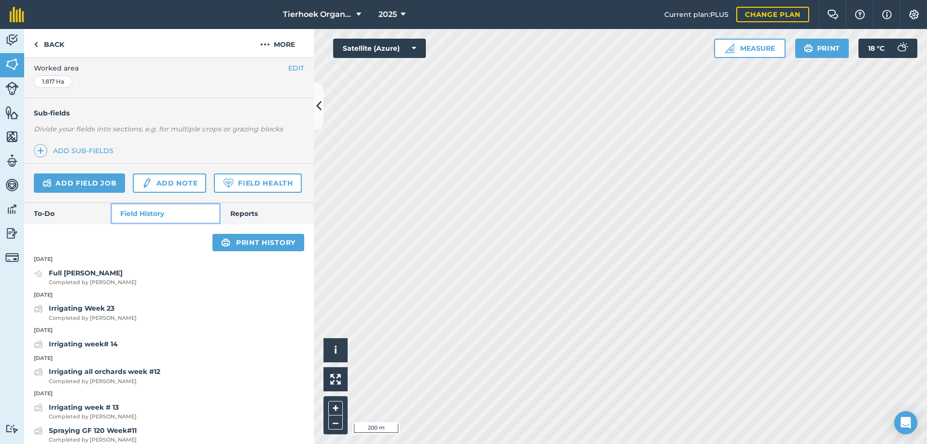
scroll to position [338, 0]
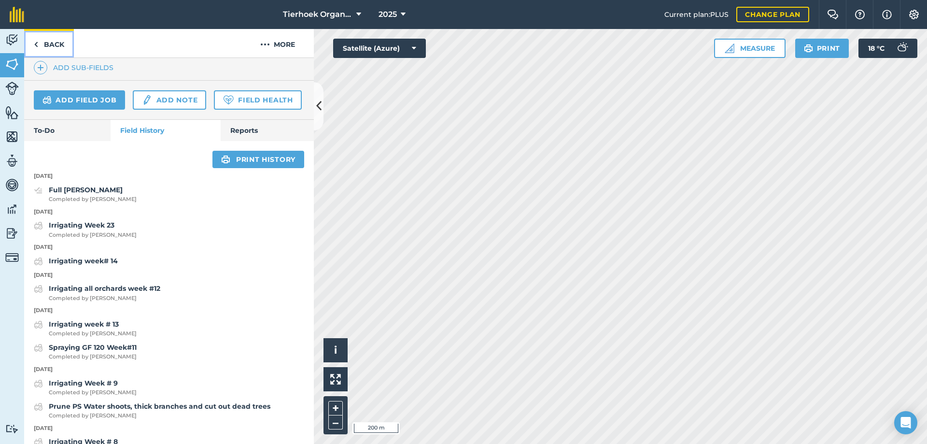
click at [44, 43] on link "Back" at bounding box center [49, 43] width 50 height 28
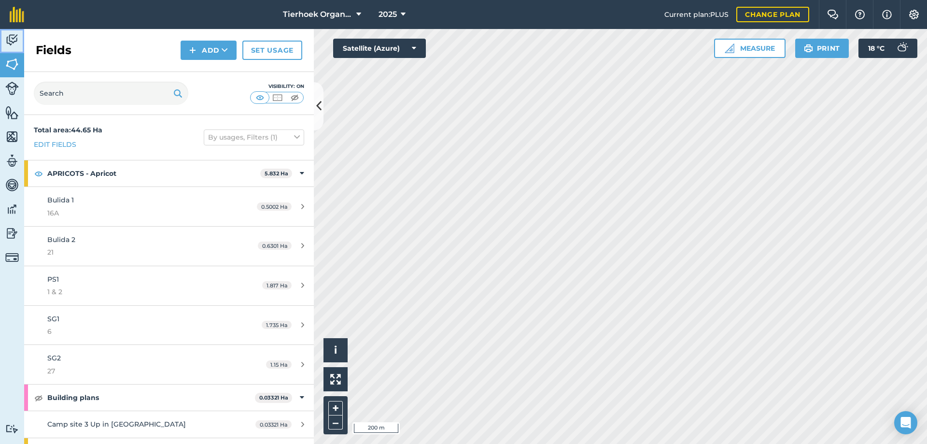
click at [12, 39] on img at bounding box center [12, 40] width 14 height 14
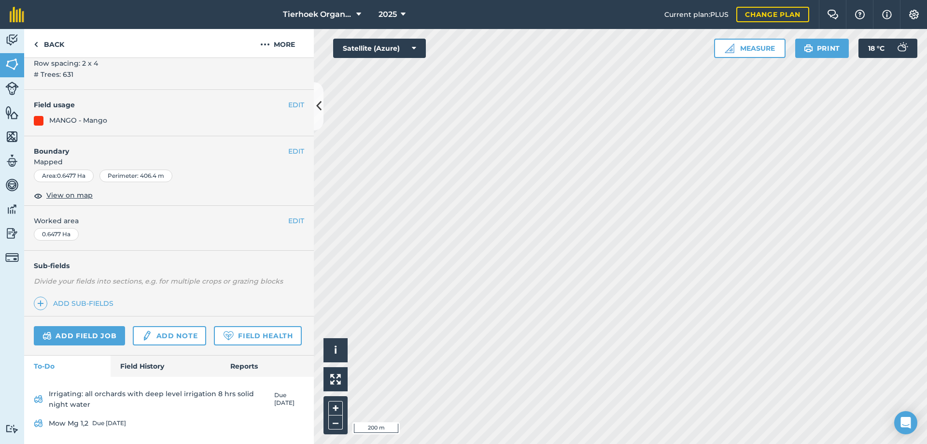
scroll to position [119, 0]
click at [81, 422] on link "Mow Mg 1,2 Due [DATE]" at bounding box center [169, 422] width 270 height 15
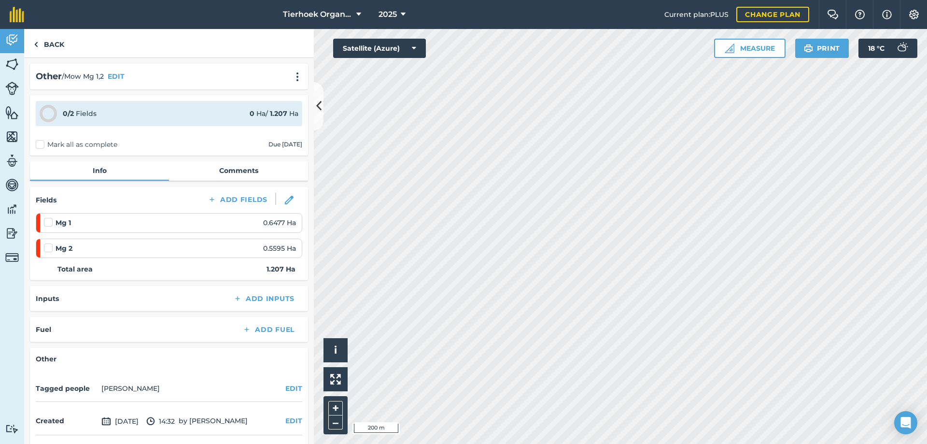
click at [38, 141] on label "Mark all as complete" at bounding box center [77, 145] width 82 height 10
click at [38, 141] on input "Mark all as complete" at bounding box center [39, 143] width 6 height 6
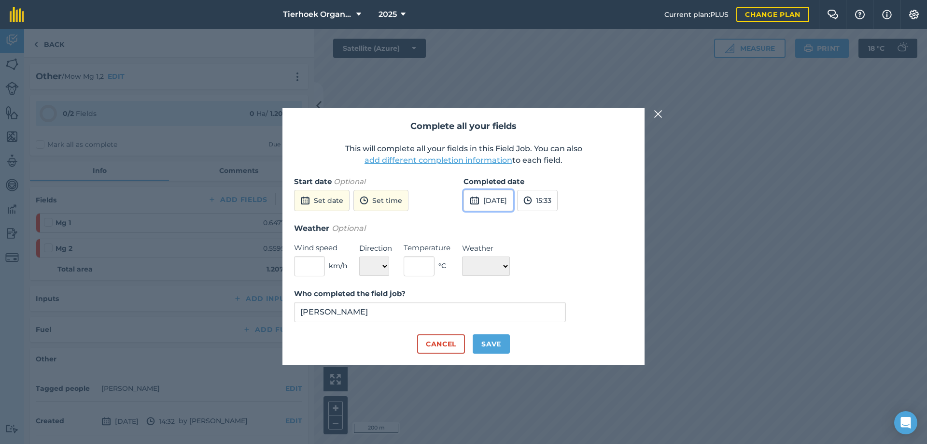
click at [503, 201] on button "[DATE]" at bounding box center [488, 200] width 50 height 21
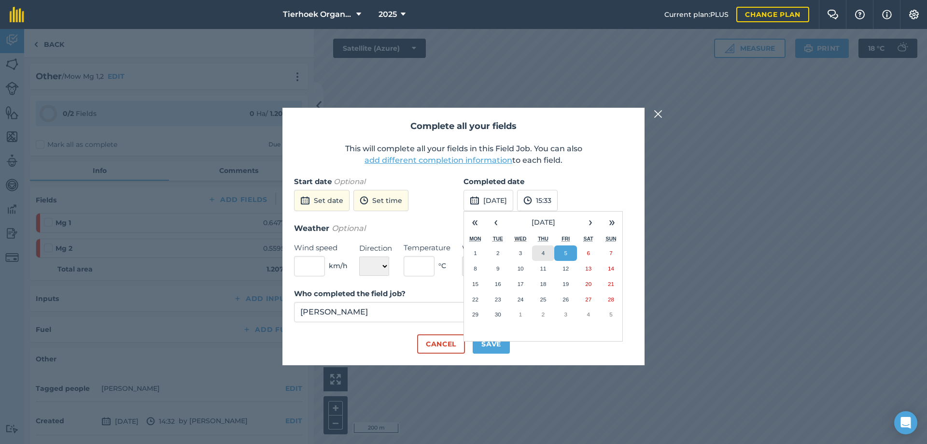
click at [542, 252] on abbr "4" at bounding box center [543, 253] width 3 height 6
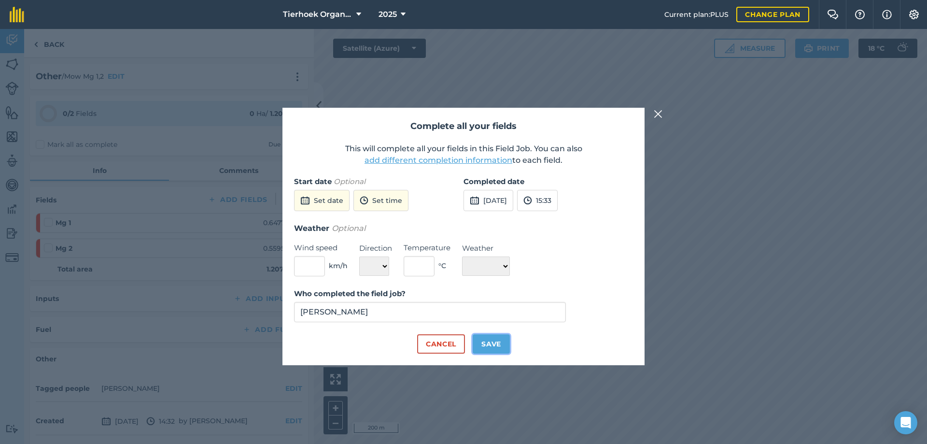
click at [495, 345] on button "Save" at bounding box center [491, 343] width 37 height 19
checkbox input "true"
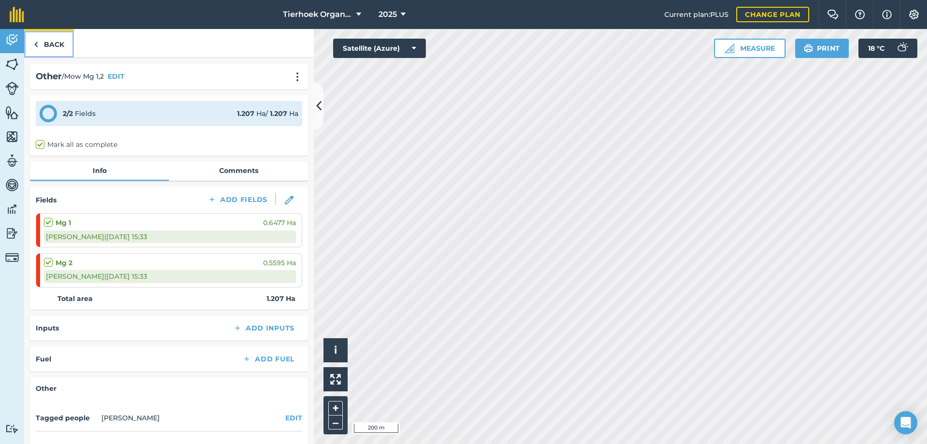
click at [58, 43] on link "Back" at bounding box center [49, 43] width 50 height 28
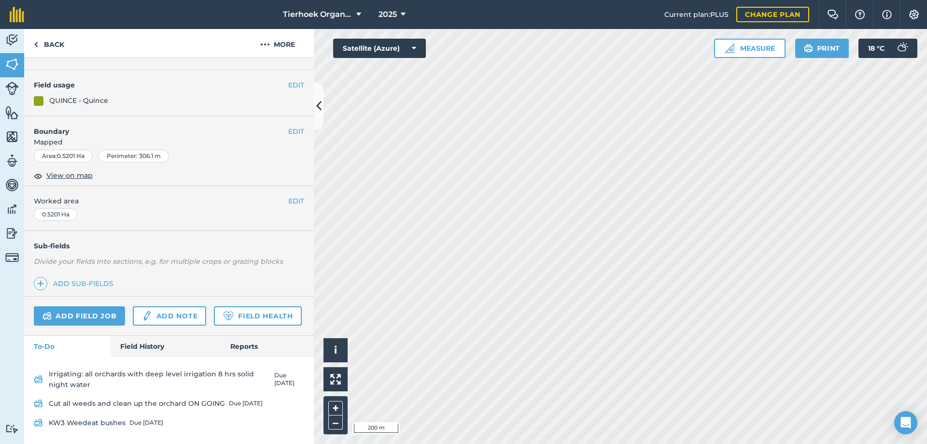
scroll to position [139, 0]
click at [84, 306] on link "Add field job" at bounding box center [79, 315] width 91 height 19
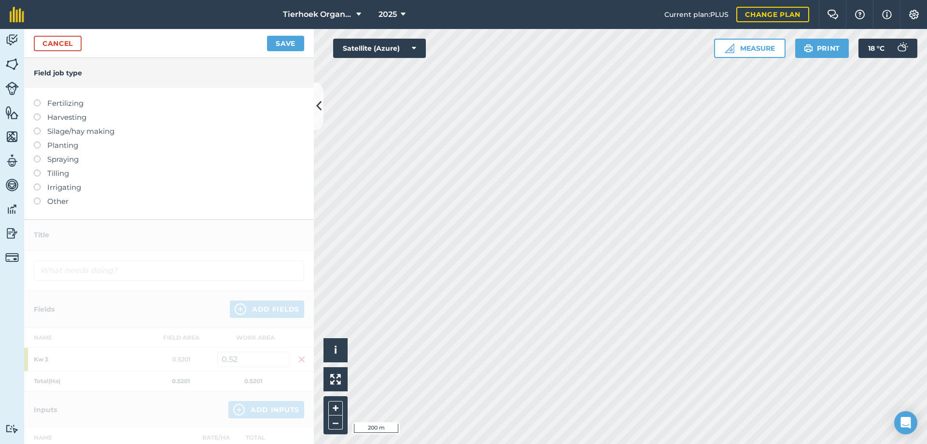
click at [35, 197] on label at bounding box center [41, 197] width 14 height 0
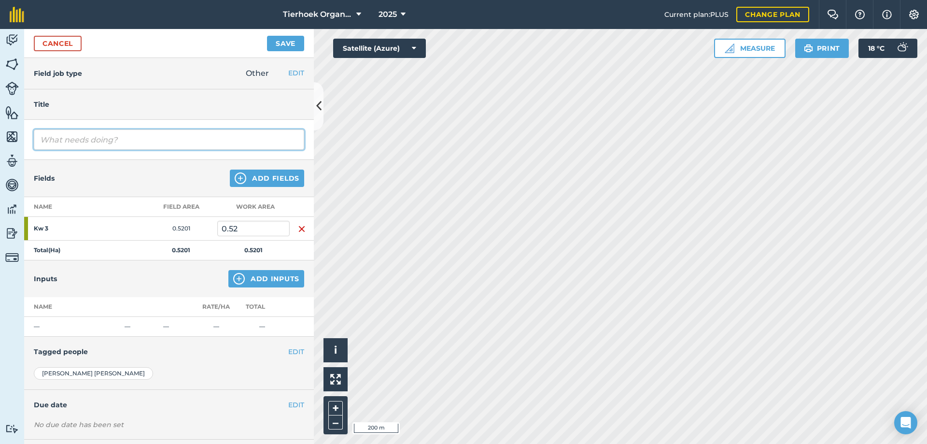
click at [64, 138] on input "text" at bounding box center [169, 139] width 270 height 20
type input "Mow Kw3"
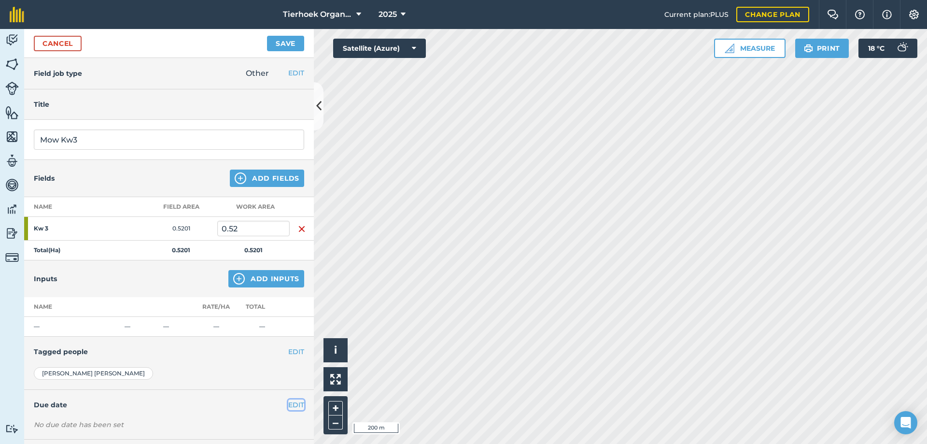
click at [288, 407] on button "EDIT" at bounding box center [296, 404] width 16 height 11
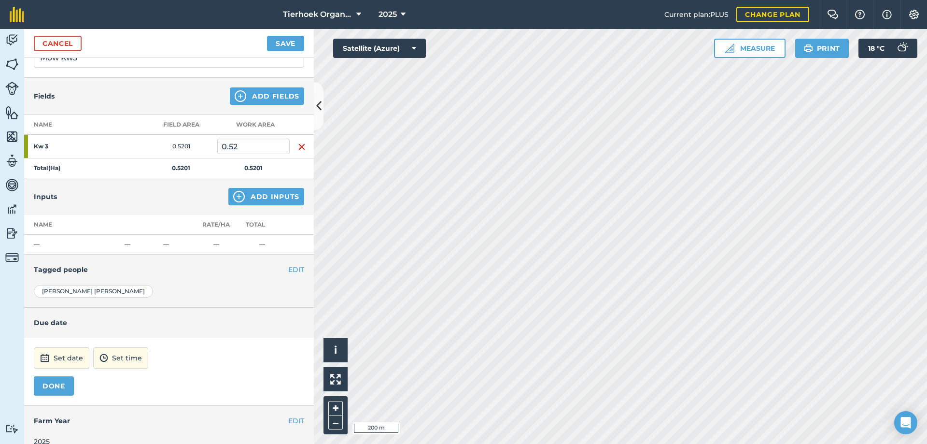
scroll to position [95, 0]
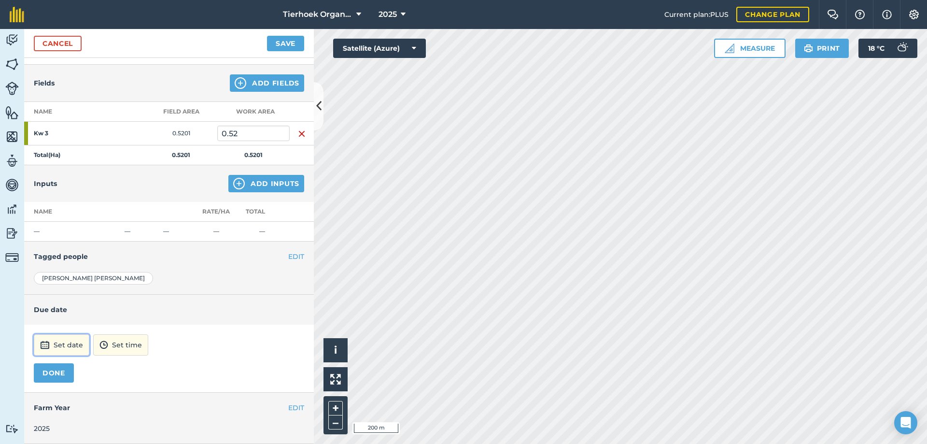
click at [78, 346] on button "Set date" at bounding box center [62, 344] width 56 height 21
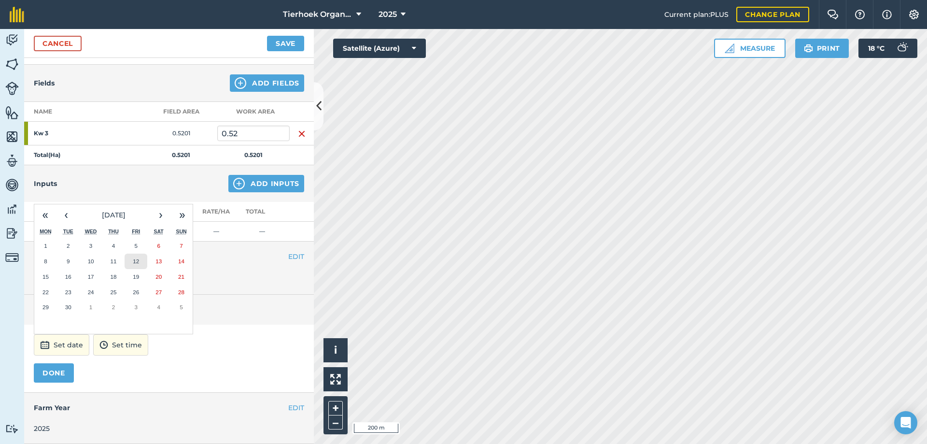
click at [135, 262] on abbr "12" at bounding box center [136, 261] width 6 height 6
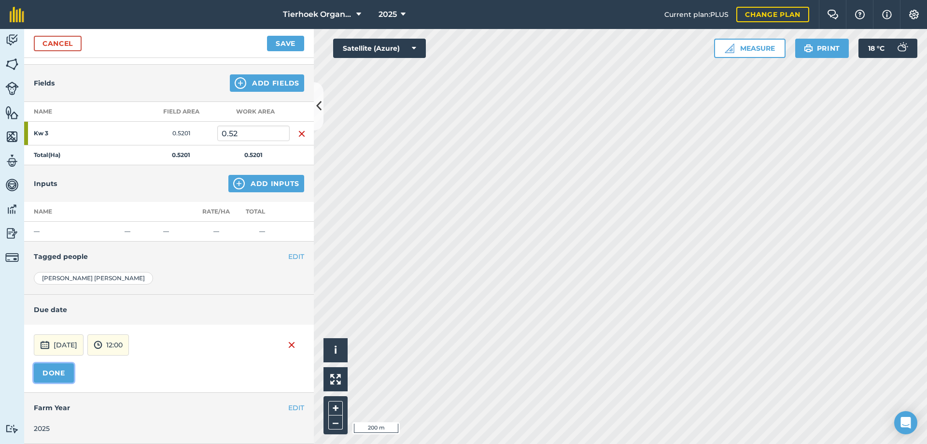
click at [60, 369] on button "DONE" at bounding box center [54, 372] width 40 height 19
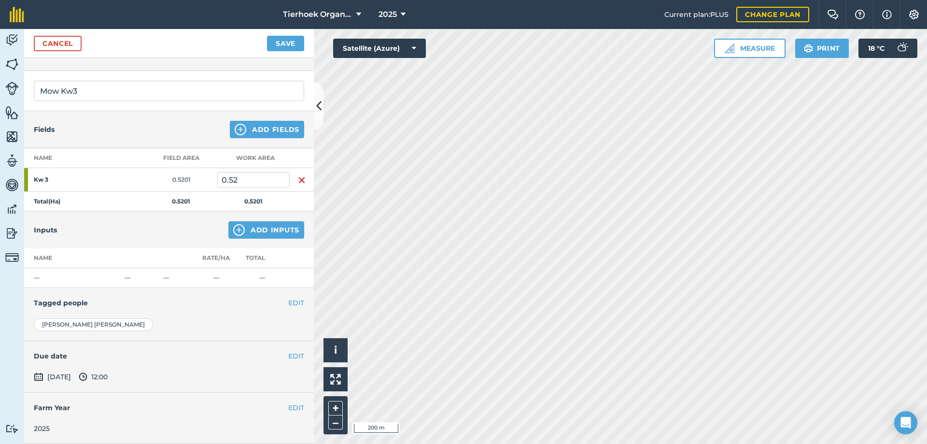
scroll to position [49, 0]
click at [279, 45] on button "Save" at bounding box center [285, 43] width 37 height 15
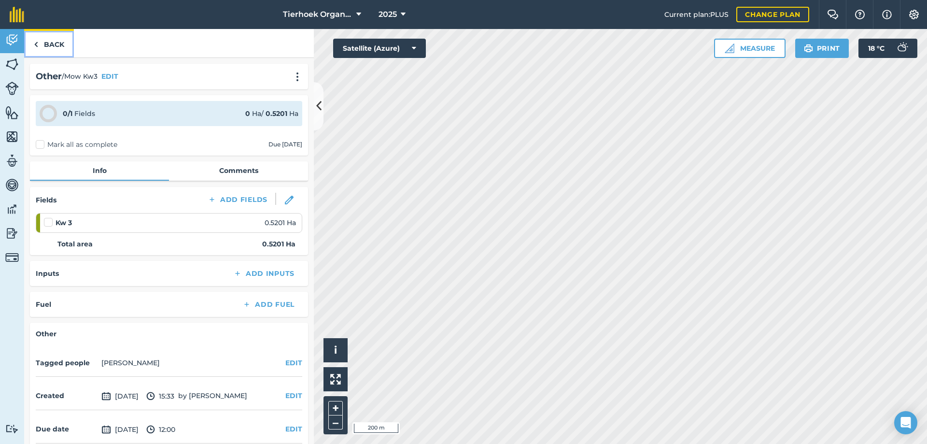
click at [48, 42] on link "Back" at bounding box center [49, 43] width 50 height 28
